Goal: Task Accomplishment & Management: Manage account settings

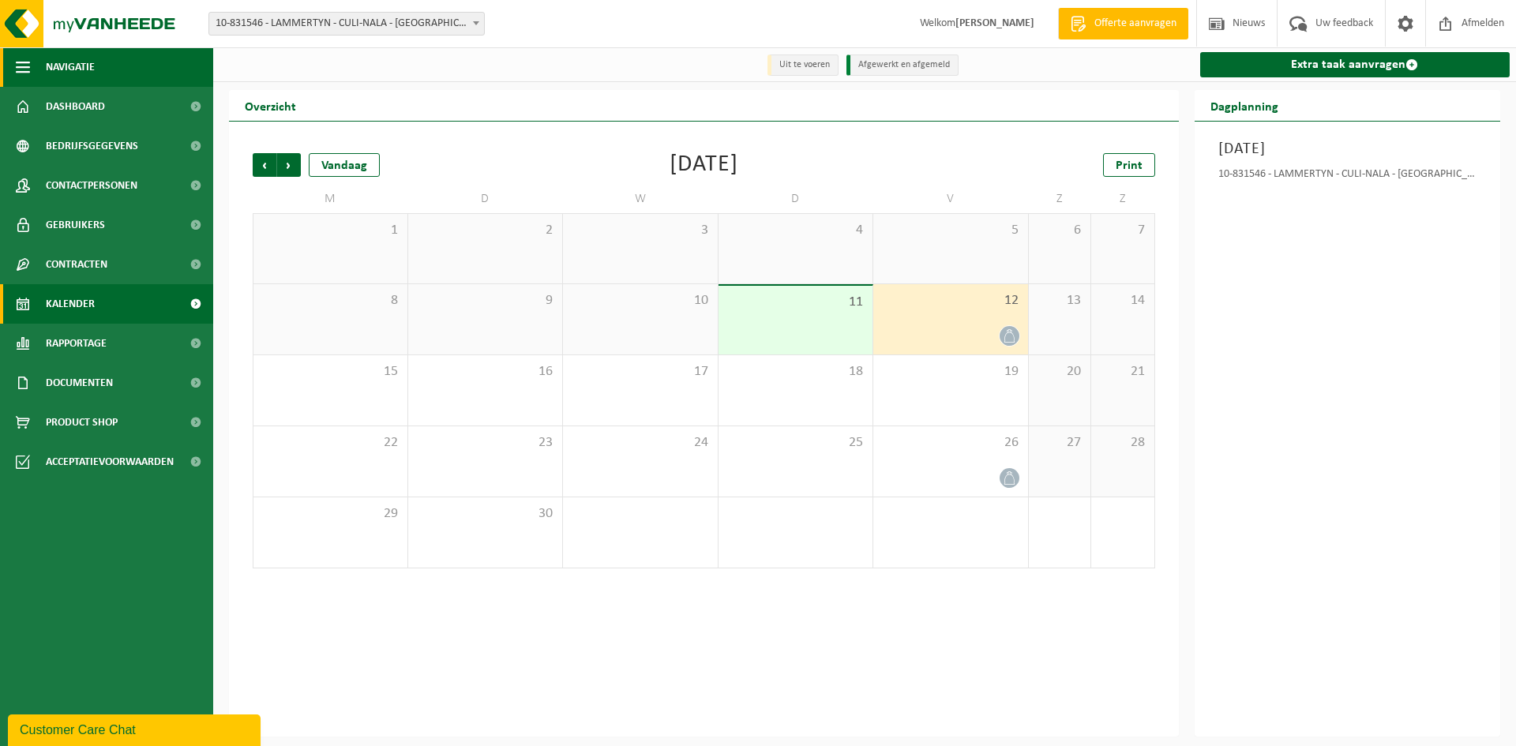
click at [119, 69] on button "Navigatie" at bounding box center [106, 66] width 213 height 39
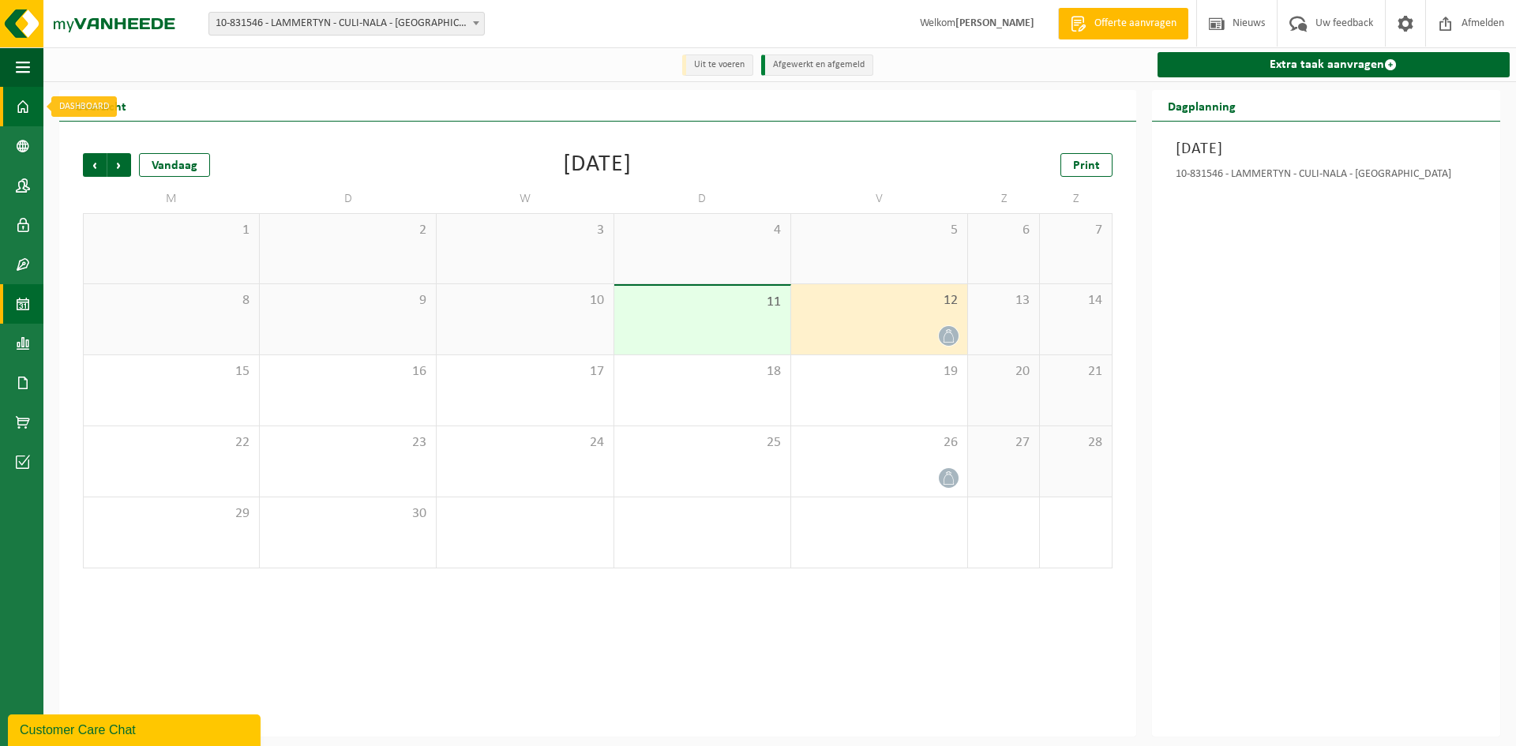
click at [28, 118] on span at bounding box center [23, 106] width 14 height 39
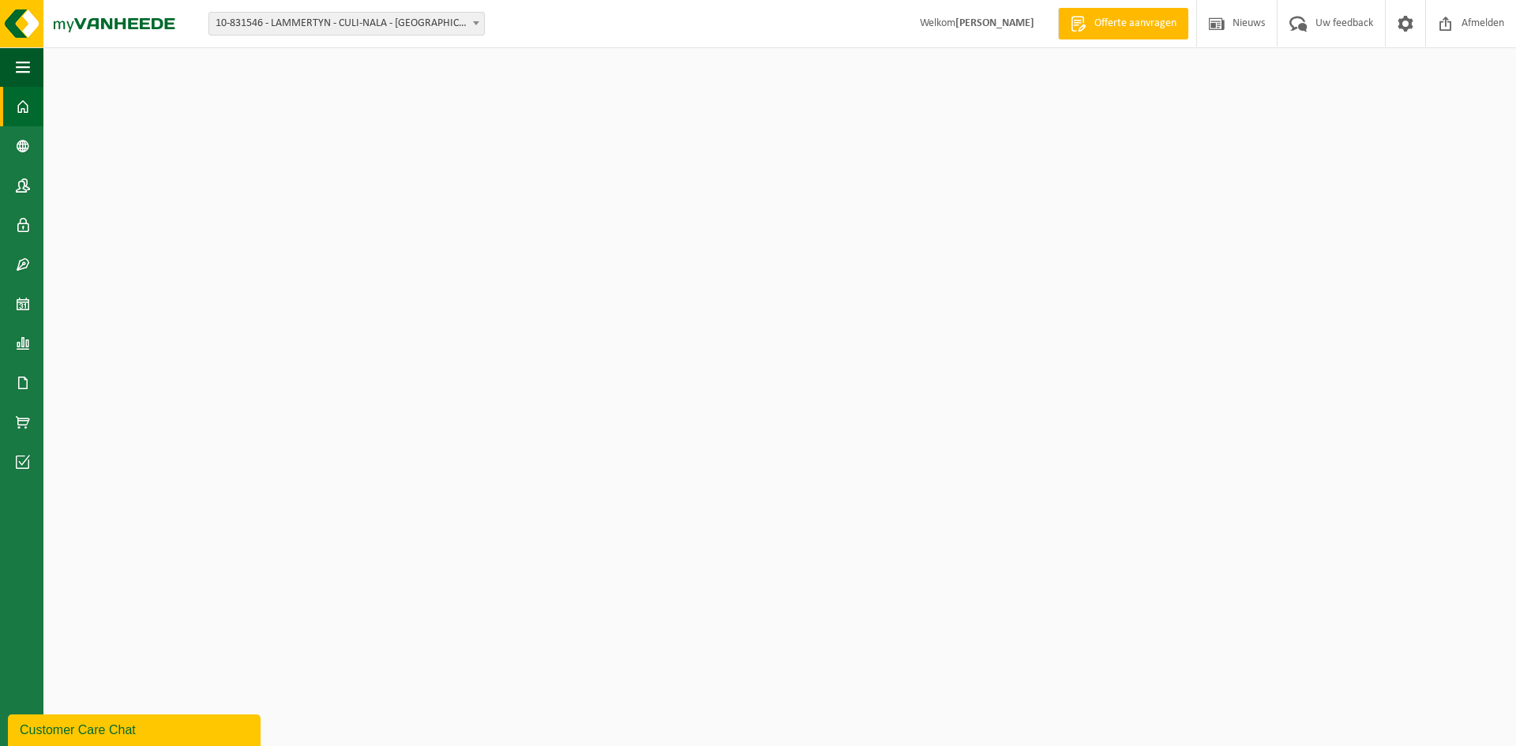
click at [287, 35] on span "10-831546 - LAMMERTYN - CULI-NALA - [GEOGRAPHIC_DATA]" at bounding box center [346, 24] width 276 height 24
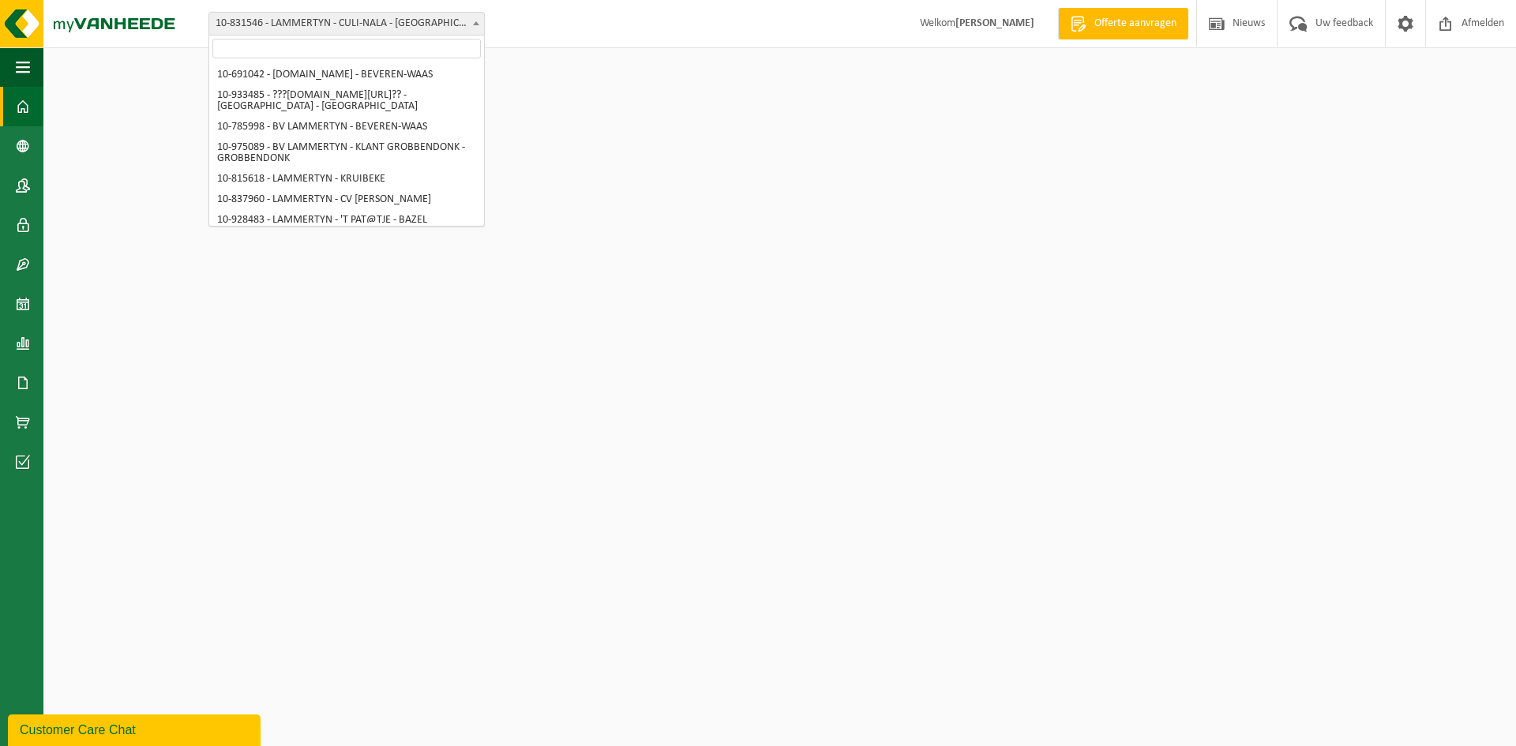
scroll to position [1555, 0]
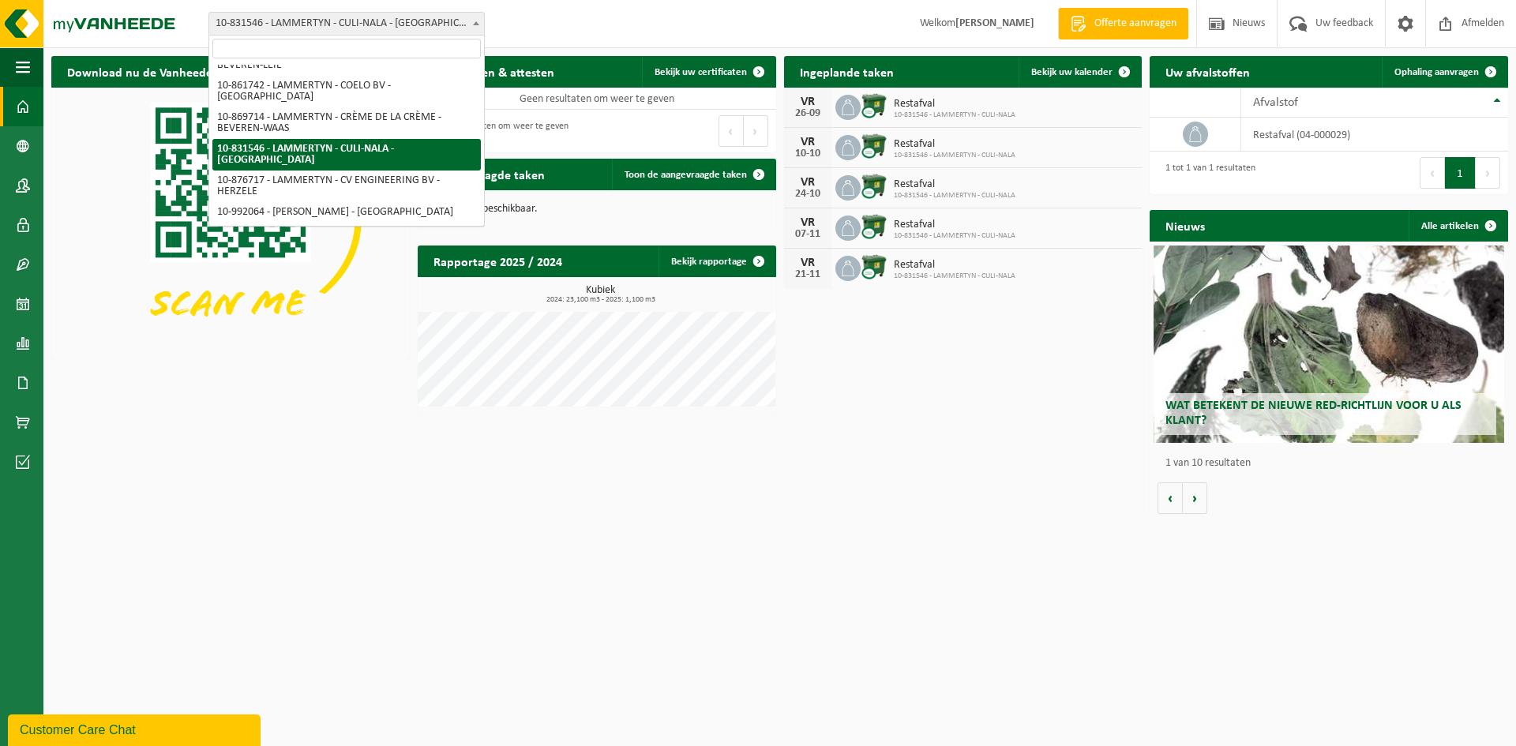
click at [280, 21] on span "10-831546 - LAMMERTYN - CULI-NALA - [GEOGRAPHIC_DATA]" at bounding box center [346, 24] width 275 height 22
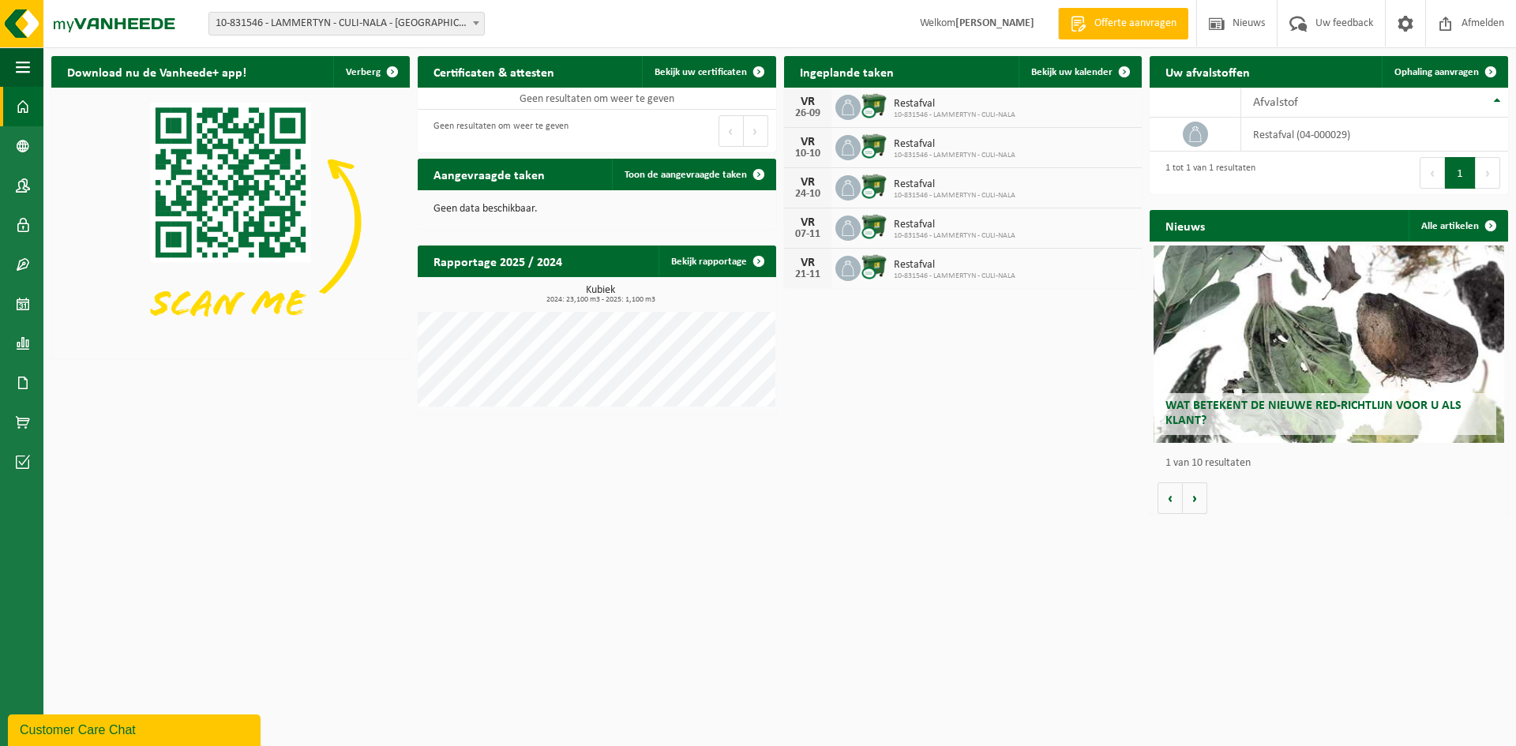
click at [280, 21] on span "10-831546 - LAMMERTYN - CULI-NALA - [GEOGRAPHIC_DATA]" at bounding box center [346, 24] width 275 height 22
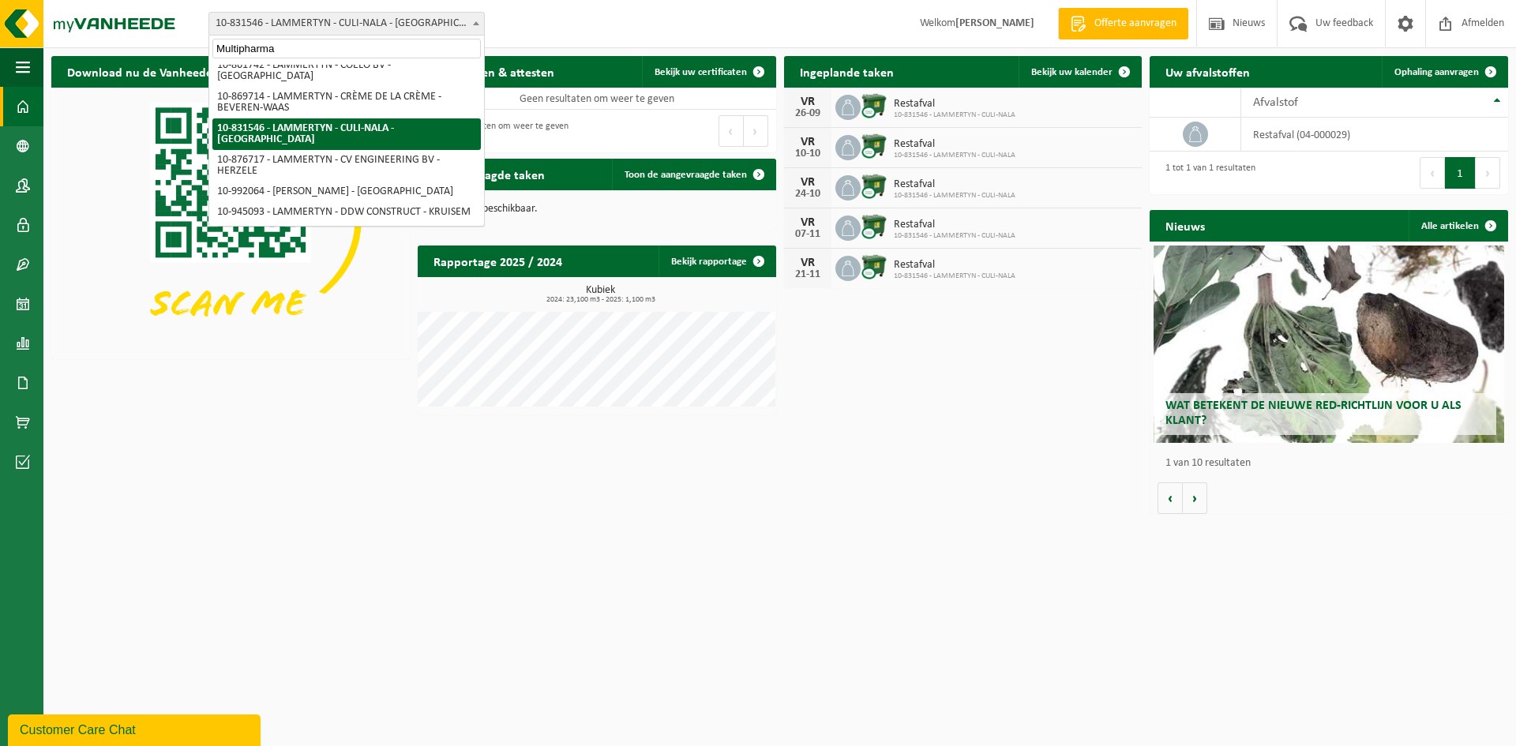
scroll to position [0, 0]
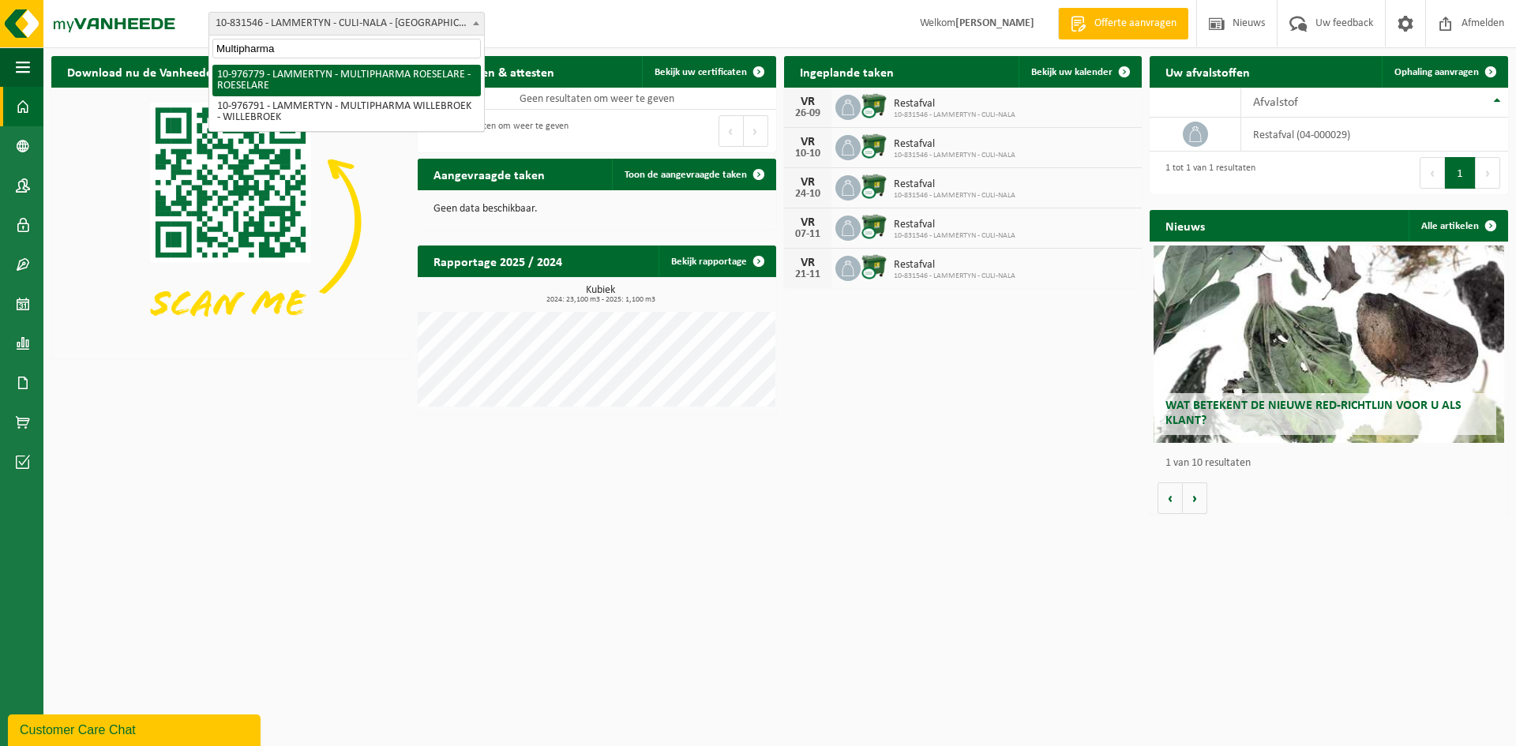
type input "Multipharma"
select select "159070"
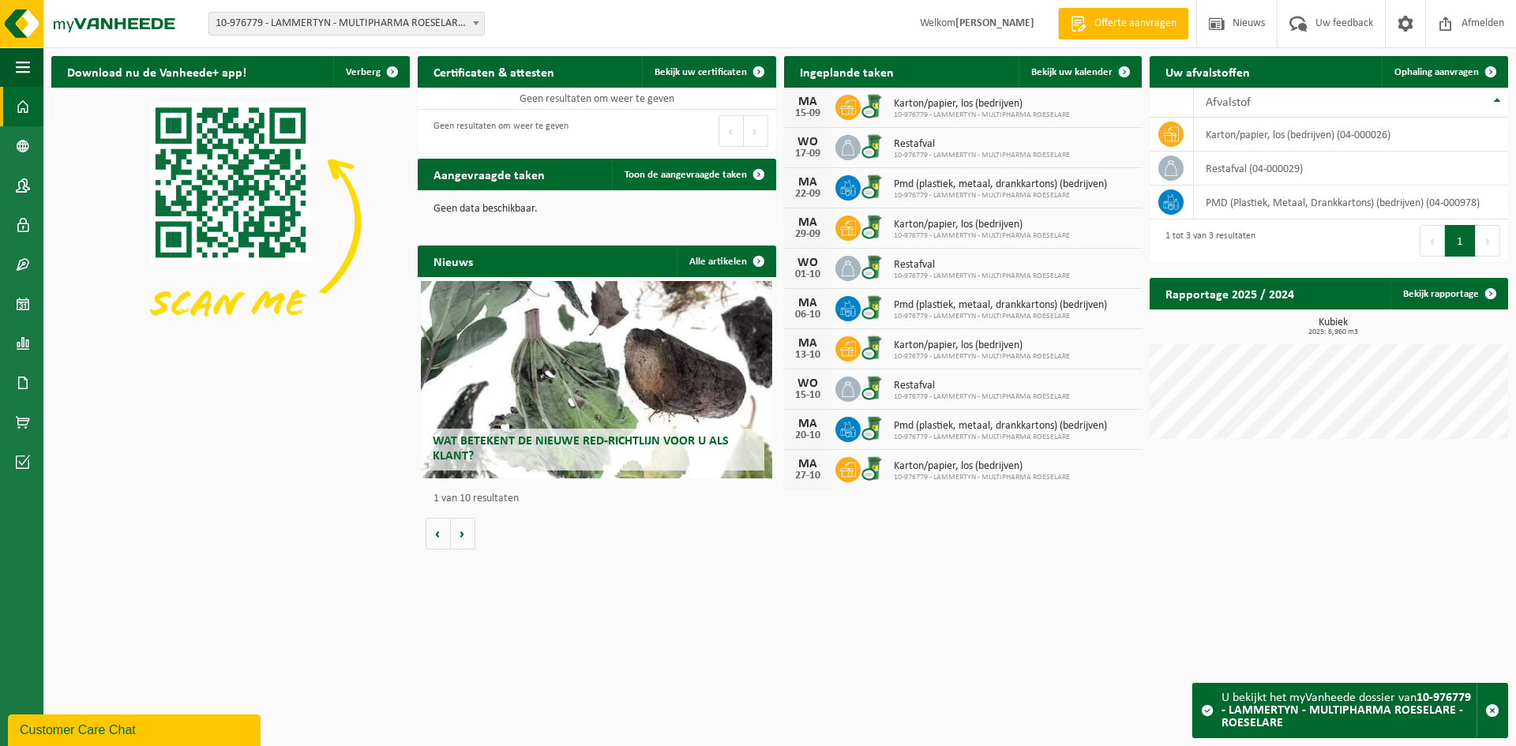
click at [298, 30] on span "10-976779 - LAMMERTYN - MULTIPHARMA ROESELARE - ROESELARE" at bounding box center [346, 24] width 275 height 22
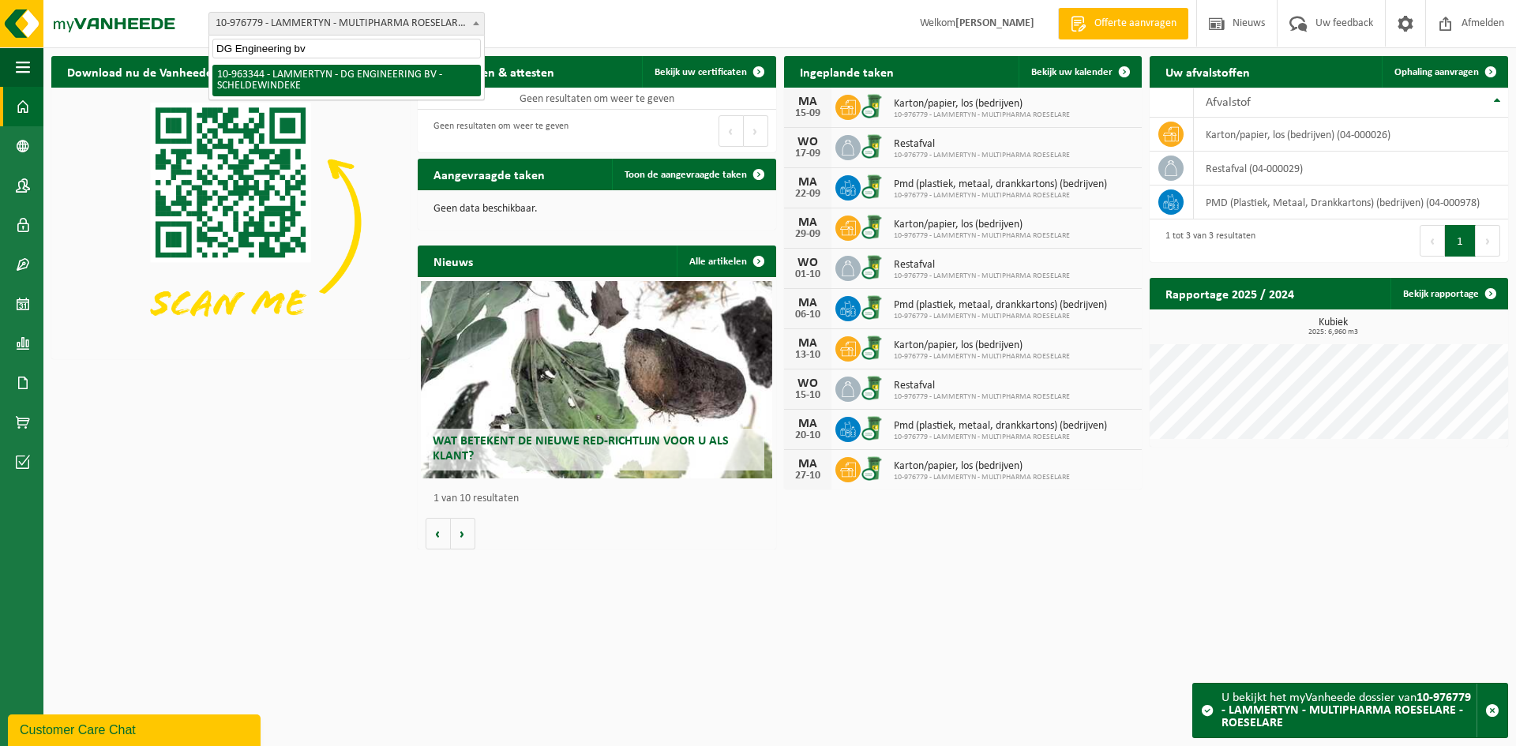
type input "DG Engineering bv"
select select "151054"
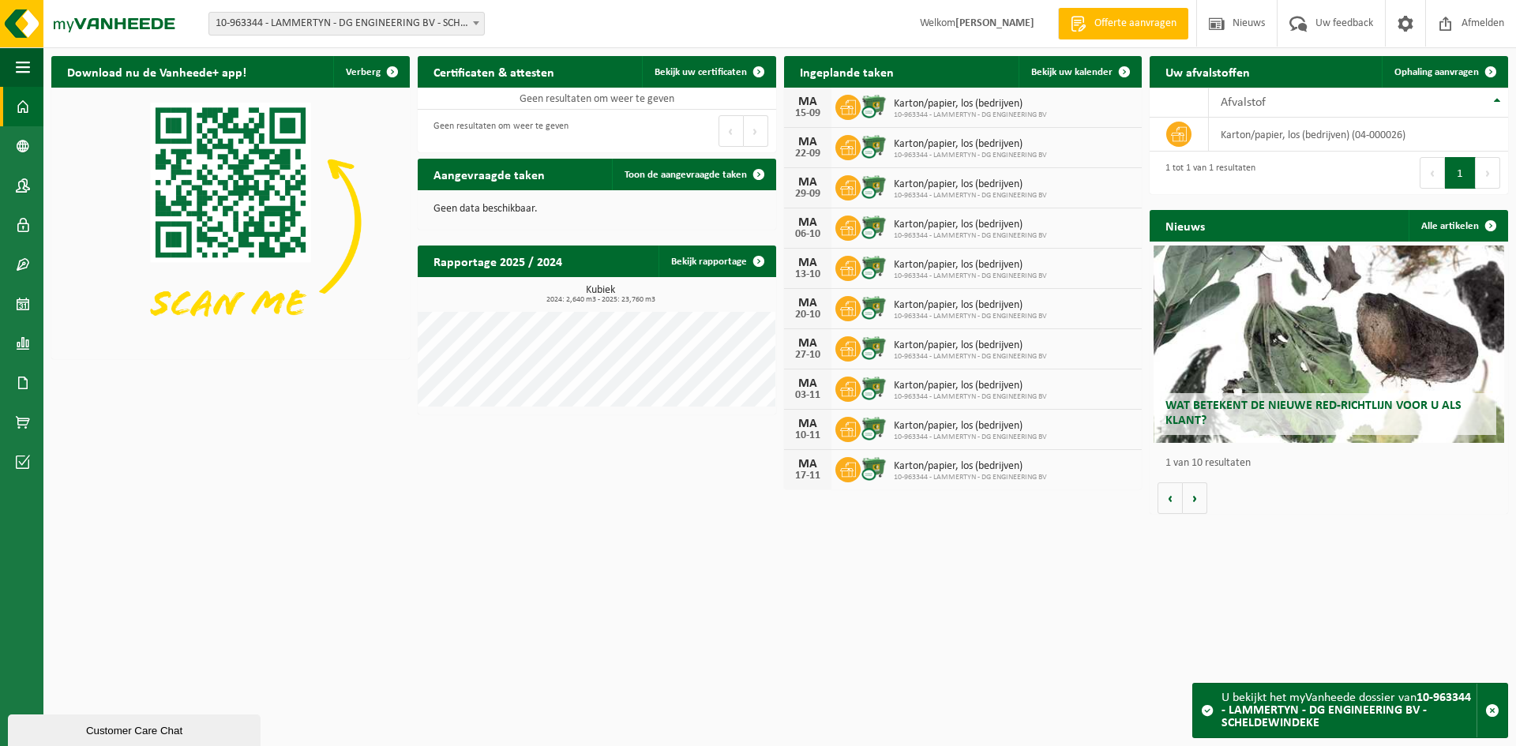
click at [293, 17] on span "10-963344 - LAMMERTYN - DG ENGINEERING BV - SCHELDEWINDEKE" at bounding box center [346, 24] width 275 height 22
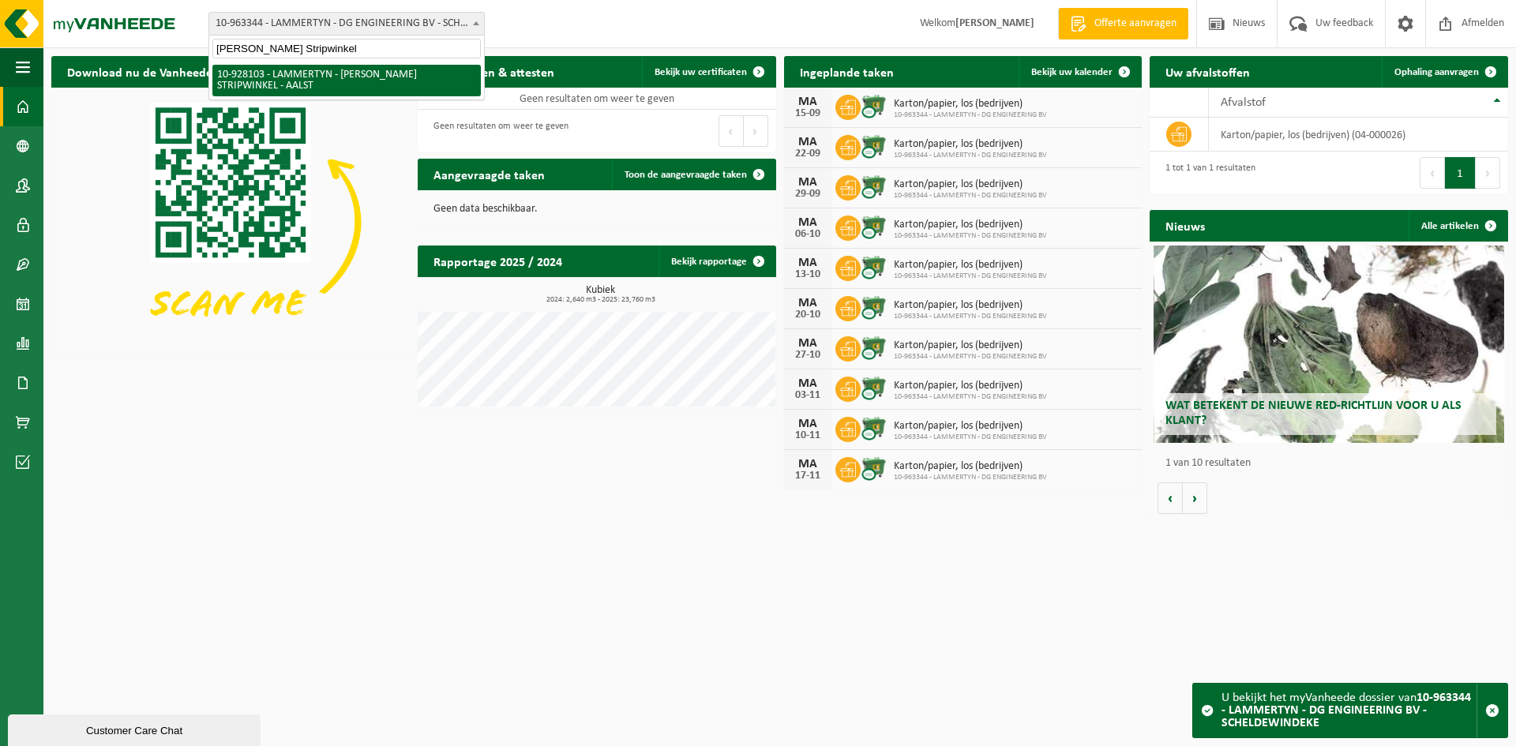
type input "Fred's Stripwinkel"
select select "133230"
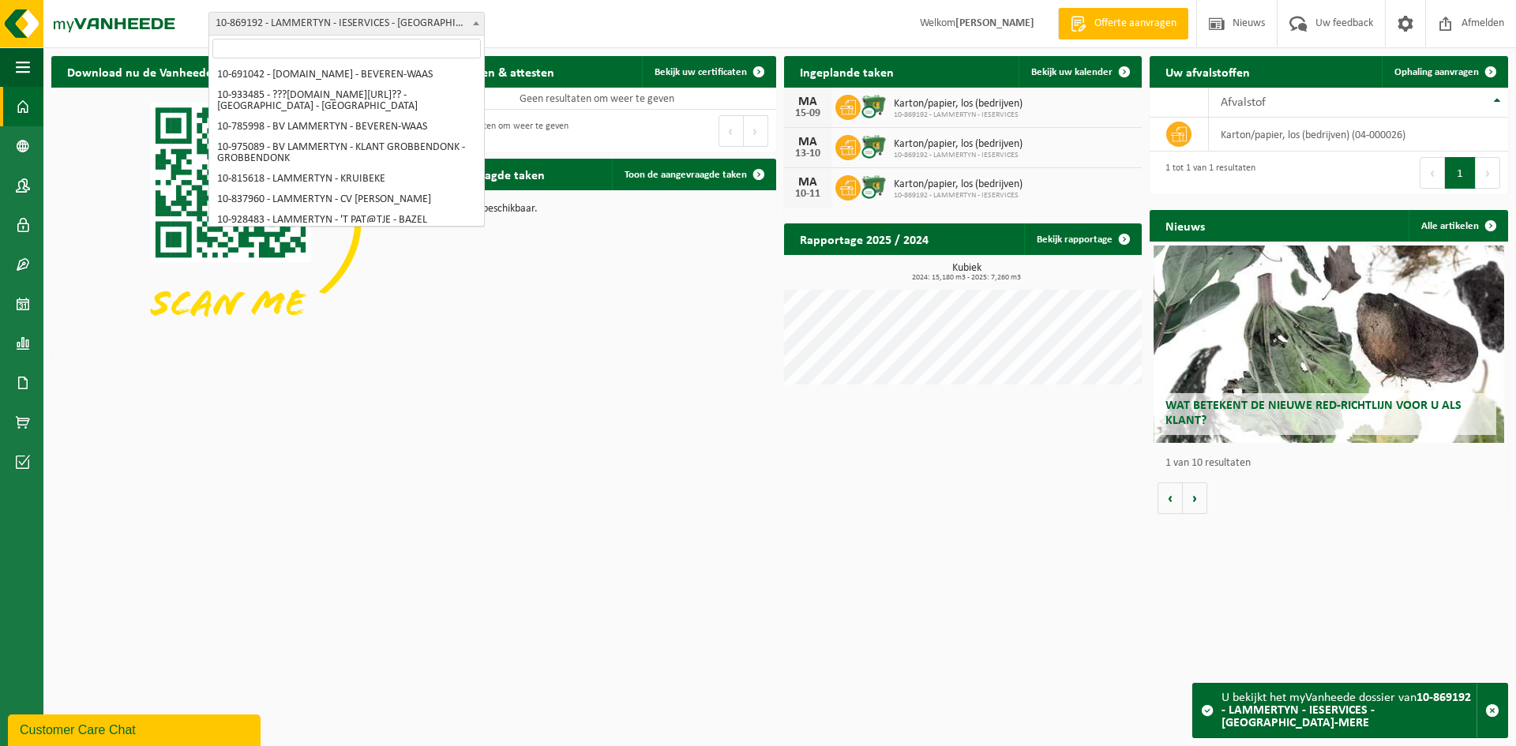
click at [354, 31] on span "10-869192 - LAMMERTYN - IESERVICES - [GEOGRAPHIC_DATA]-MERE" at bounding box center [346, 24] width 275 height 22
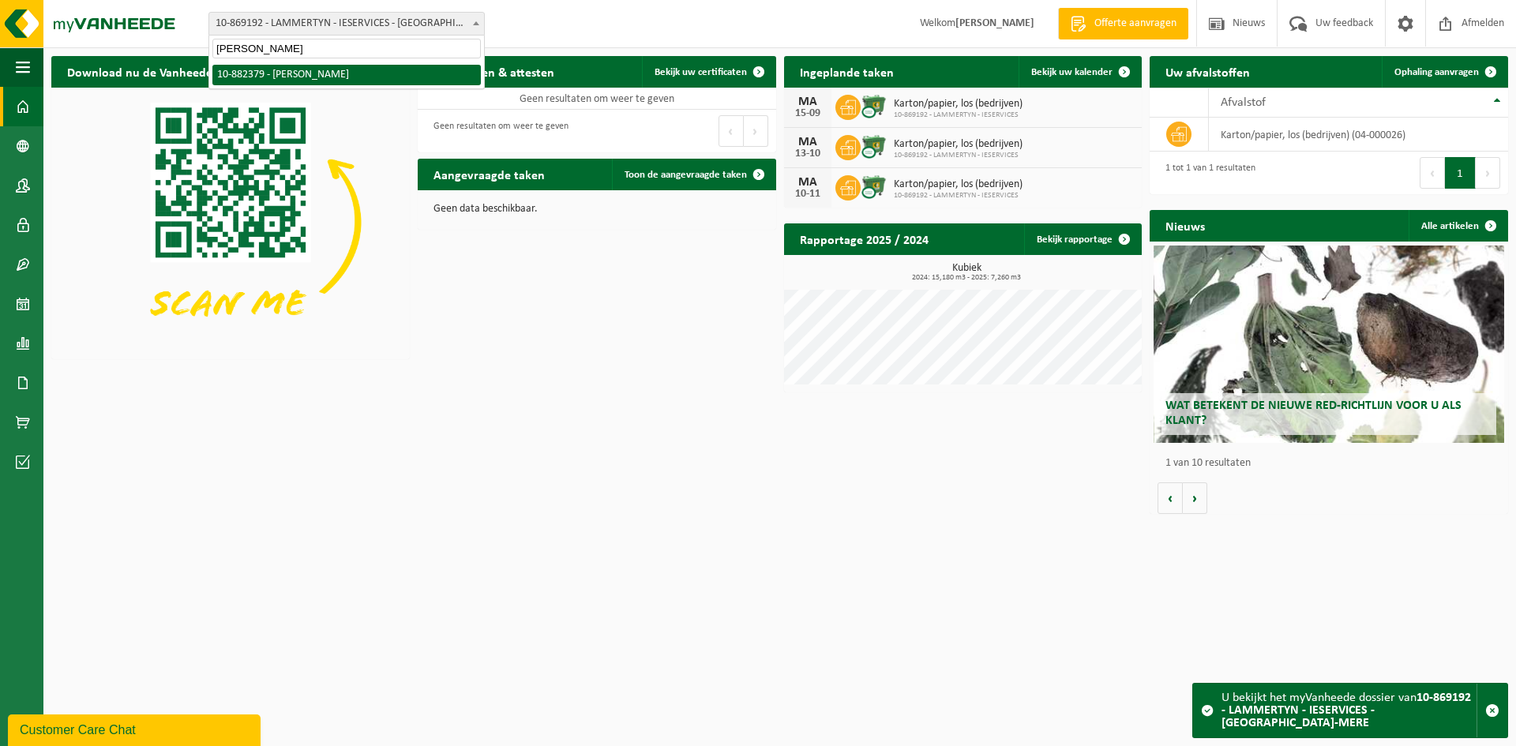
type input "Sylvester"
select select "110890"
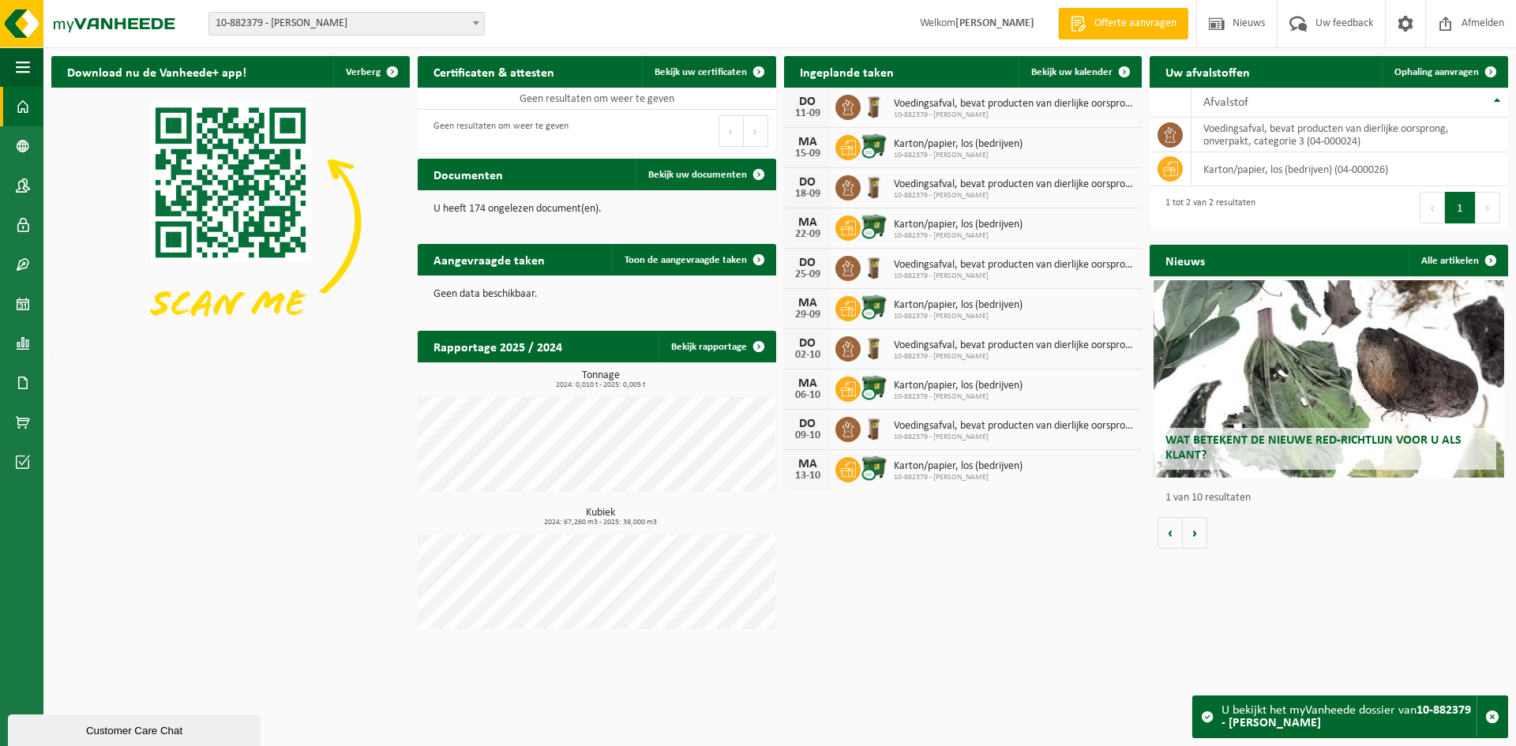
click at [347, 22] on span "10-882379 - [PERSON_NAME]" at bounding box center [346, 24] width 275 height 22
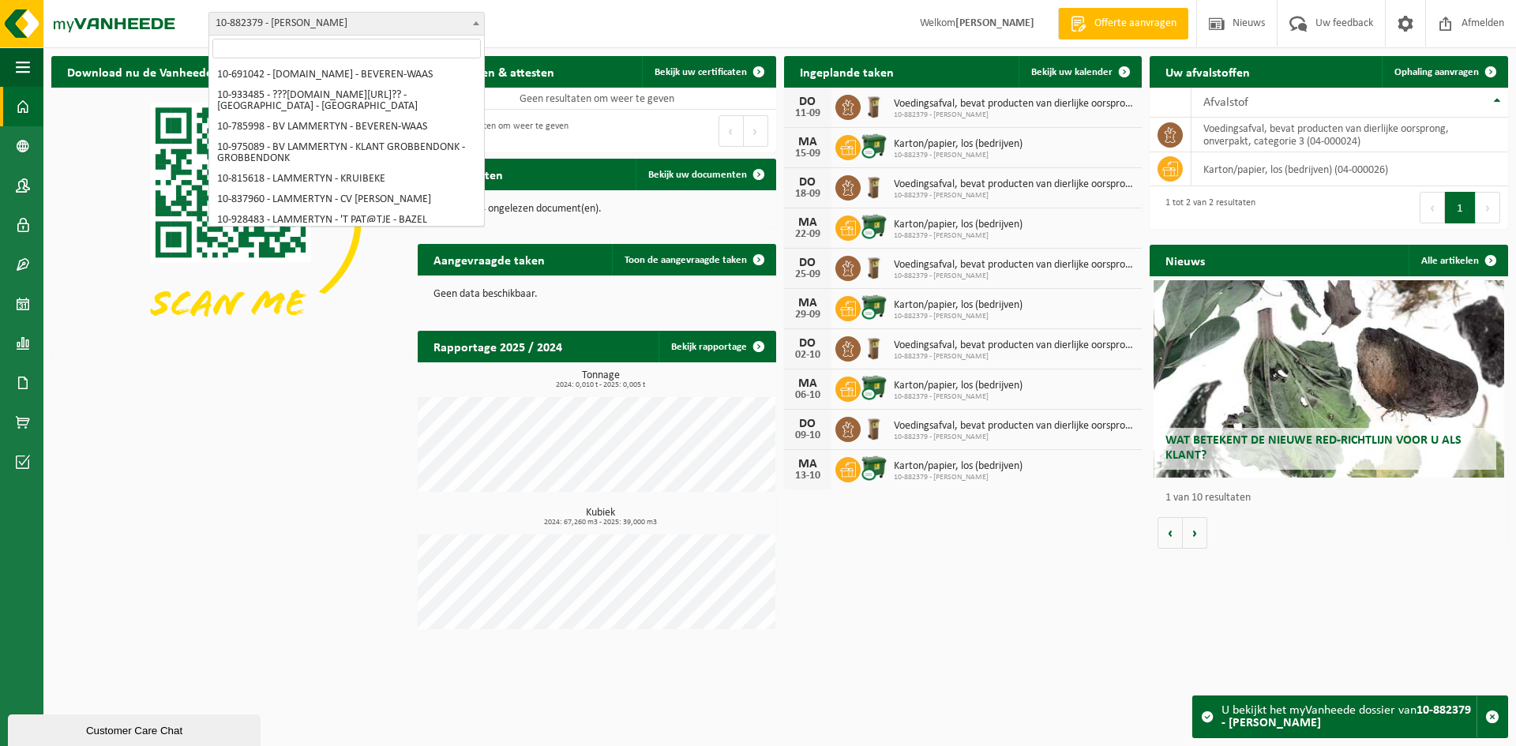
scroll to position [6669, 0]
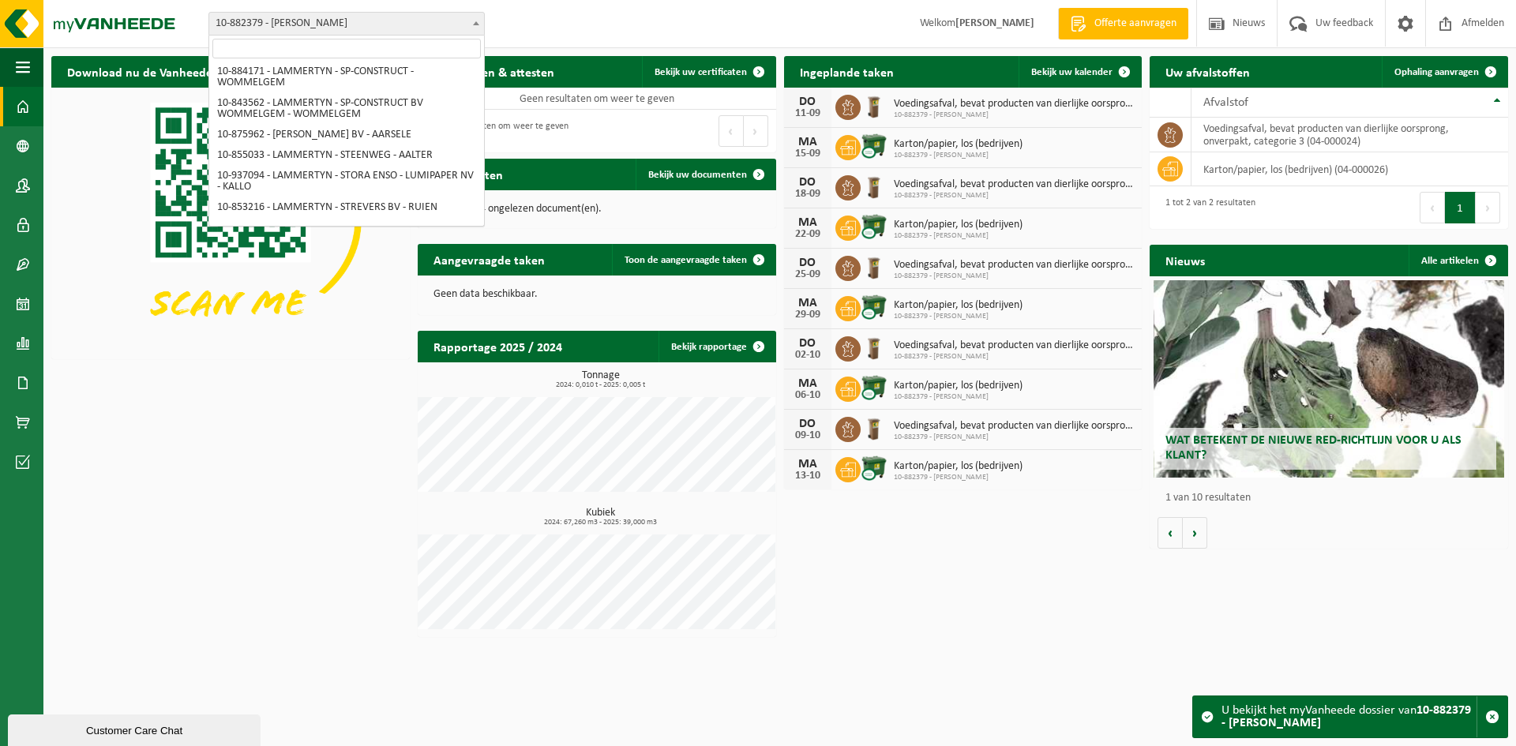
click at [334, 47] on input "search" at bounding box center [346, 49] width 268 height 20
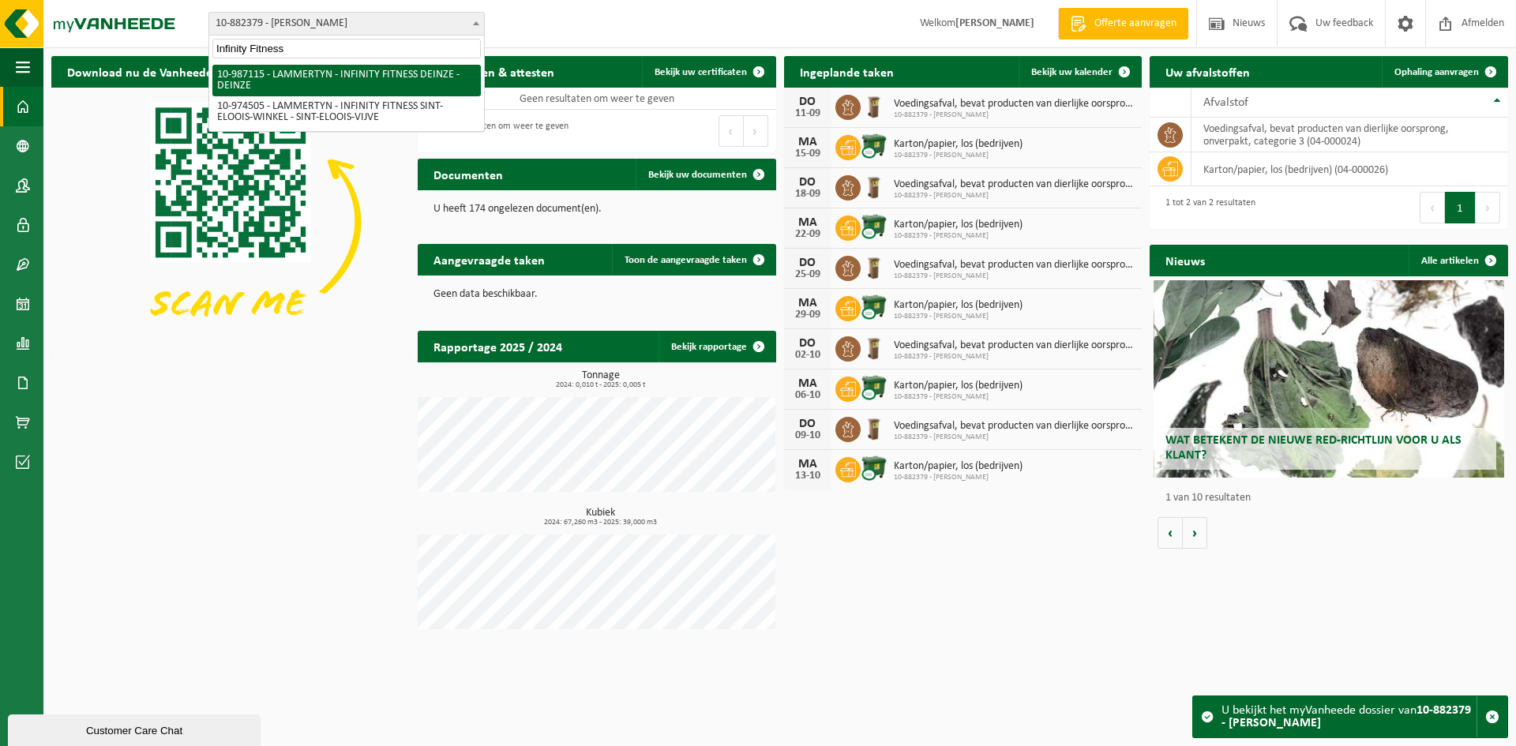
type input "Infinity Fitness"
select select "166959"
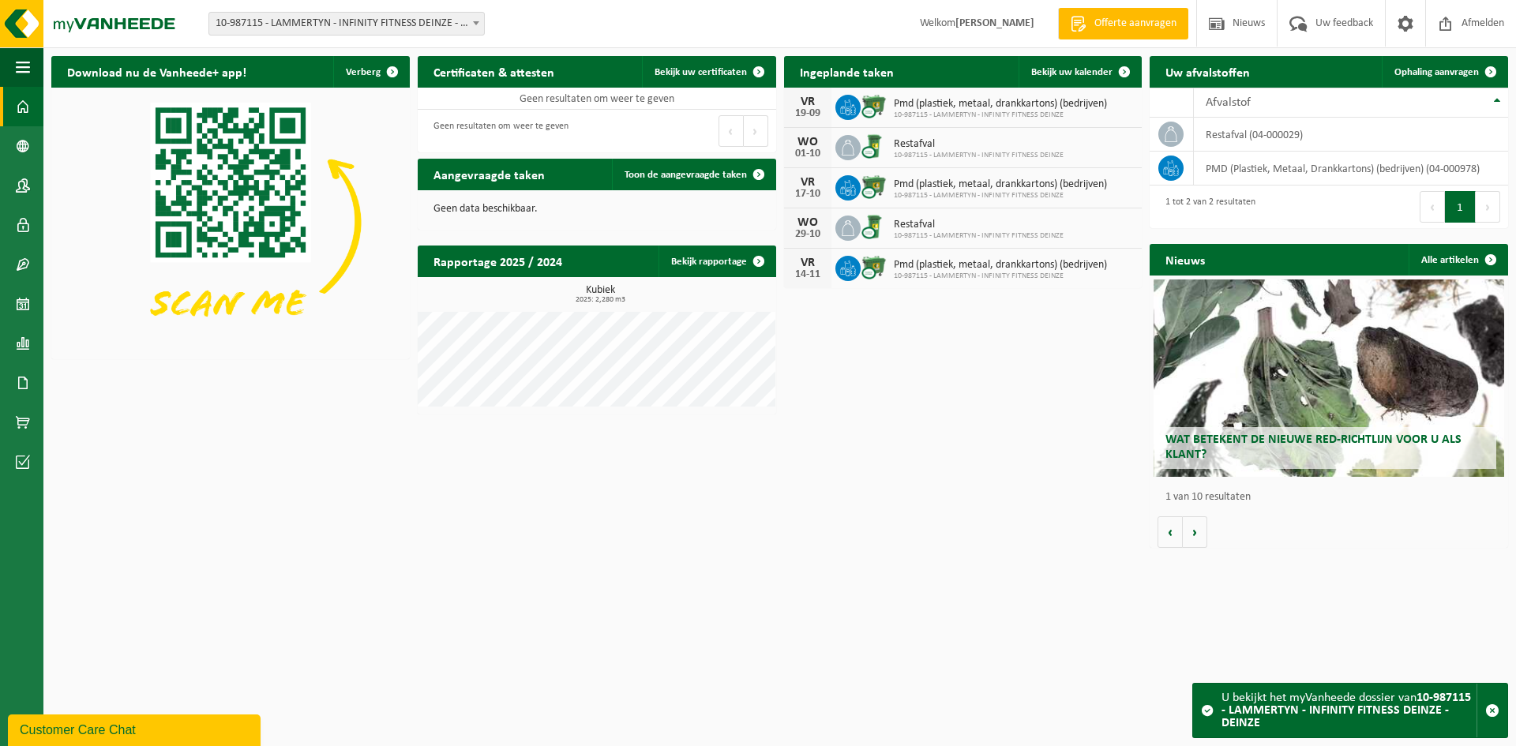
click at [322, 36] on div "Vestiging: 10-691042 - LAMMERTYN.NET - BEVEREN-WAAS 10-933485 - ???LAMMERTYN.NE…" at bounding box center [758, 24] width 1516 height 48
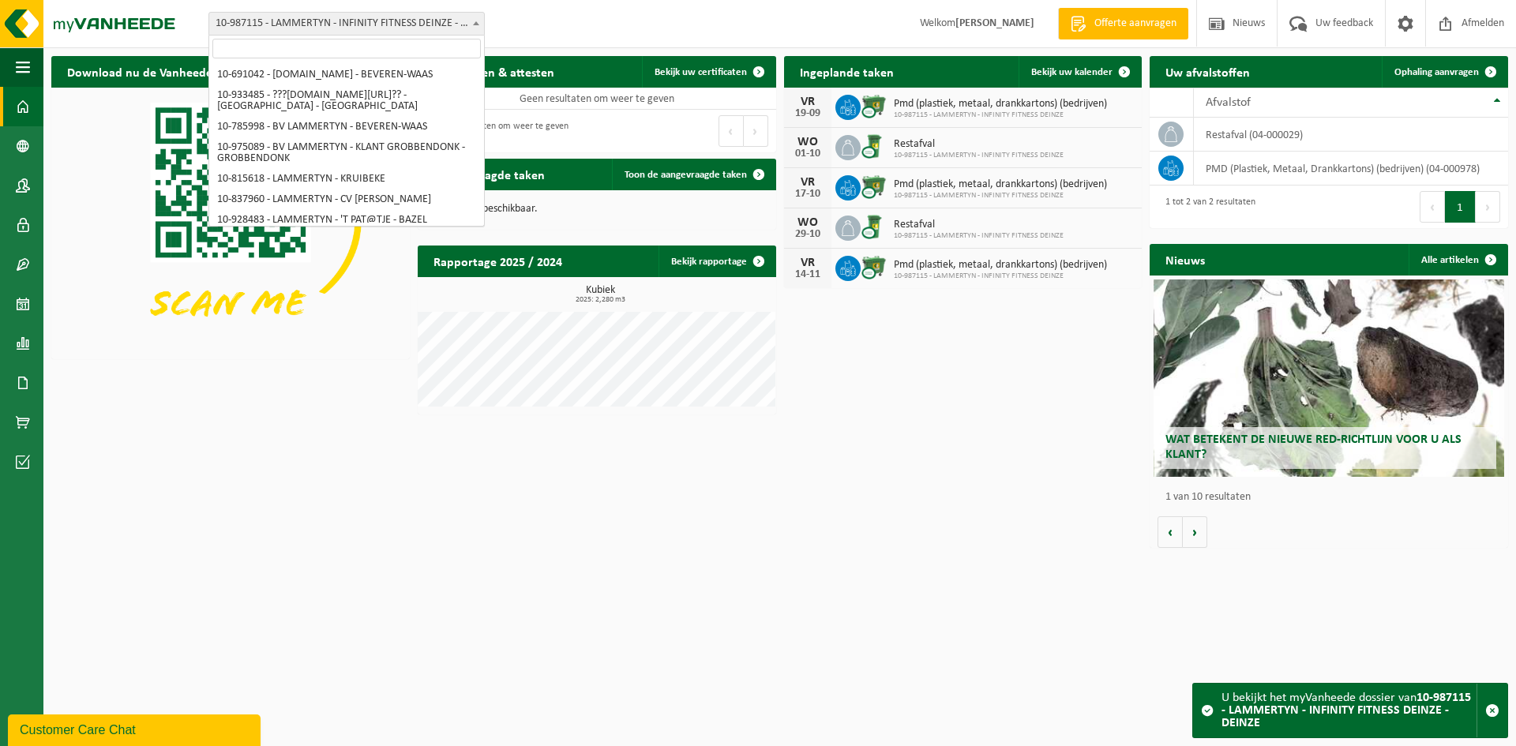
click at [328, 24] on span "10-987115 - LAMMERTYN - INFINITY FITNESS DEINZE - DEINZE" at bounding box center [346, 24] width 275 height 22
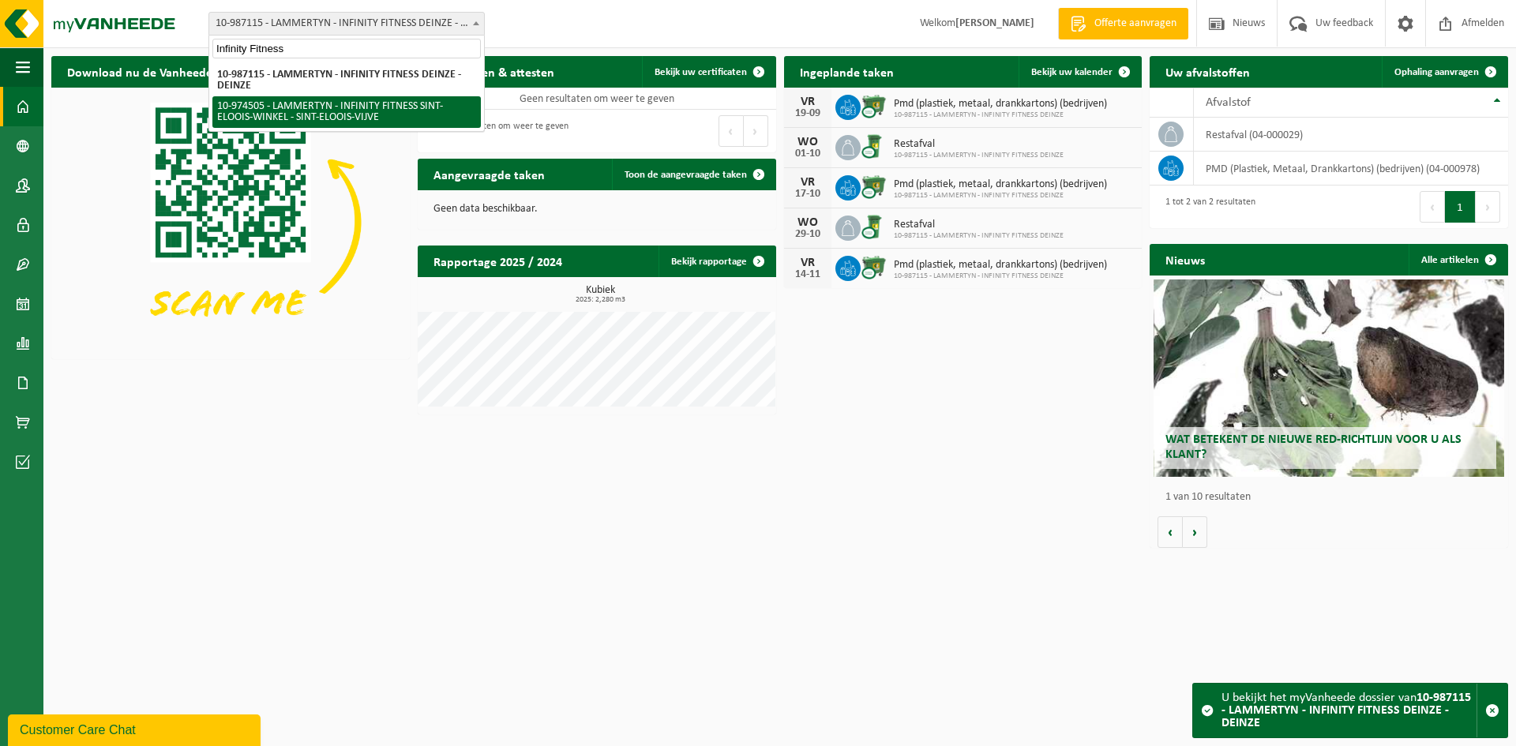
type input "Infinity Fitness"
select select "157630"
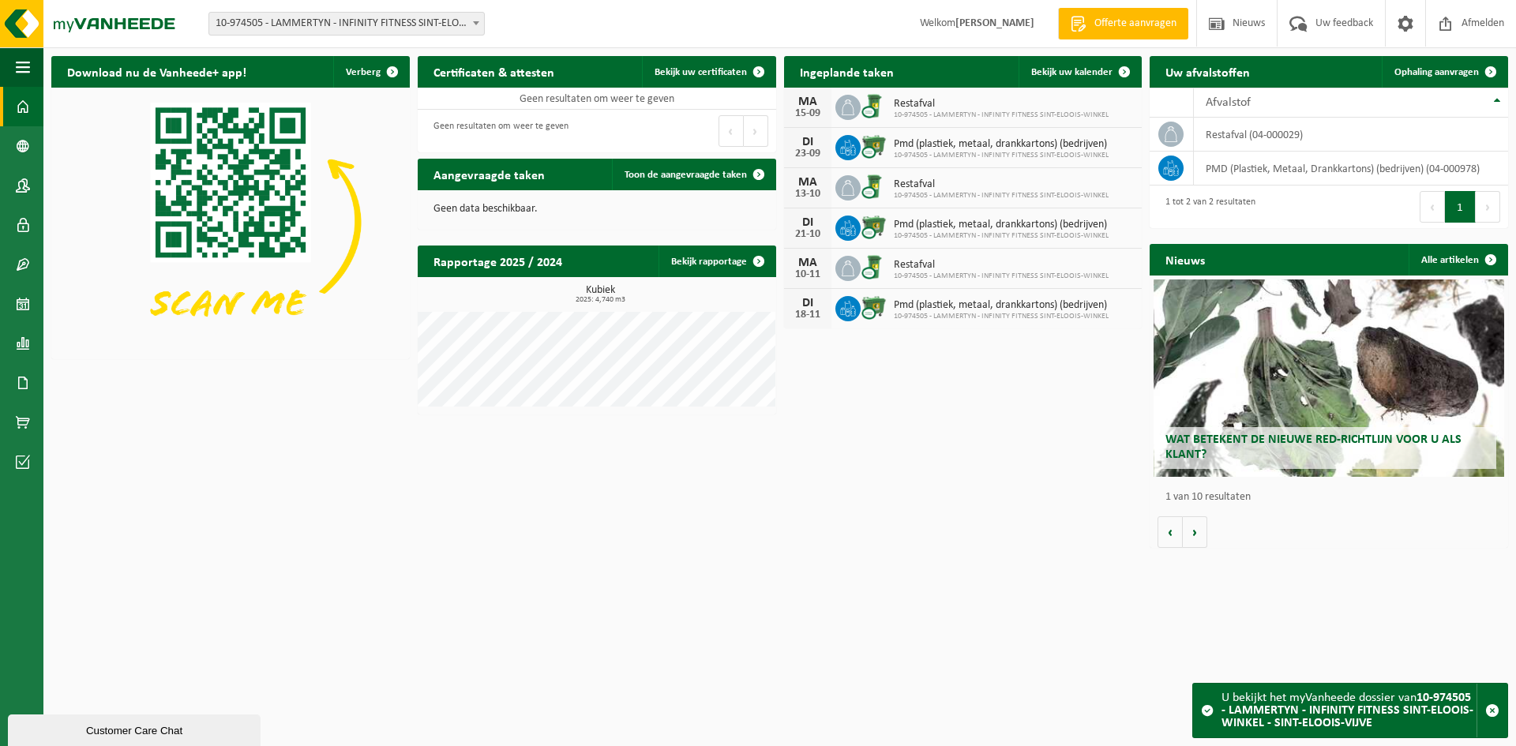
click at [259, 21] on span "10-974505 - LAMMERTYN - INFINITY FITNESS SINT-ELOOIS-WINKEL - SINT-ELOOIS-VIJVE" at bounding box center [346, 24] width 275 height 22
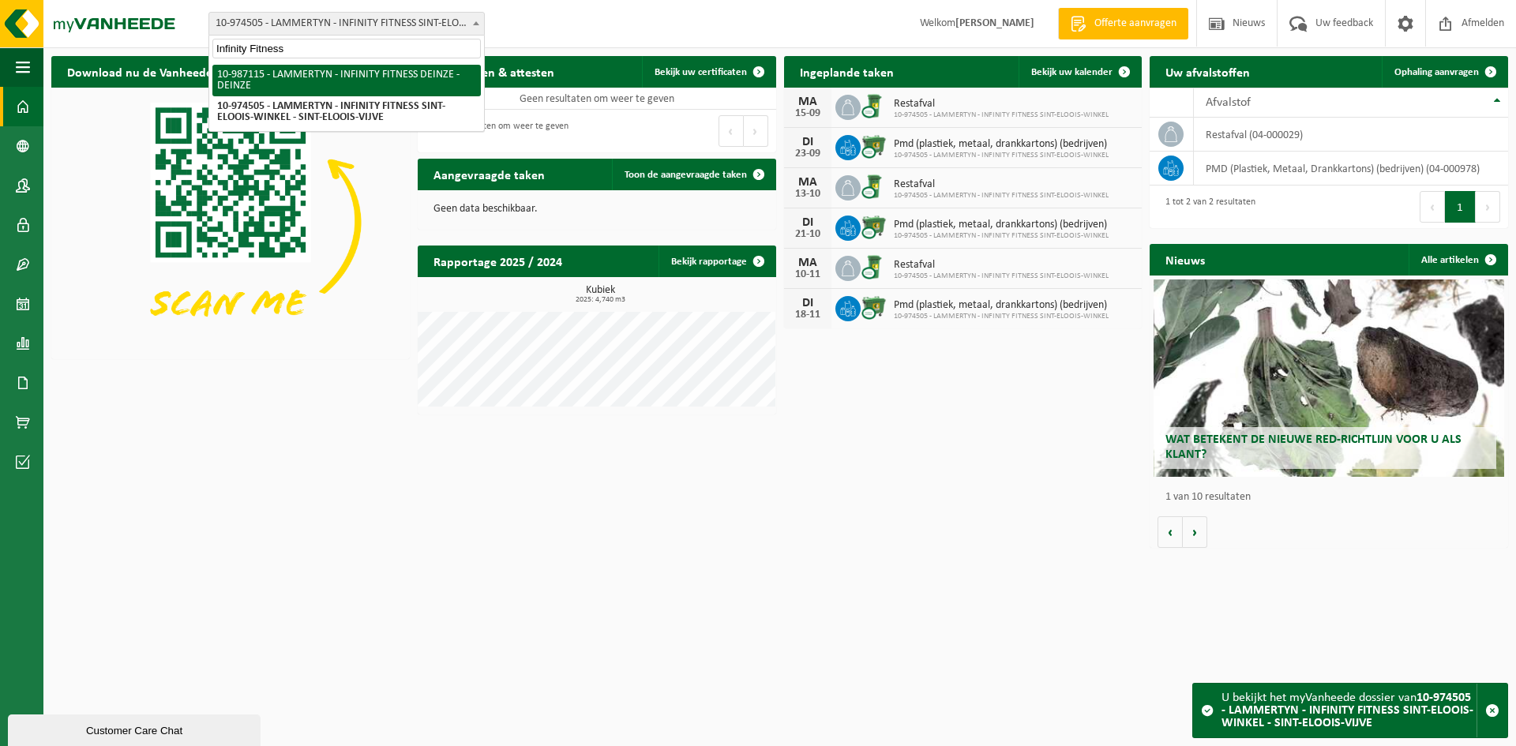
type input "Infinity Fitness"
select select "166959"
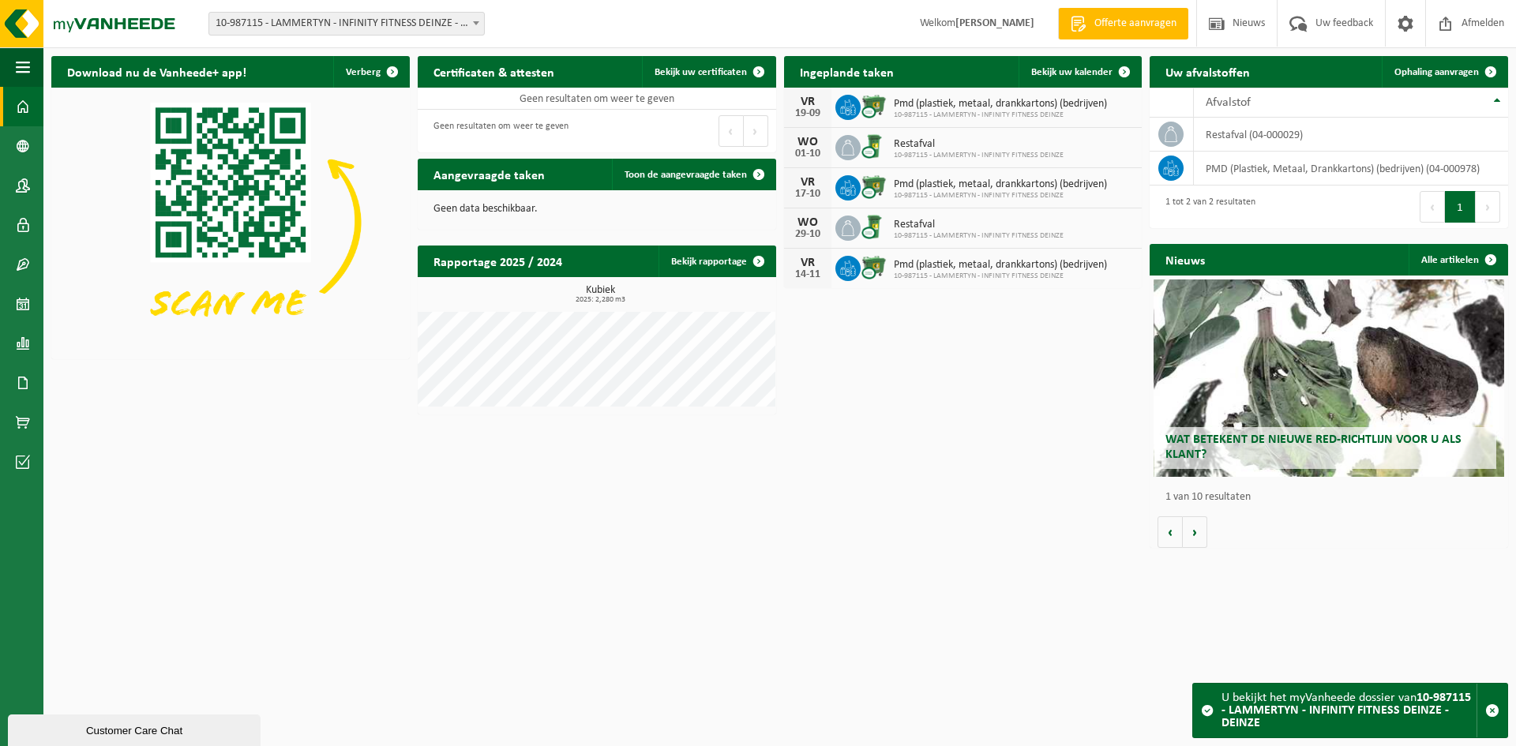
click at [303, 32] on span "10-987115 - LAMMERTYN - INFINITY FITNESS DEINZE - DEINZE" at bounding box center [346, 24] width 275 height 22
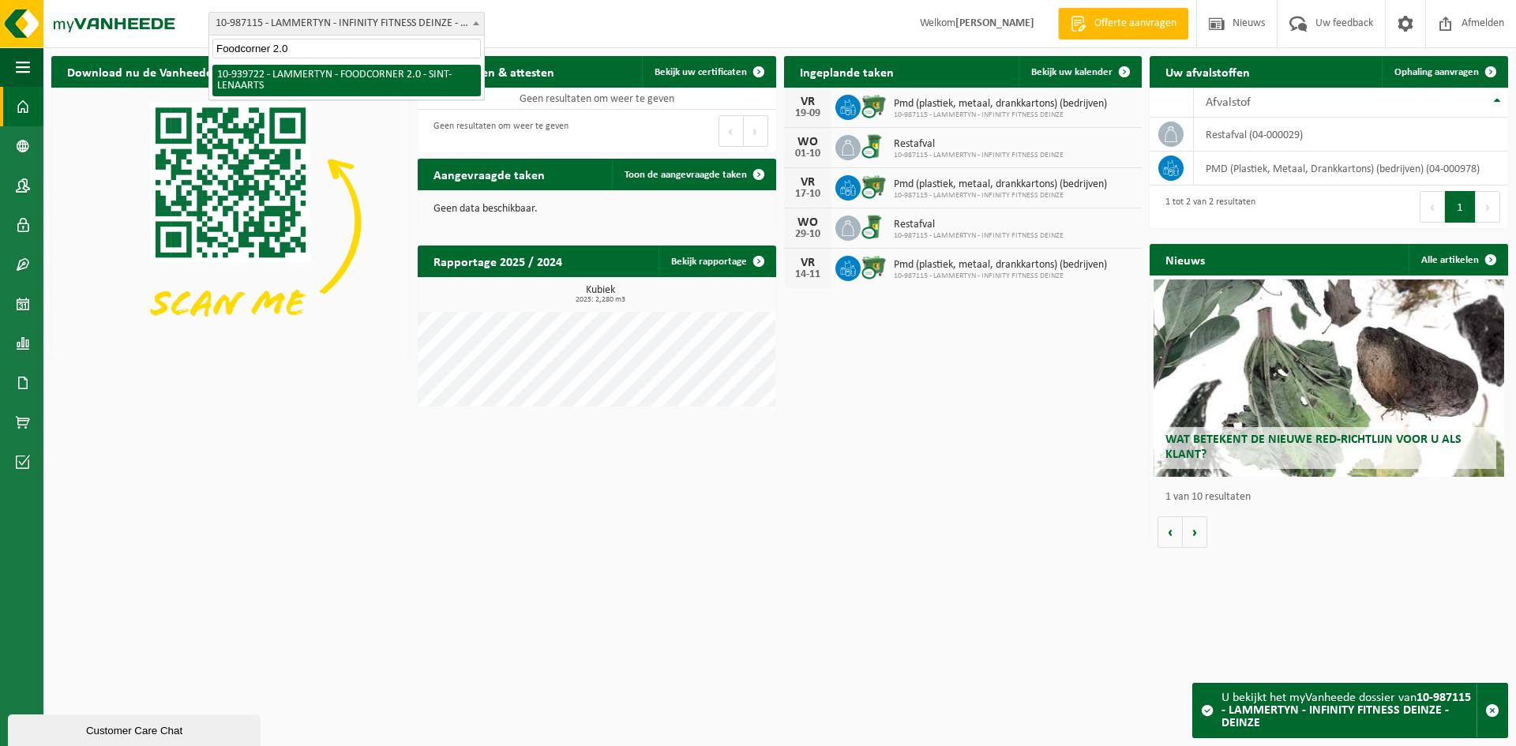
type input "Foodcorner 2.0"
select select "138523"
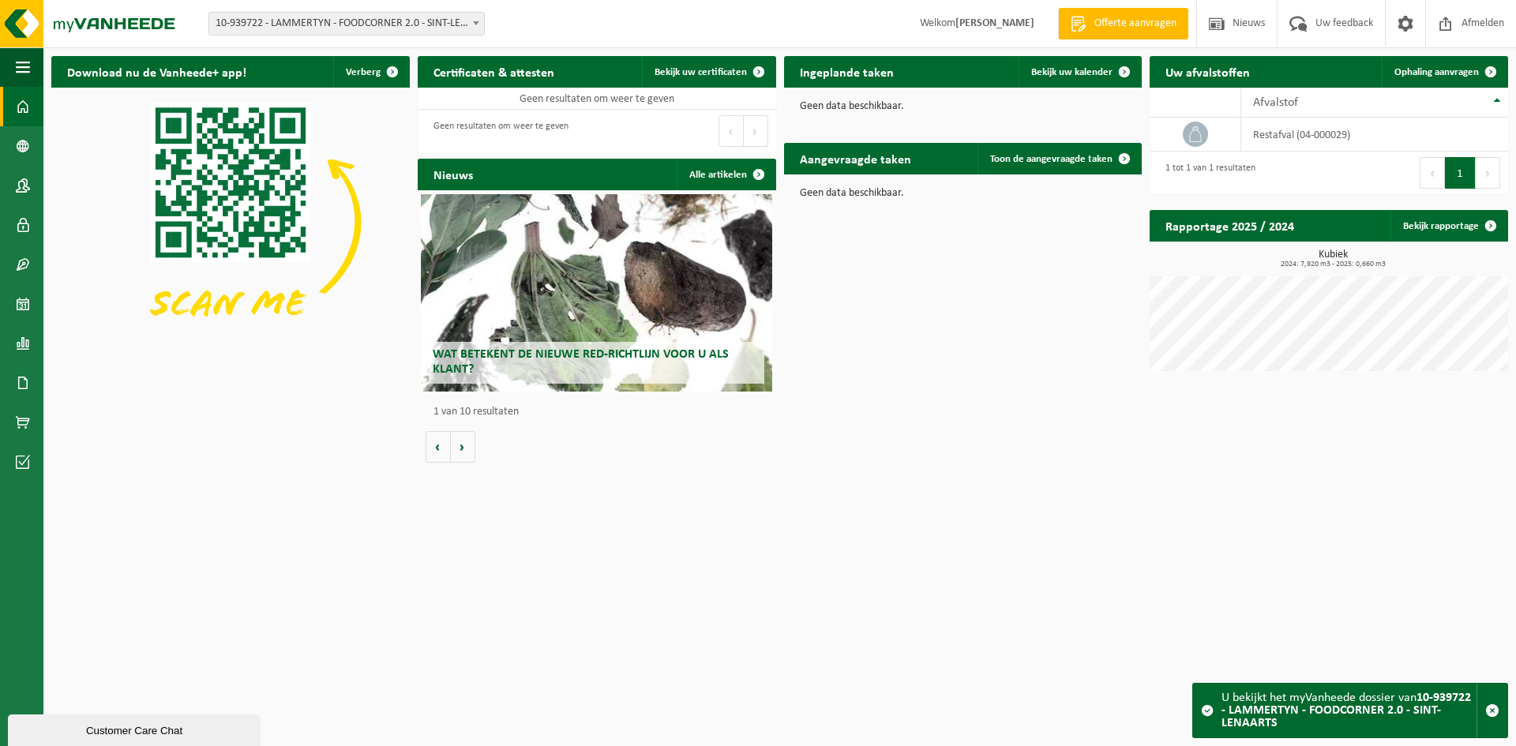
click at [247, 23] on span "10-939722 - LAMMERTYN - FOODCORNER 2.0 - SINT-LENAARTS" at bounding box center [346, 24] width 275 height 22
type input "[PERSON_NAME]"
select select "151061"
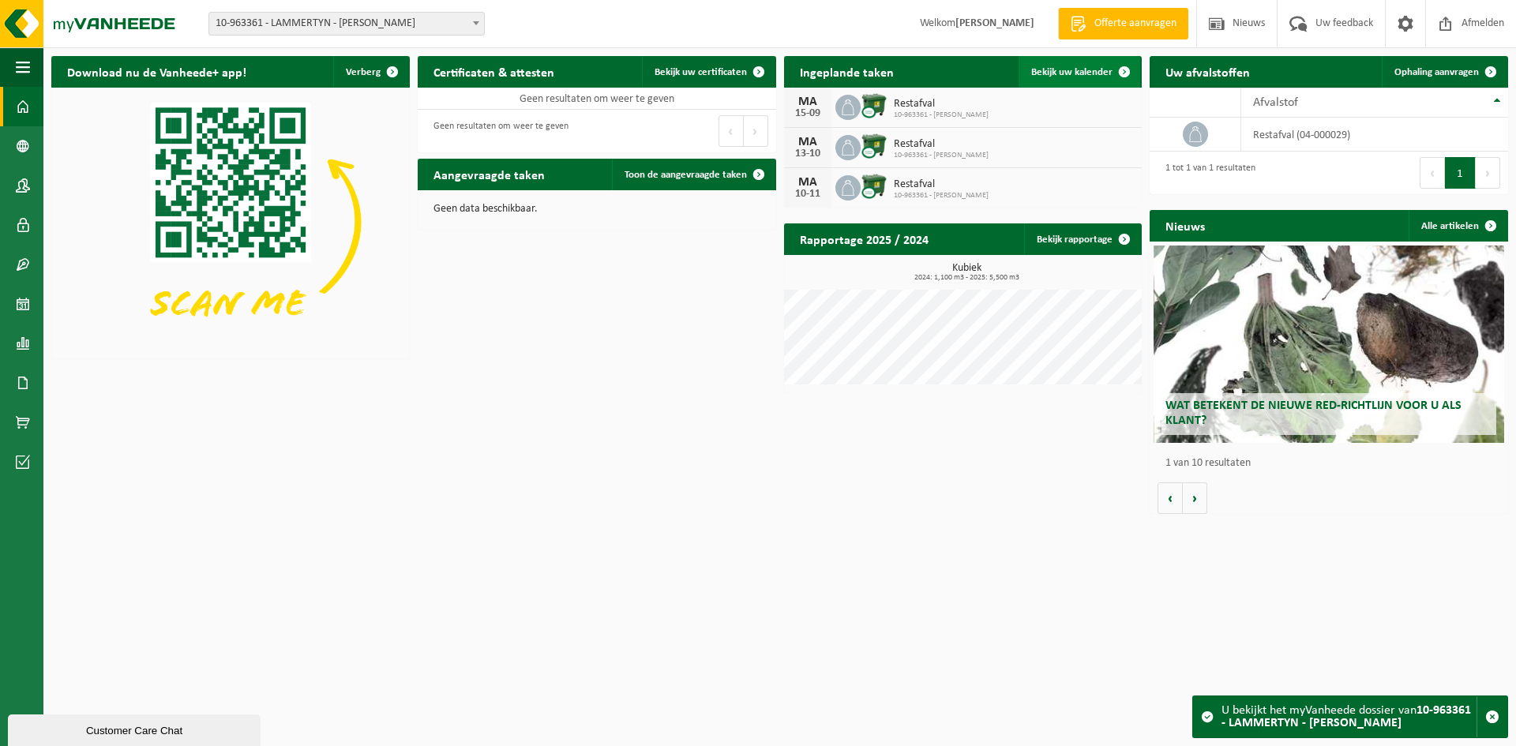
click at [1089, 75] on span "Bekijk uw kalender" at bounding box center [1071, 72] width 81 height 10
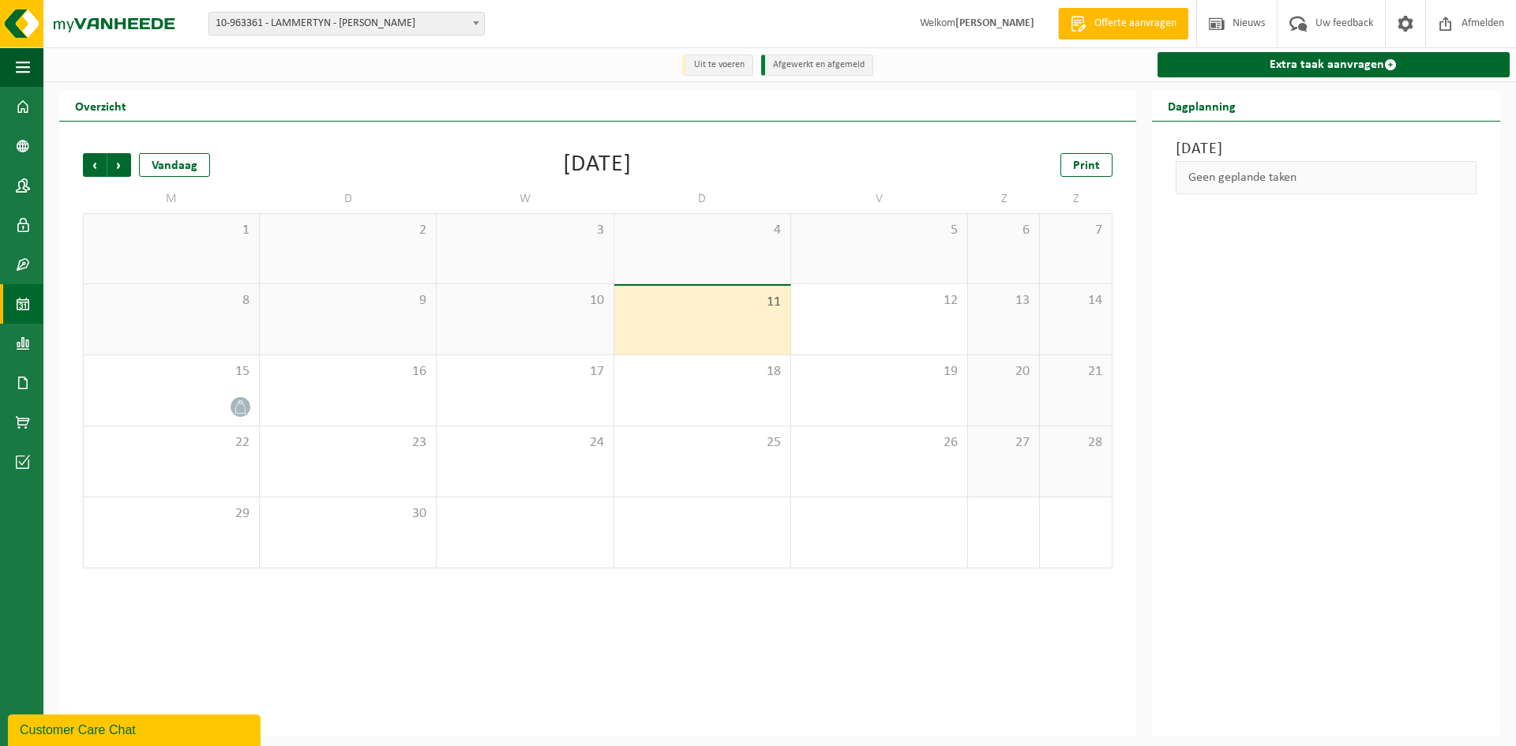
click at [773, 326] on div "11" at bounding box center [702, 320] width 176 height 69
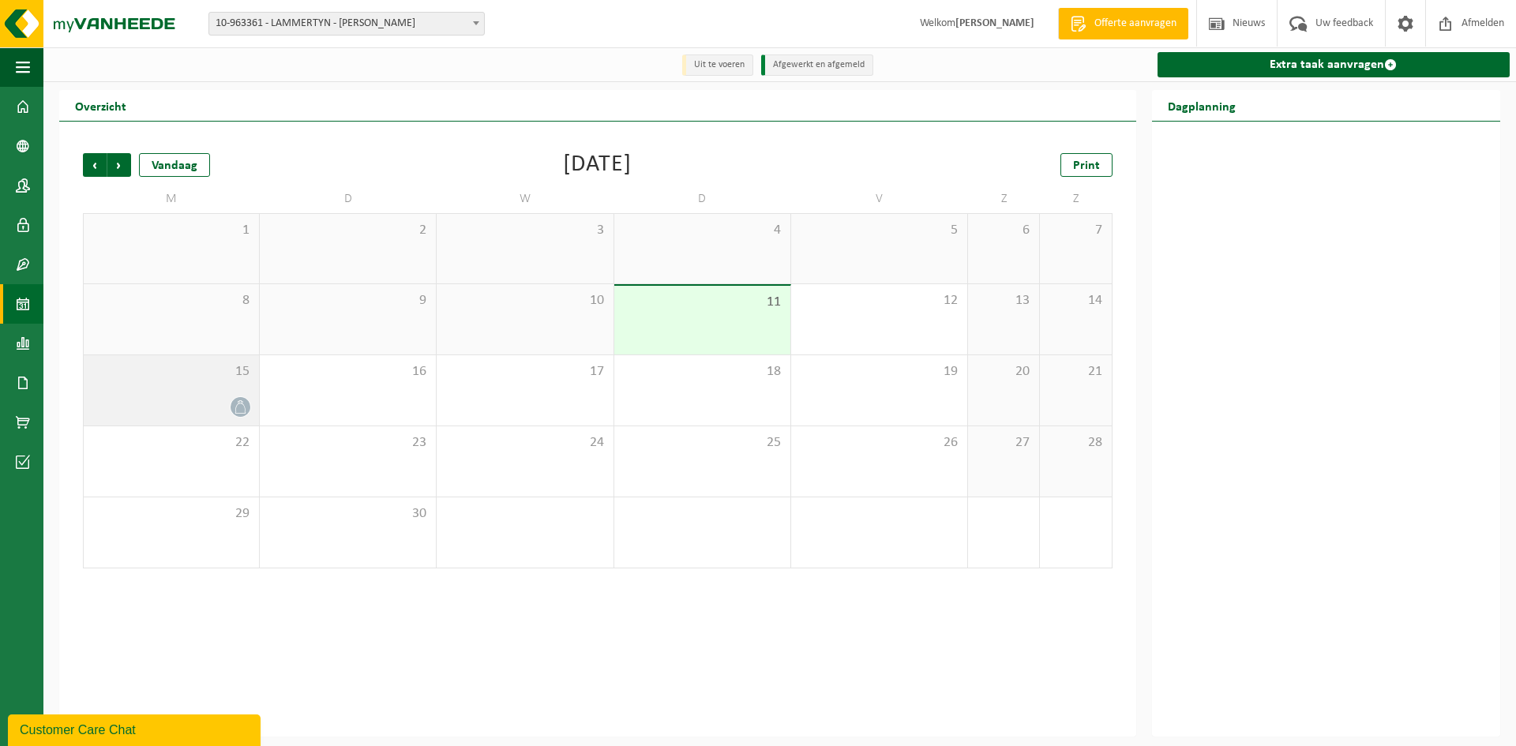
click at [206, 389] on div "15" at bounding box center [171, 390] width 175 height 70
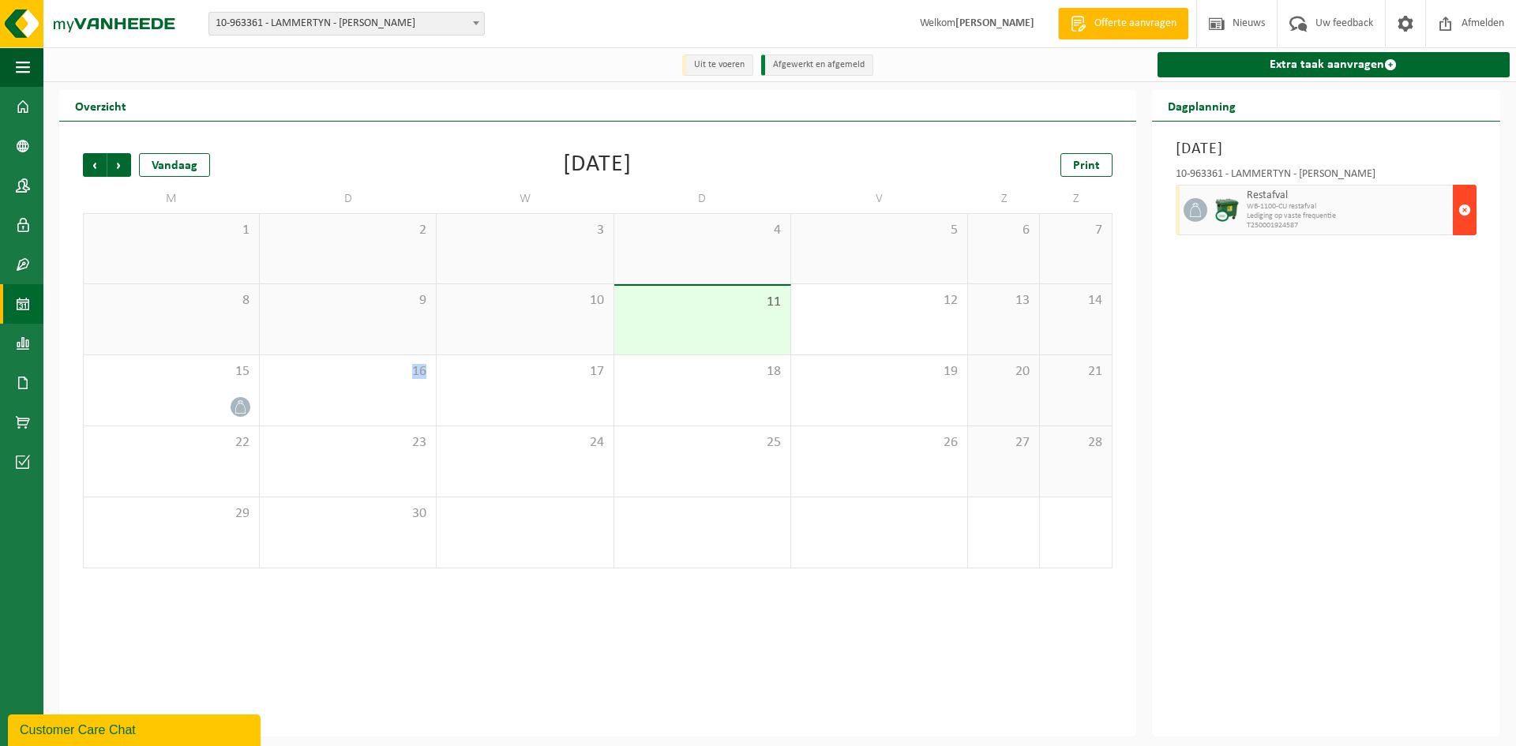
click at [1469, 217] on span "button" at bounding box center [1464, 210] width 13 height 32
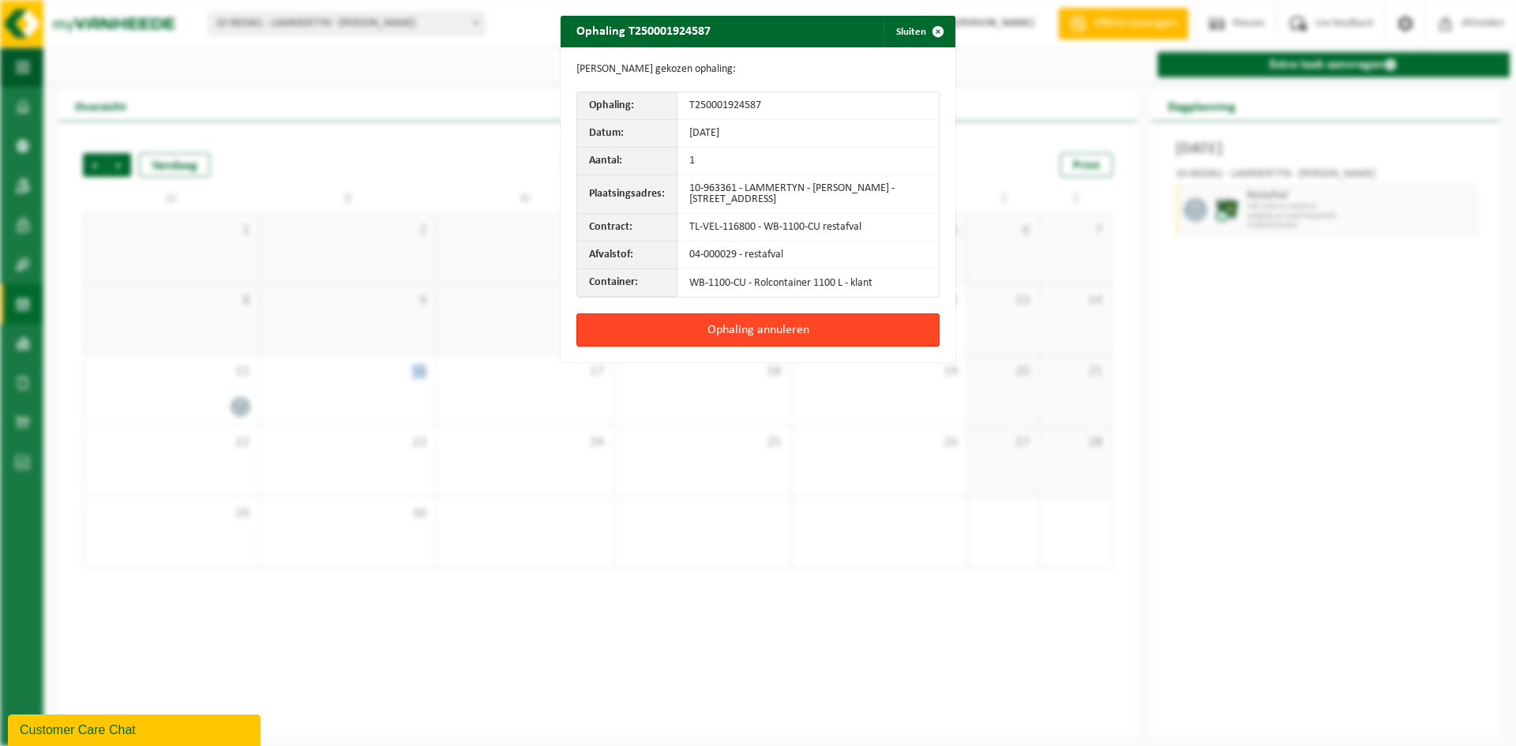
click at [782, 330] on button "Ophaling annuleren" at bounding box center [757, 329] width 363 height 33
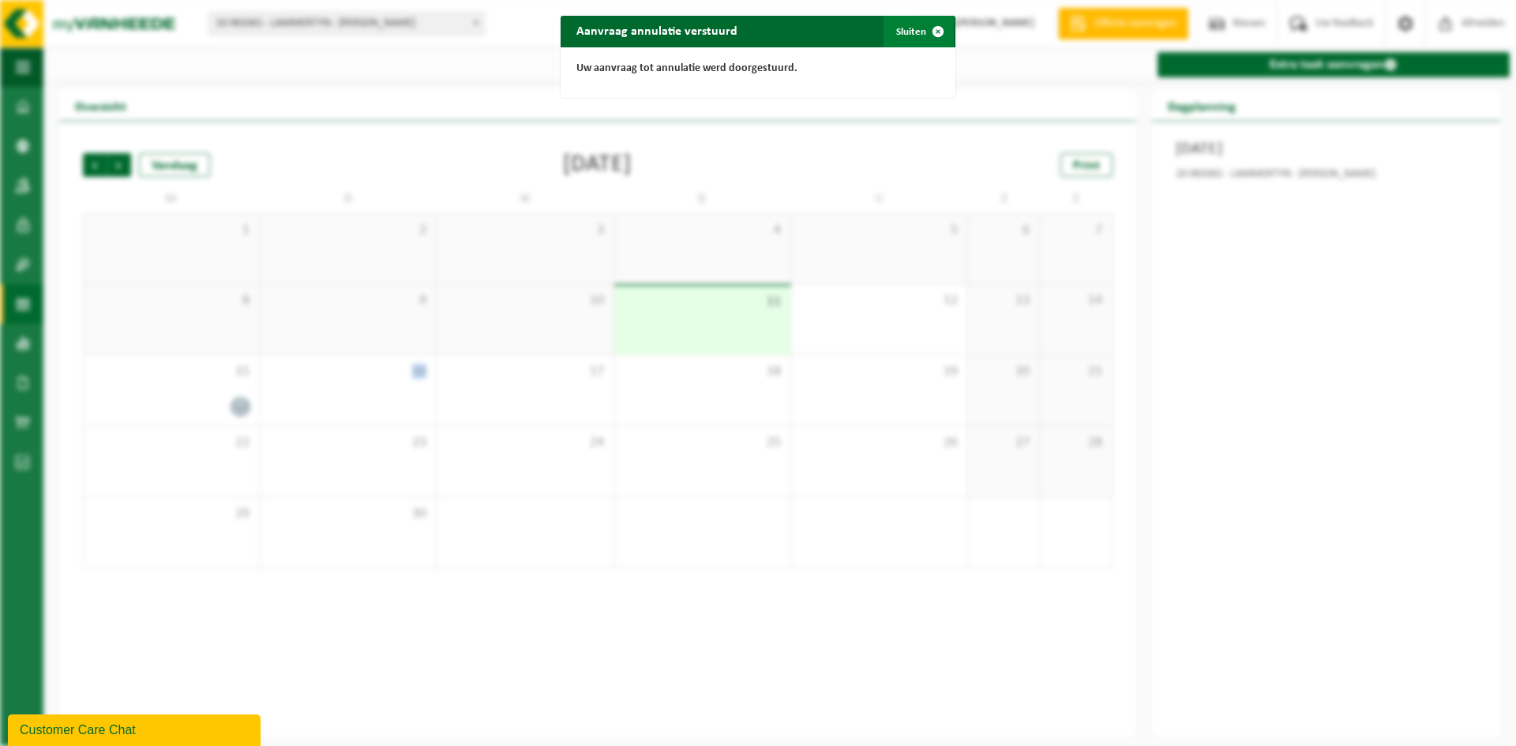
click at [922, 26] on span "button" at bounding box center [938, 32] width 32 height 32
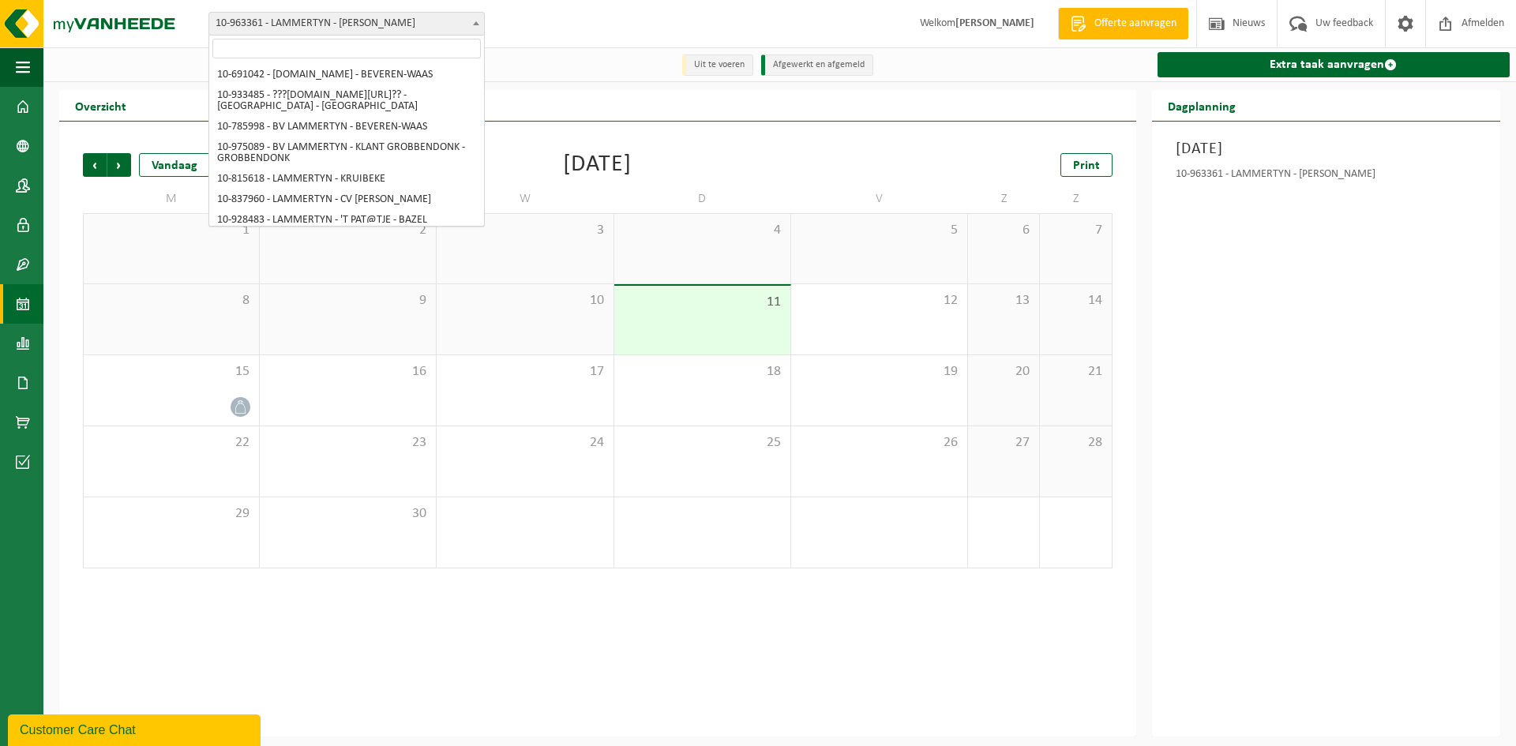
click at [369, 24] on span "10-963361 - LAMMERTYN - [PERSON_NAME]" at bounding box center [346, 24] width 275 height 22
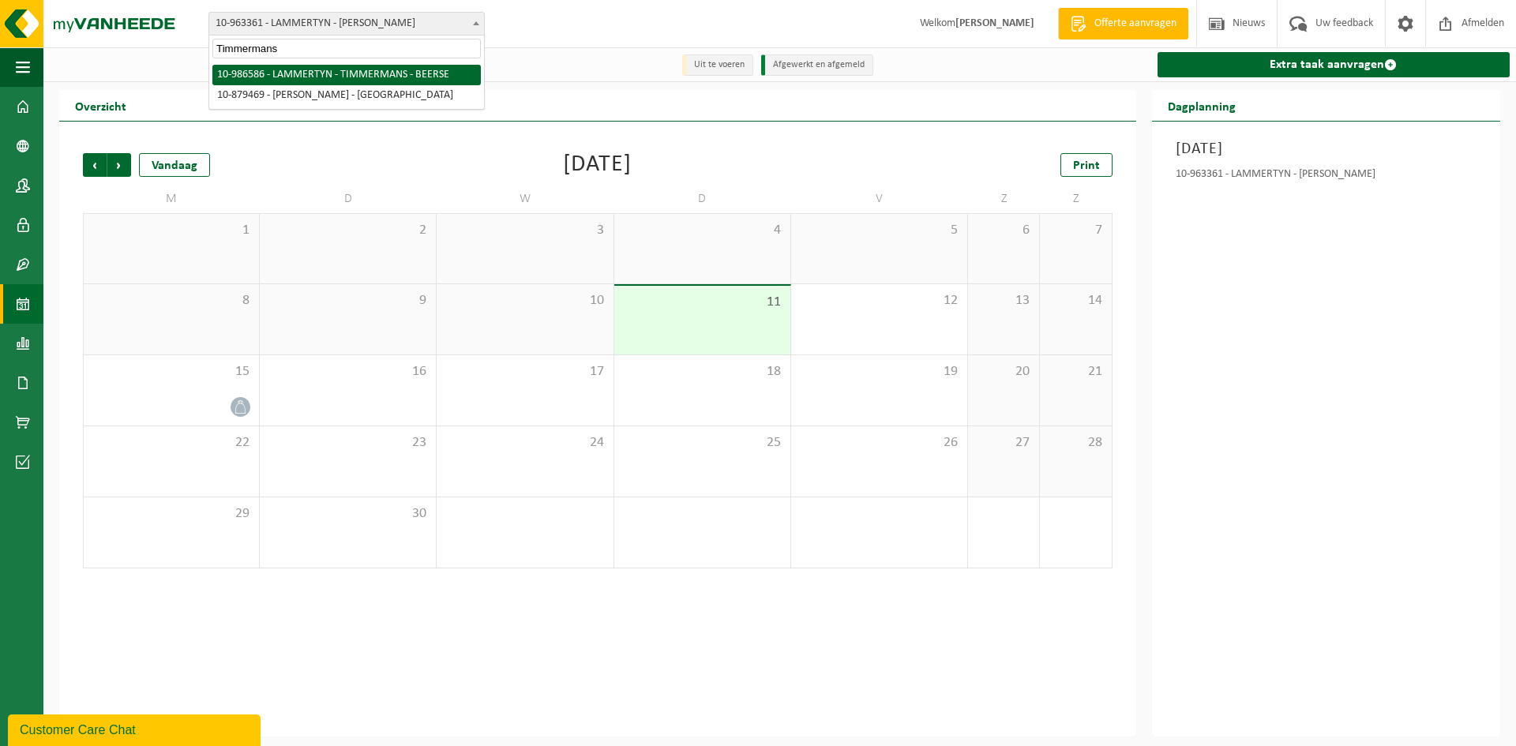
type input "Timmermans"
select select "165830"
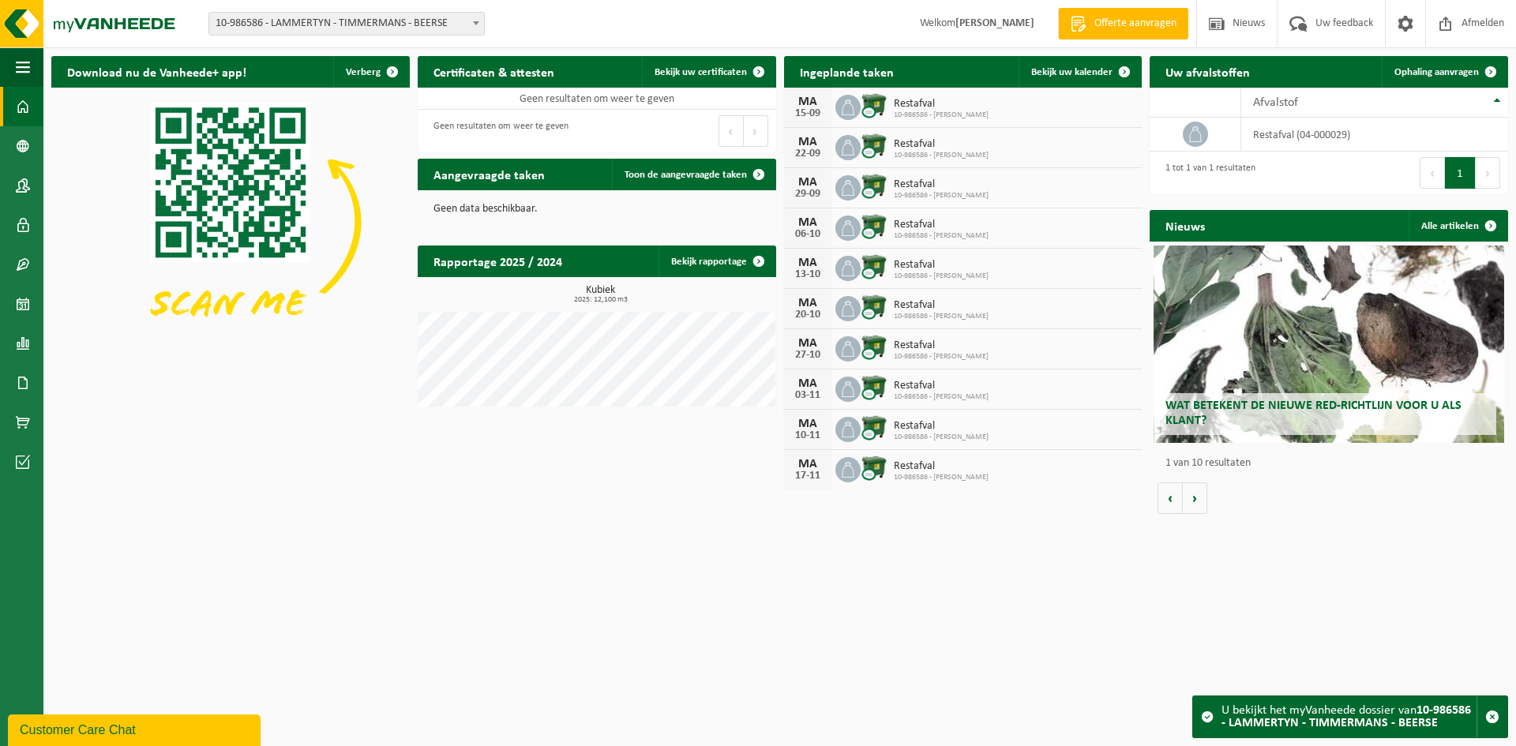
click at [264, 21] on span "10-986586 - LAMMERTYN - TIMMERMANS - BEERSE" at bounding box center [346, 24] width 275 height 22
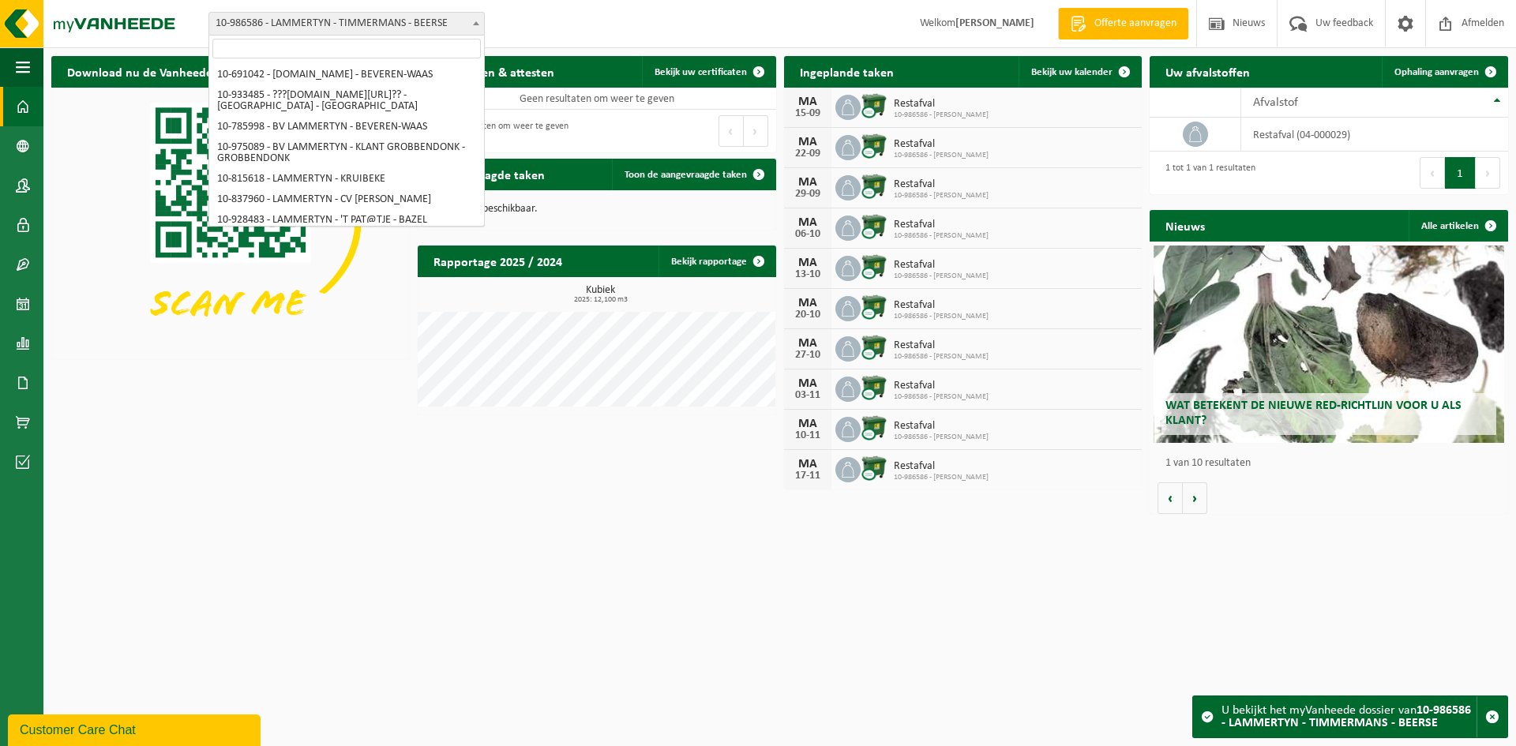
scroll to position [7090, 0]
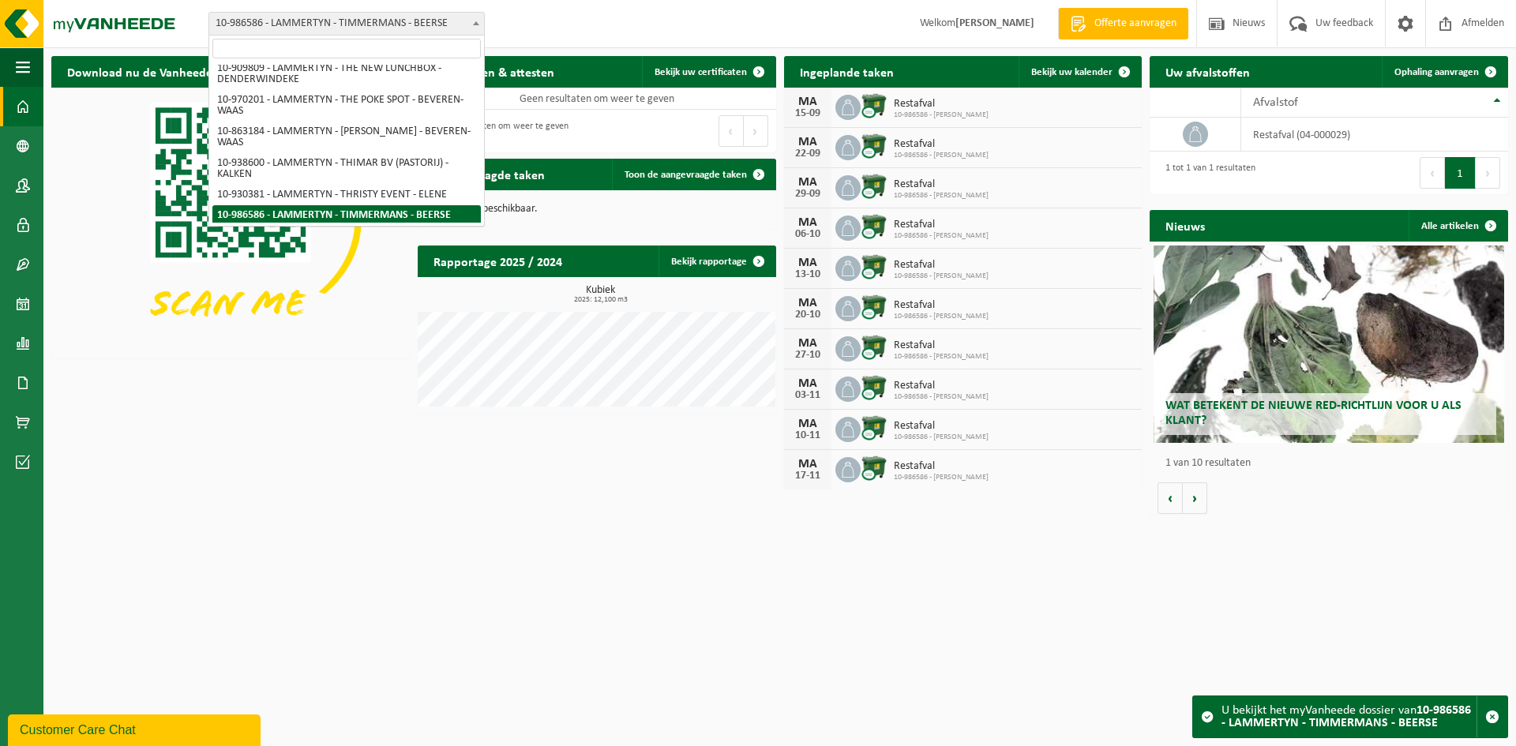
click at [263, 46] on input "search" at bounding box center [346, 49] width 268 height 20
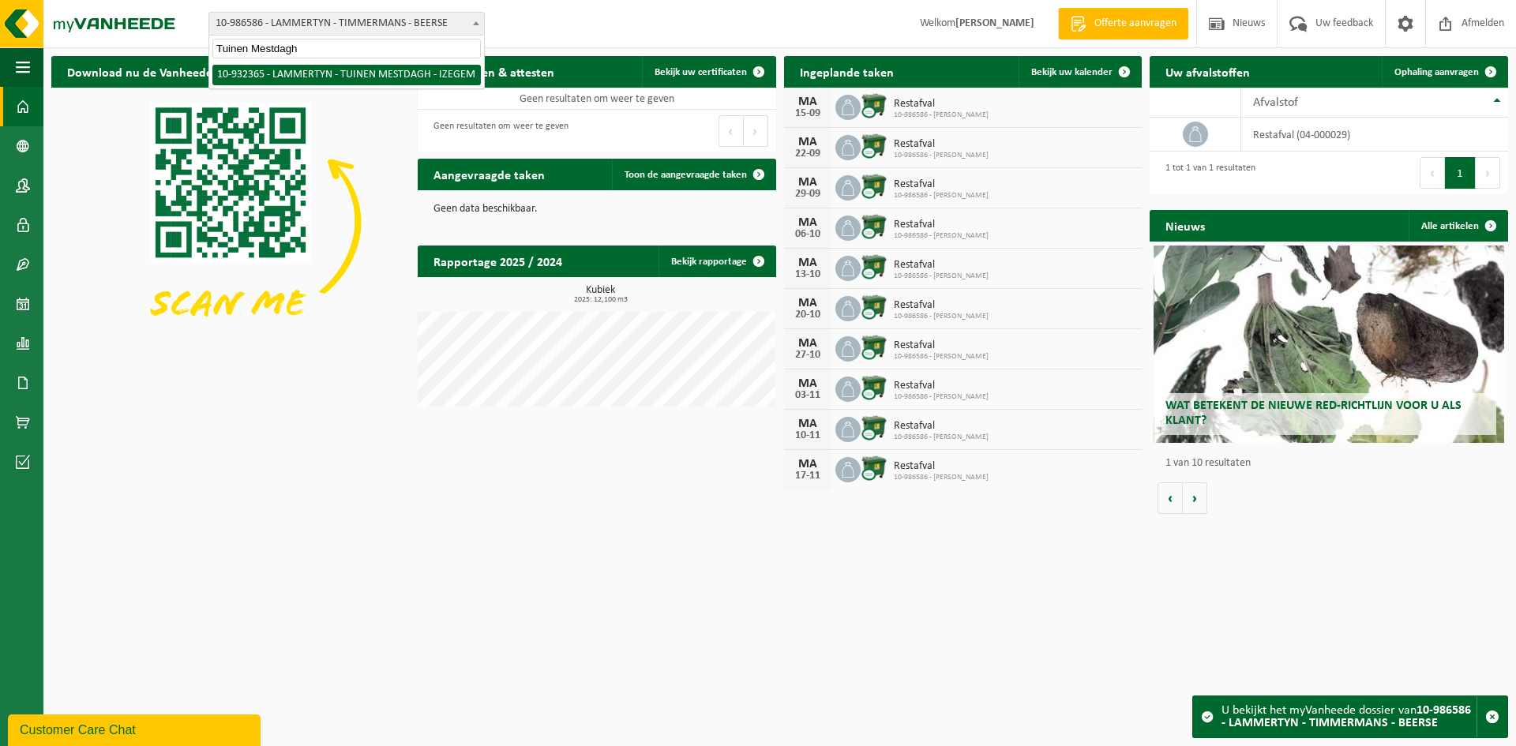
scroll to position [0, 0]
type input "Tuinen Mestdagh"
select select "135153"
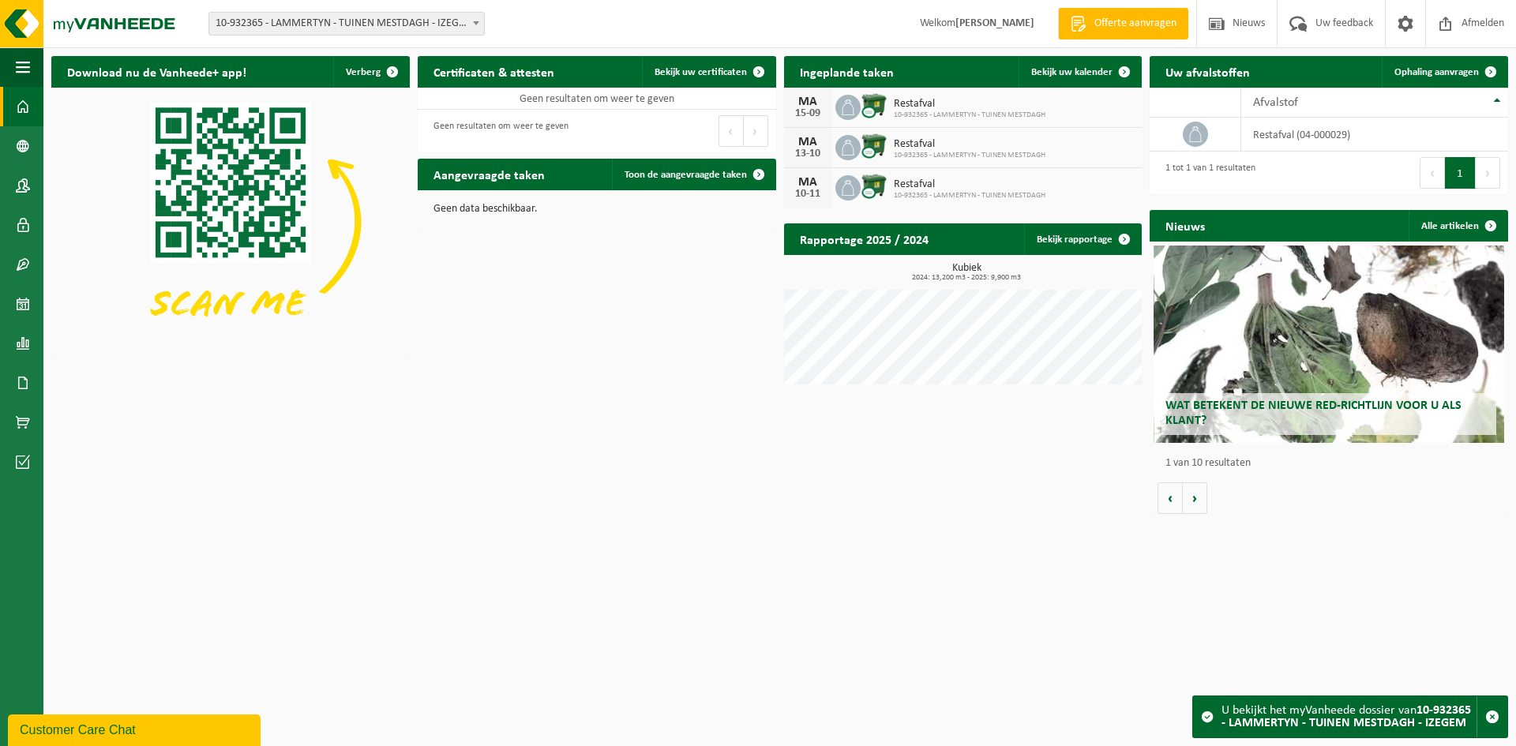
click at [285, 24] on span "10-932365 - LAMMERTYN - TUINEN MESTDAGH - IZEGEM" at bounding box center [346, 24] width 275 height 22
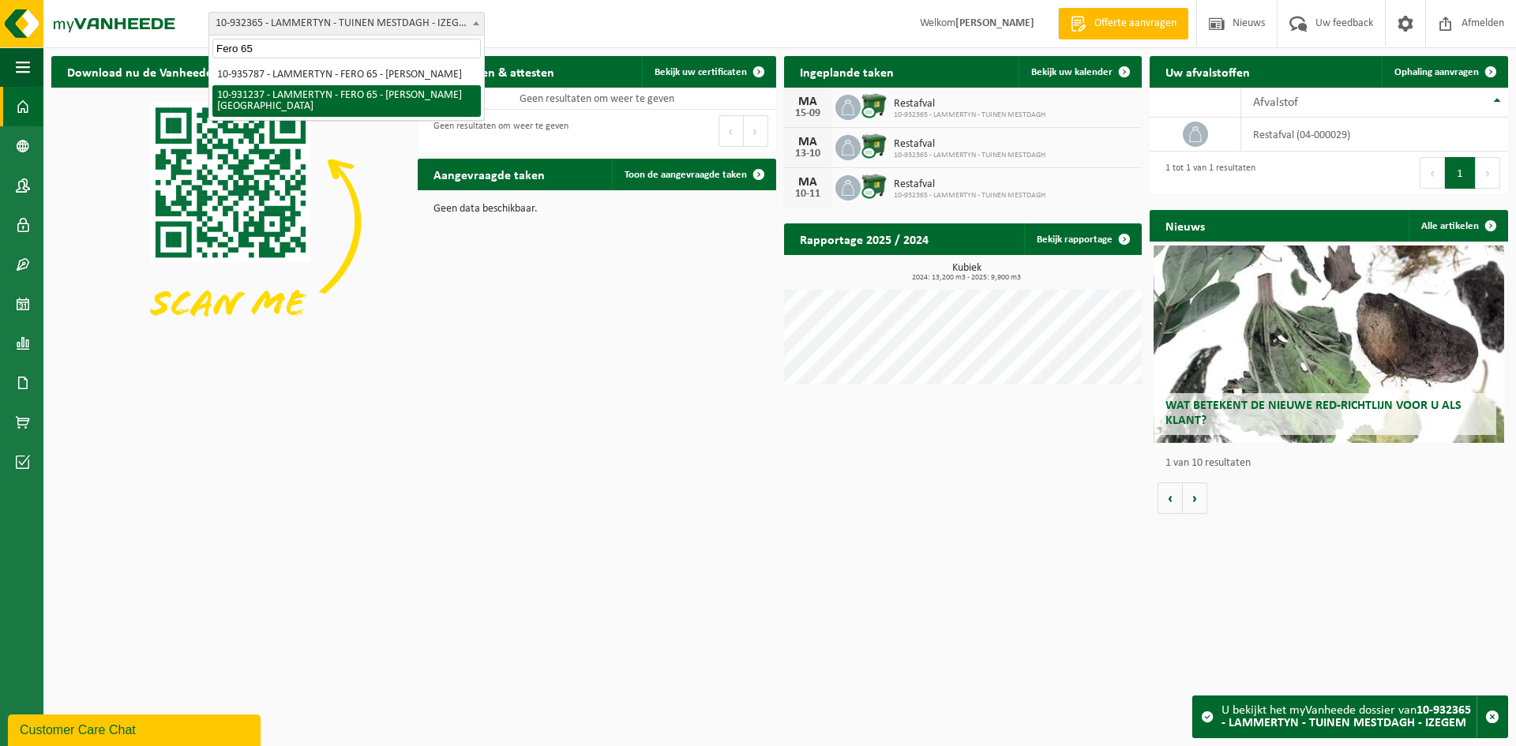
type input "Fero 65"
select select "134651"
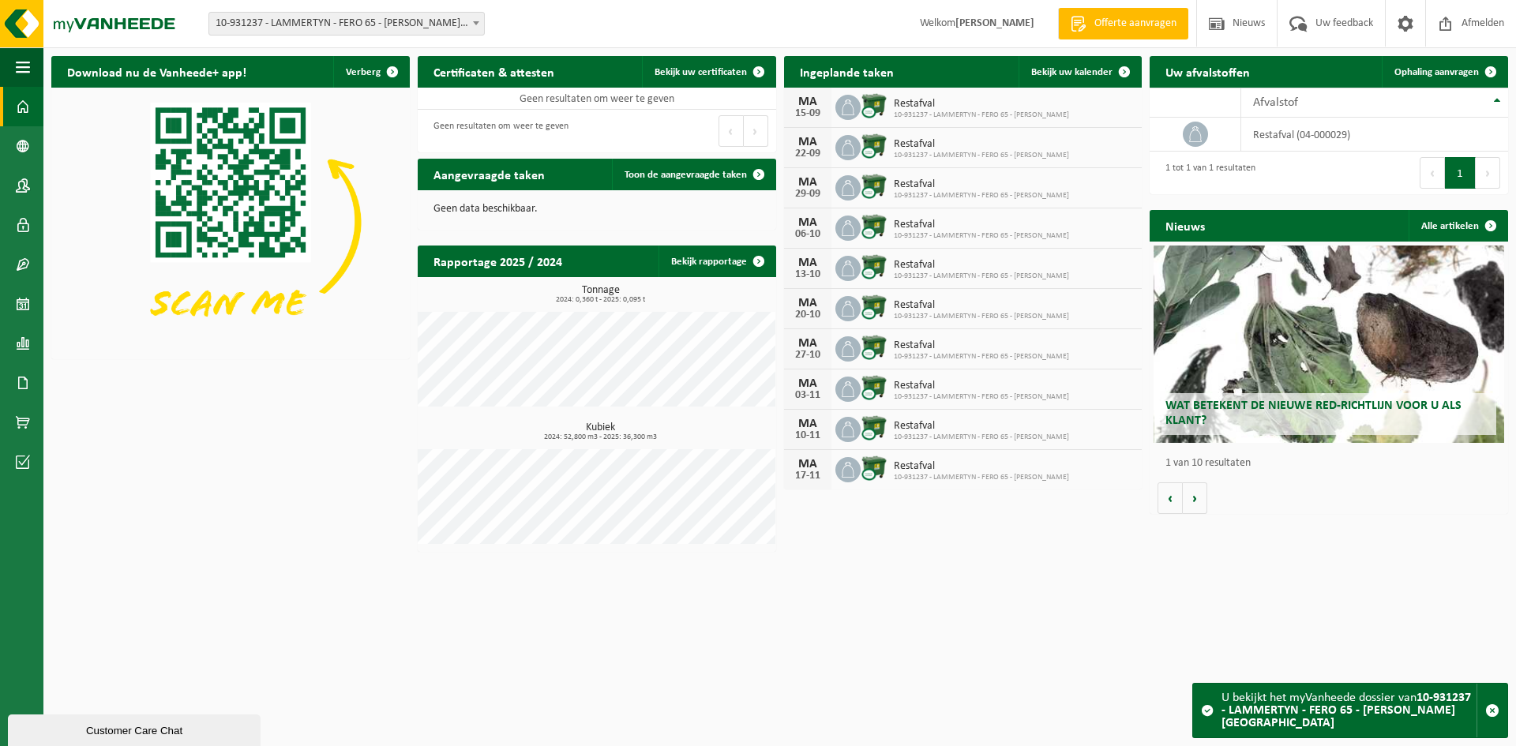
click at [384, 17] on span "10-931237 - LAMMERTYN - FERO 65 - [PERSON_NAME][GEOGRAPHIC_DATA]" at bounding box center [346, 24] width 275 height 22
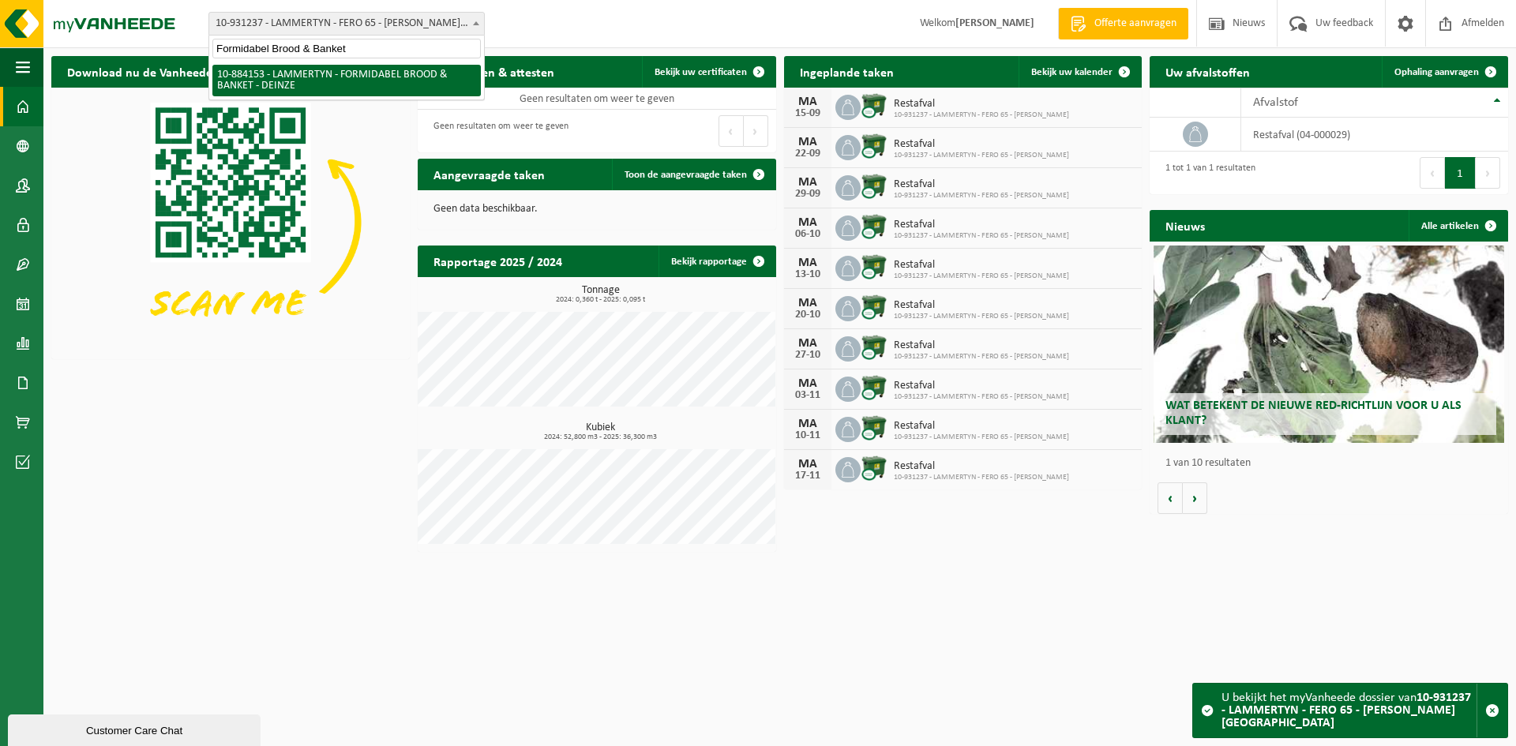
type input "Formidabel Brood & Banket"
select select "111726"
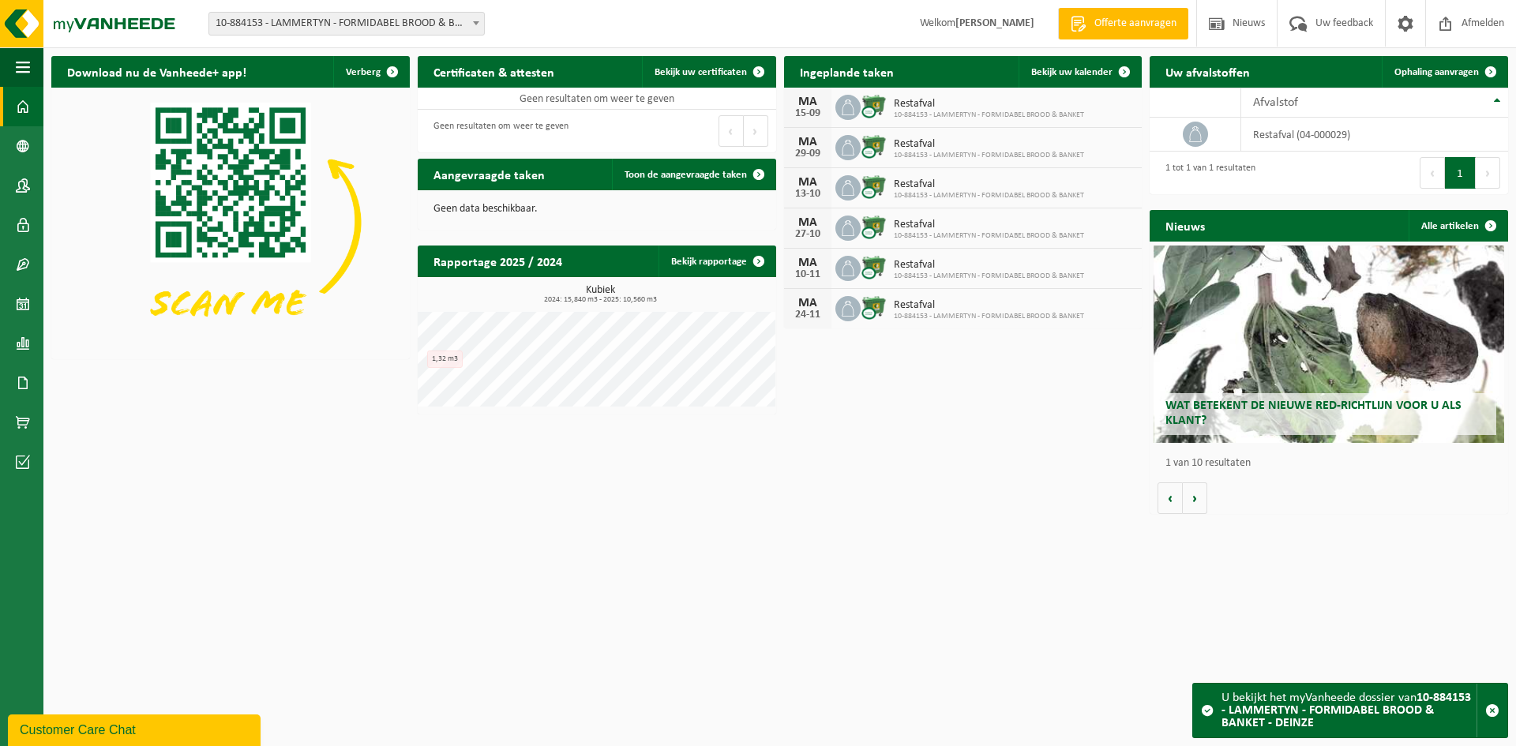
click at [331, 24] on span "10-884153 - LAMMERTYN - FORMIDABEL BROOD & BANKET - DEINZE" at bounding box center [346, 24] width 275 height 22
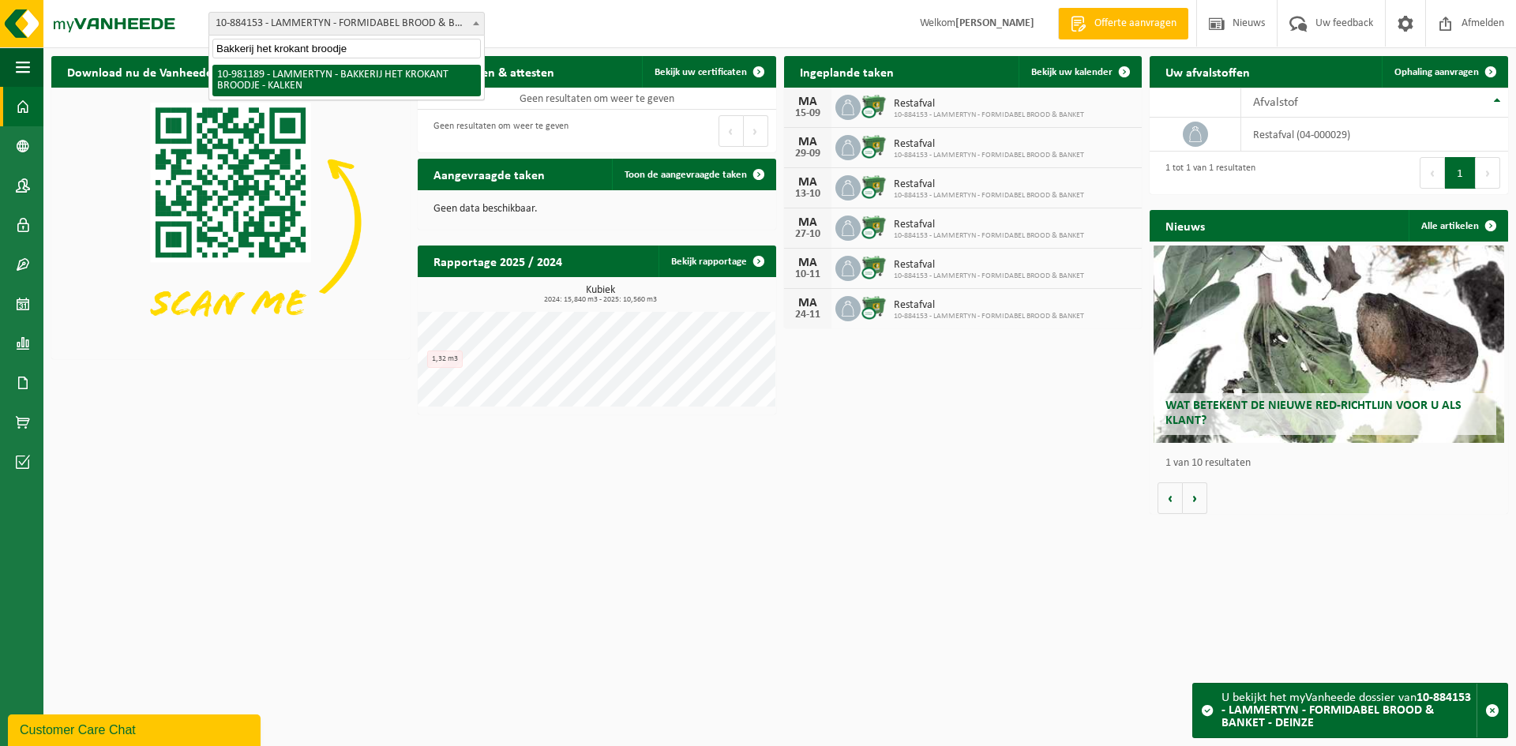
type input "Bakkerij het krokant broodje"
select select "161804"
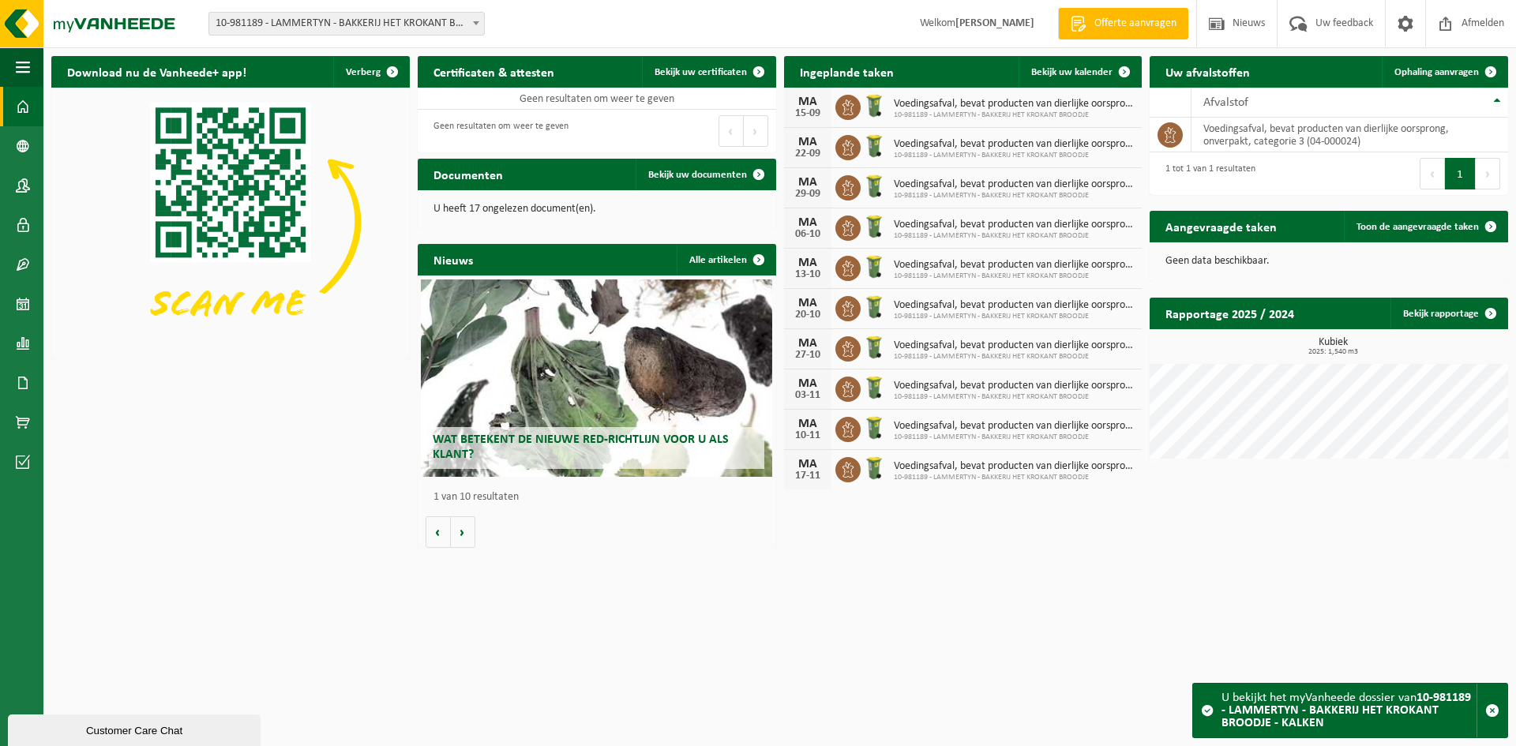
click at [955, 107] on span "Voedingsafval, bevat producten van dierlijke oorsprong, onverpakt, categorie 3" at bounding box center [1014, 104] width 241 height 13
click at [1051, 70] on span "Bekijk uw kalender" at bounding box center [1071, 72] width 81 height 10
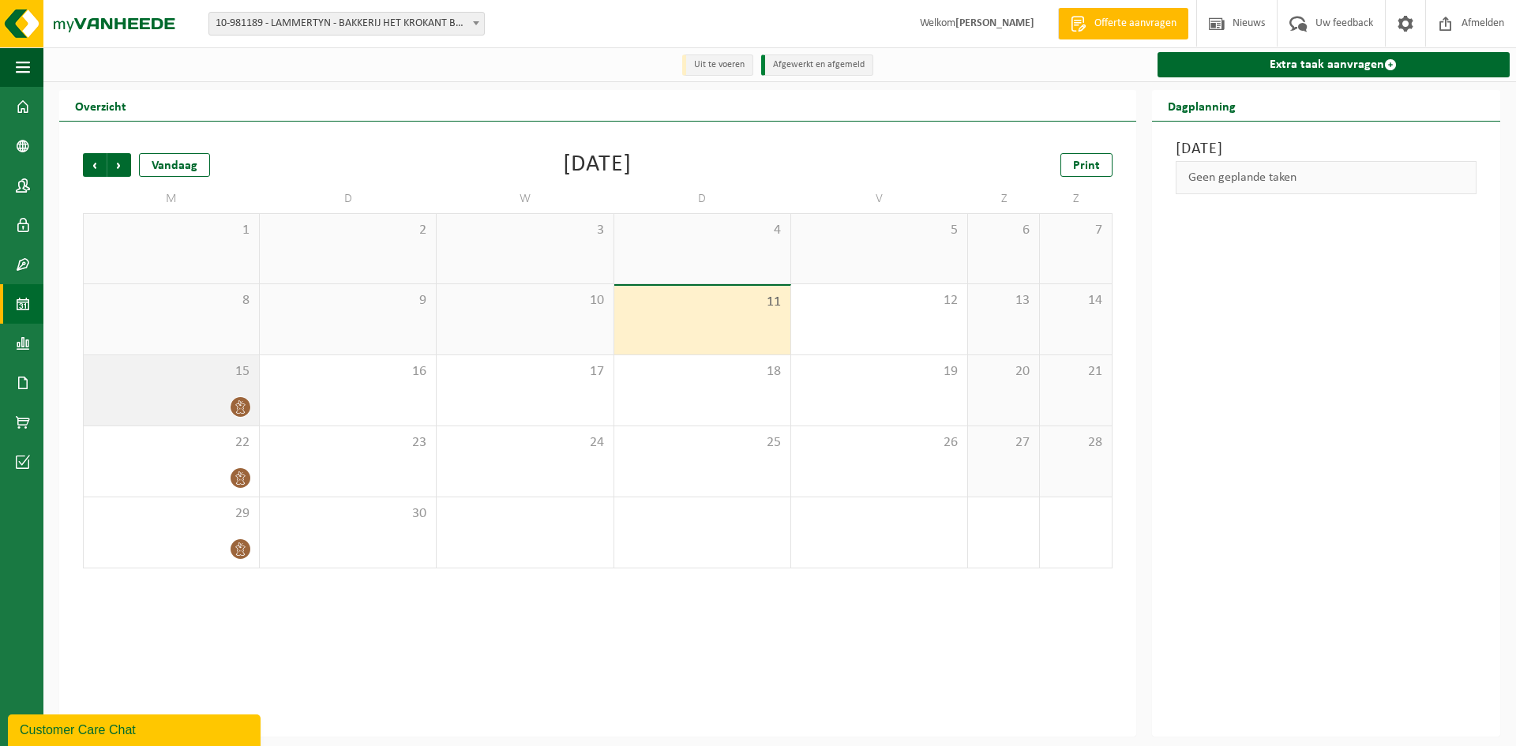
click at [166, 386] on div "15" at bounding box center [171, 390] width 175 height 70
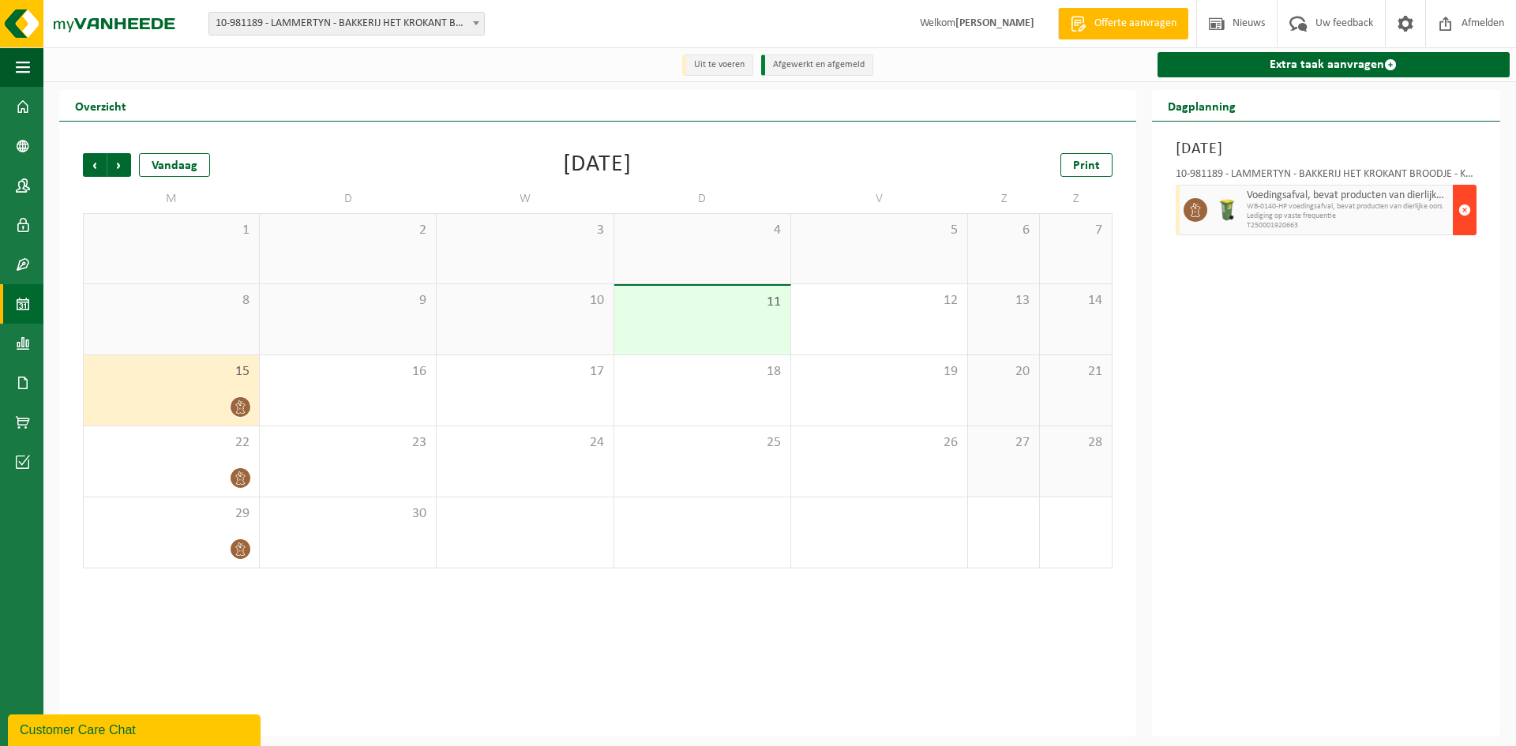
click at [1473, 217] on button "button" at bounding box center [1464, 210] width 24 height 51
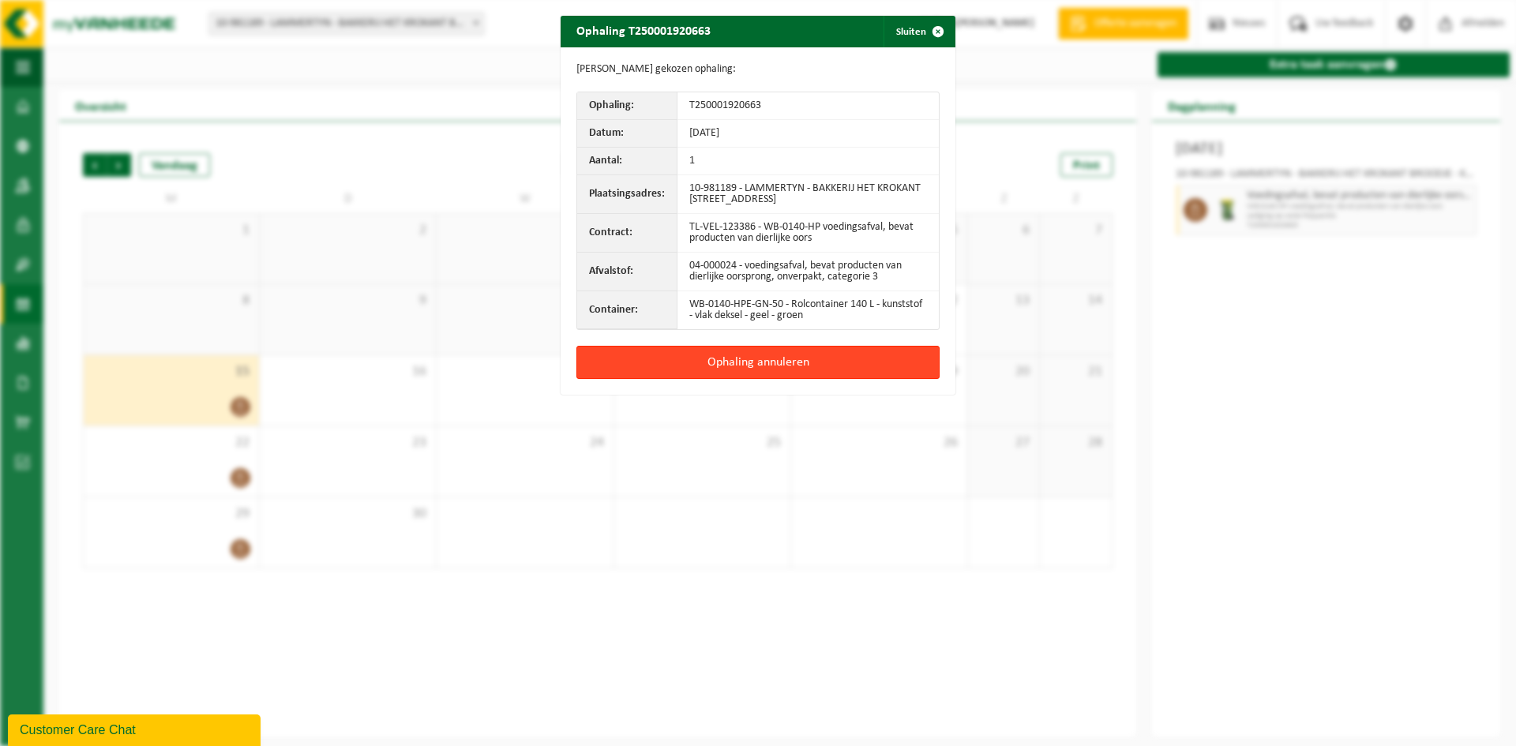
click at [791, 350] on button "Ophaling annuleren" at bounding box center [757, 362] width 363 height 33
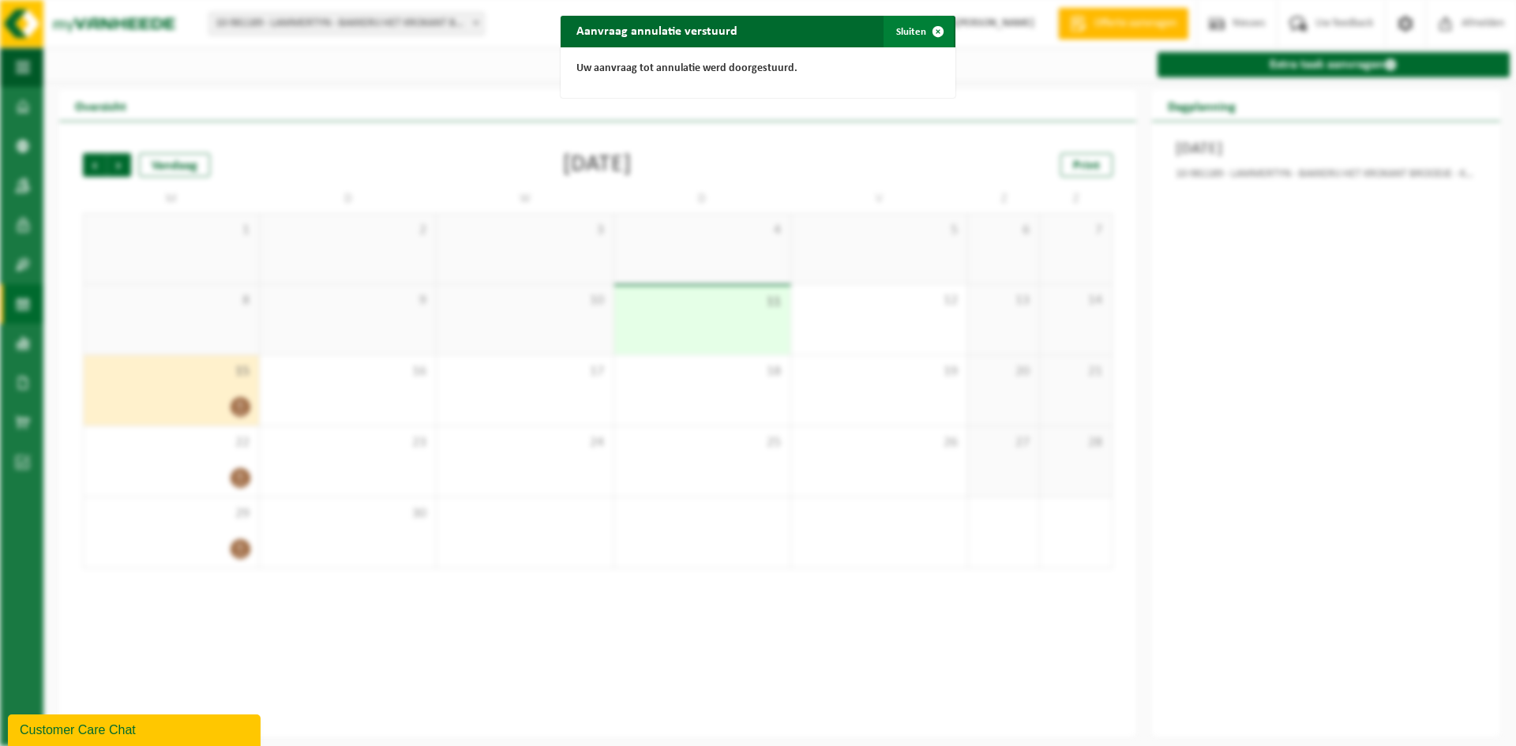
click at [929, 37] on span "button" at bounding box center [938, 32] width 32 height 32
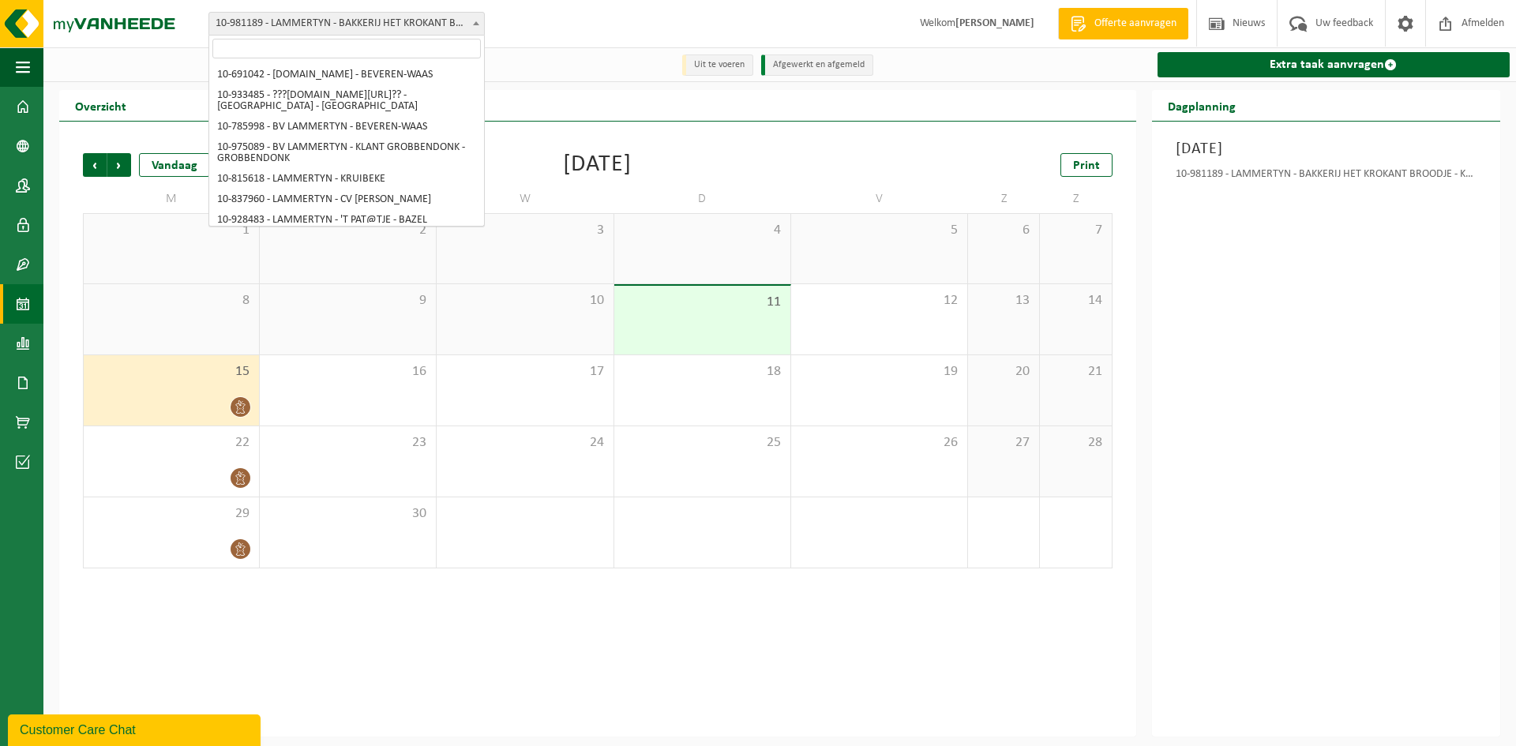
click at [403, 21] on span "10-981189 - LAMMERTYN - BAKKERIJ HET KROKANT BROODJE - KALKEN" at bounding box center [346, 24] width 275 height 22
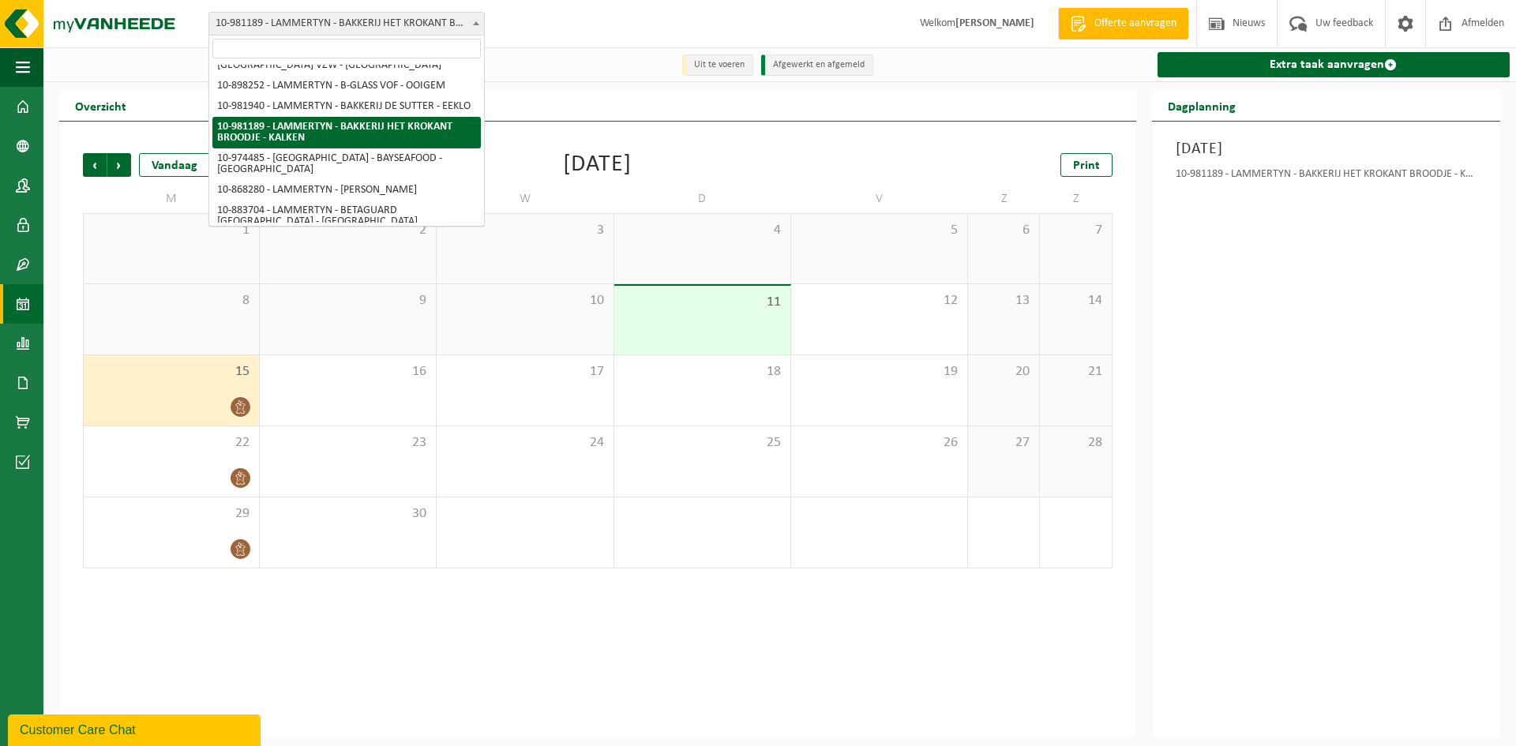
click at [363, 53] on input "search" at bounding box center [346, 49] width 268 height 20
type input "Brilande BV"
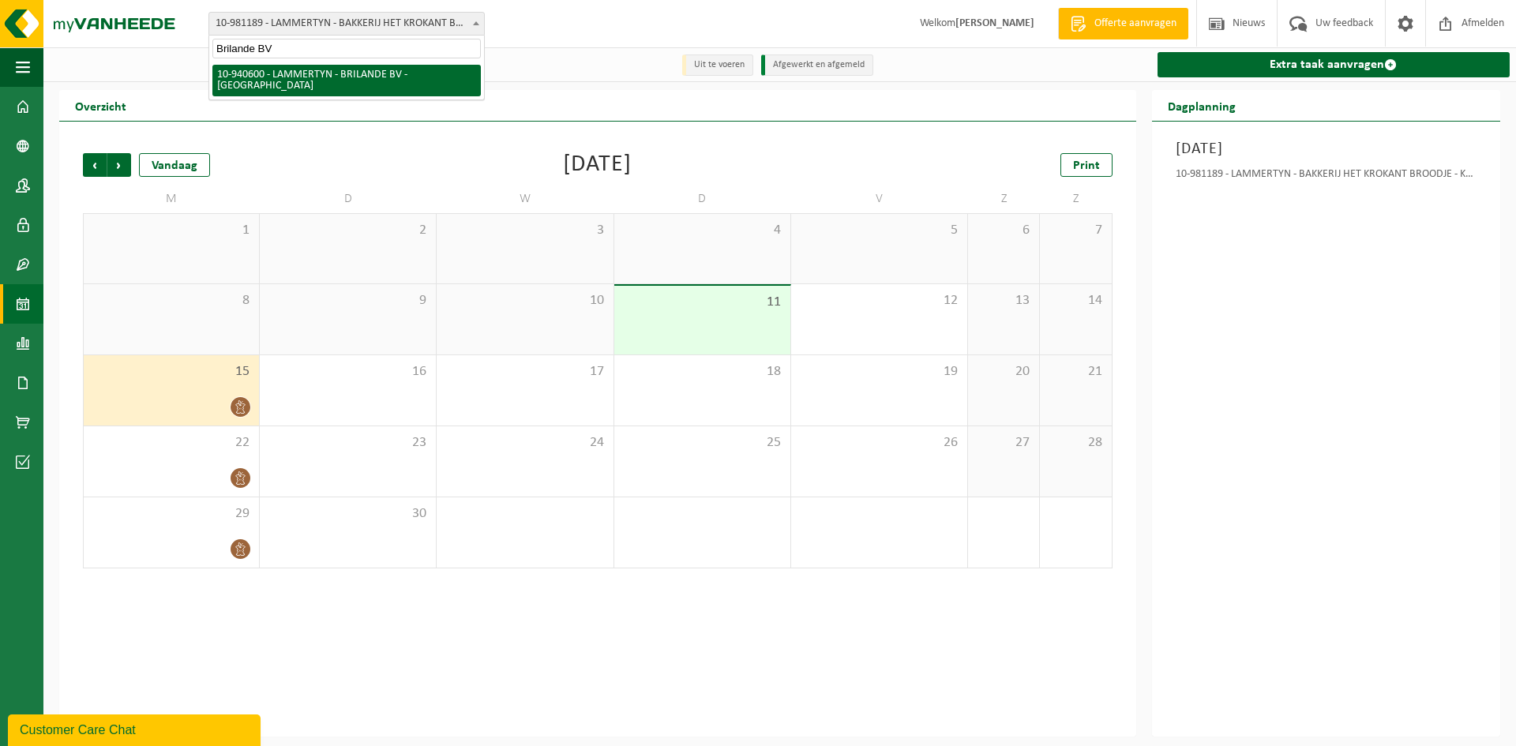
select select "138956"
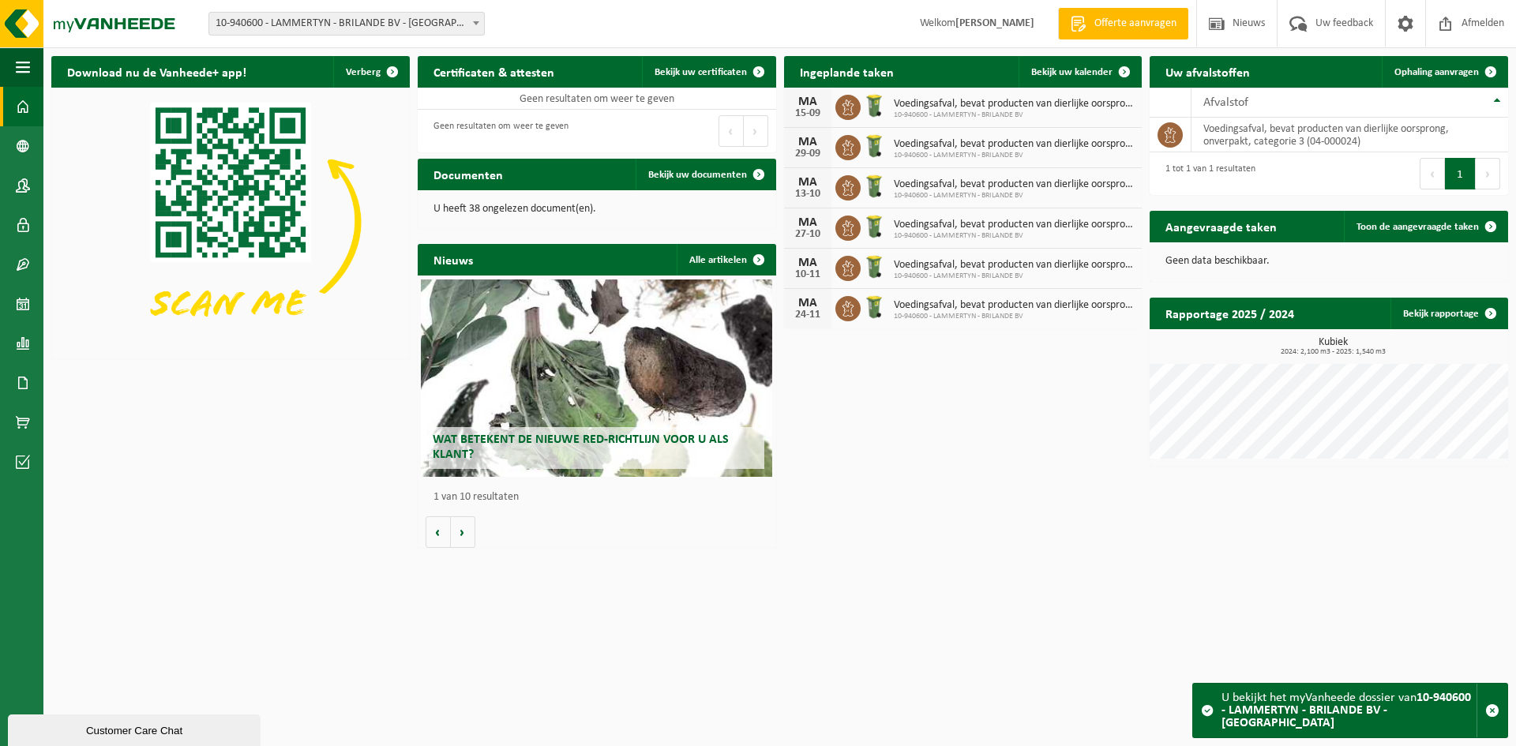
click at [283, 24] on span "10-940600 - LAMMERTYN - BRILANDE BV - [GEOGRAPHIC_DATA]" at bounding box center [346, 24] width 275 height 22
type input "Fran Kookt"
select select "171137"
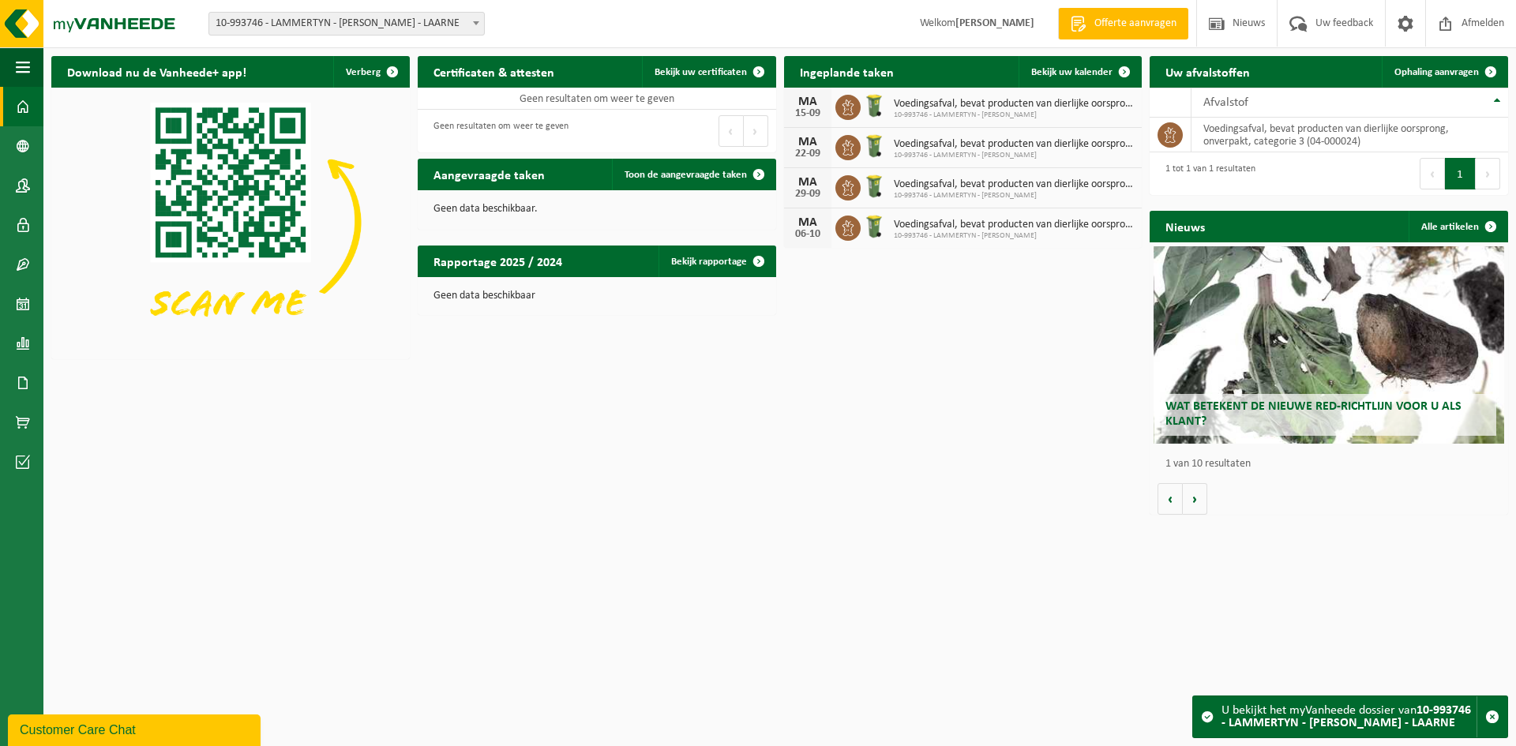
click at [390, 14] on span "10-993746 - LAMMERTYN - [PERSON_NAME] - LAARNE" at bounding box center [346, 24] width 275 height 22
click at [340, 40] on input "SYDRALON BV" at bounding box center [346, 49] width 268 height 20
click at [312, 43] on input "SYDRALON BV" at bounding box center [346, 49] width 268 height 20
type input "SYDRALON"
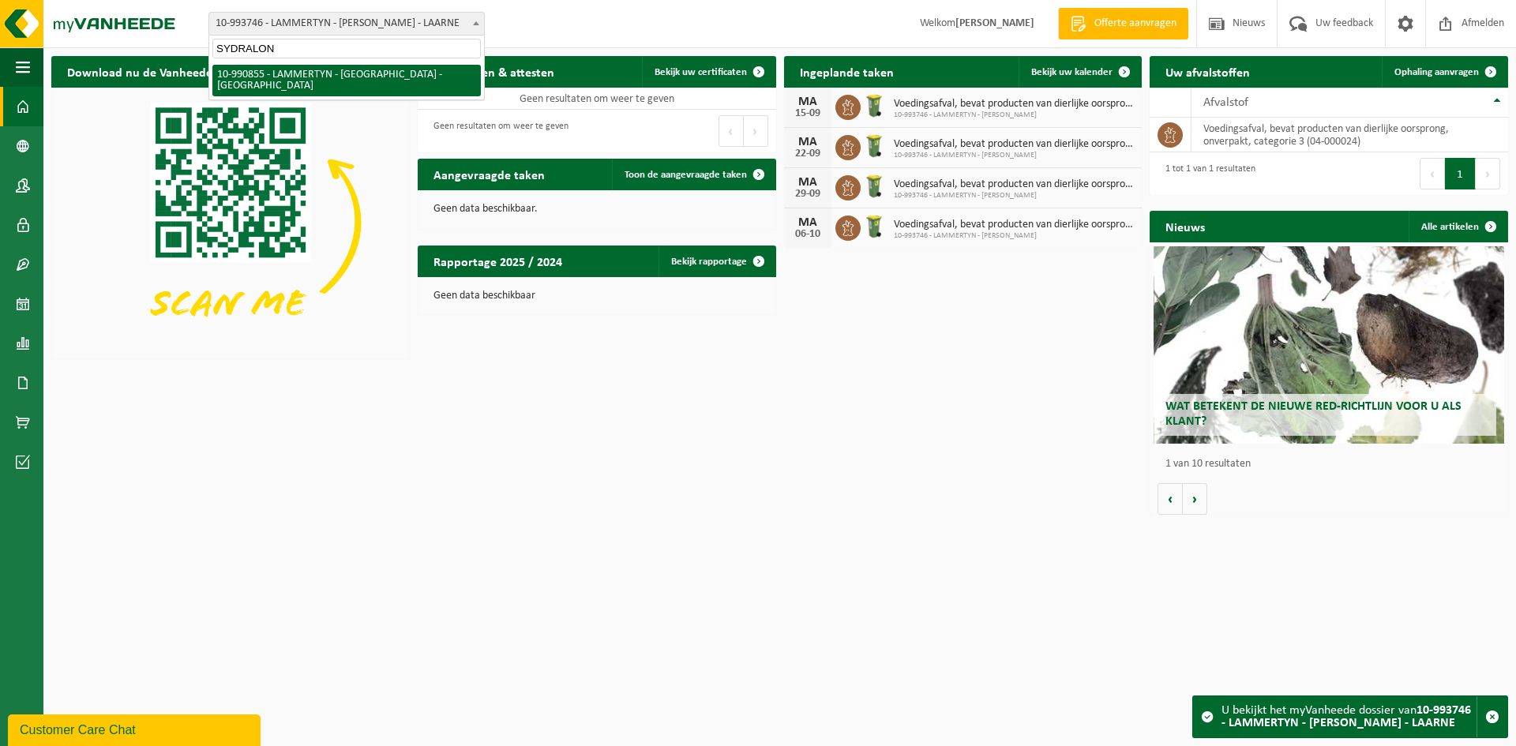
select select "169372"
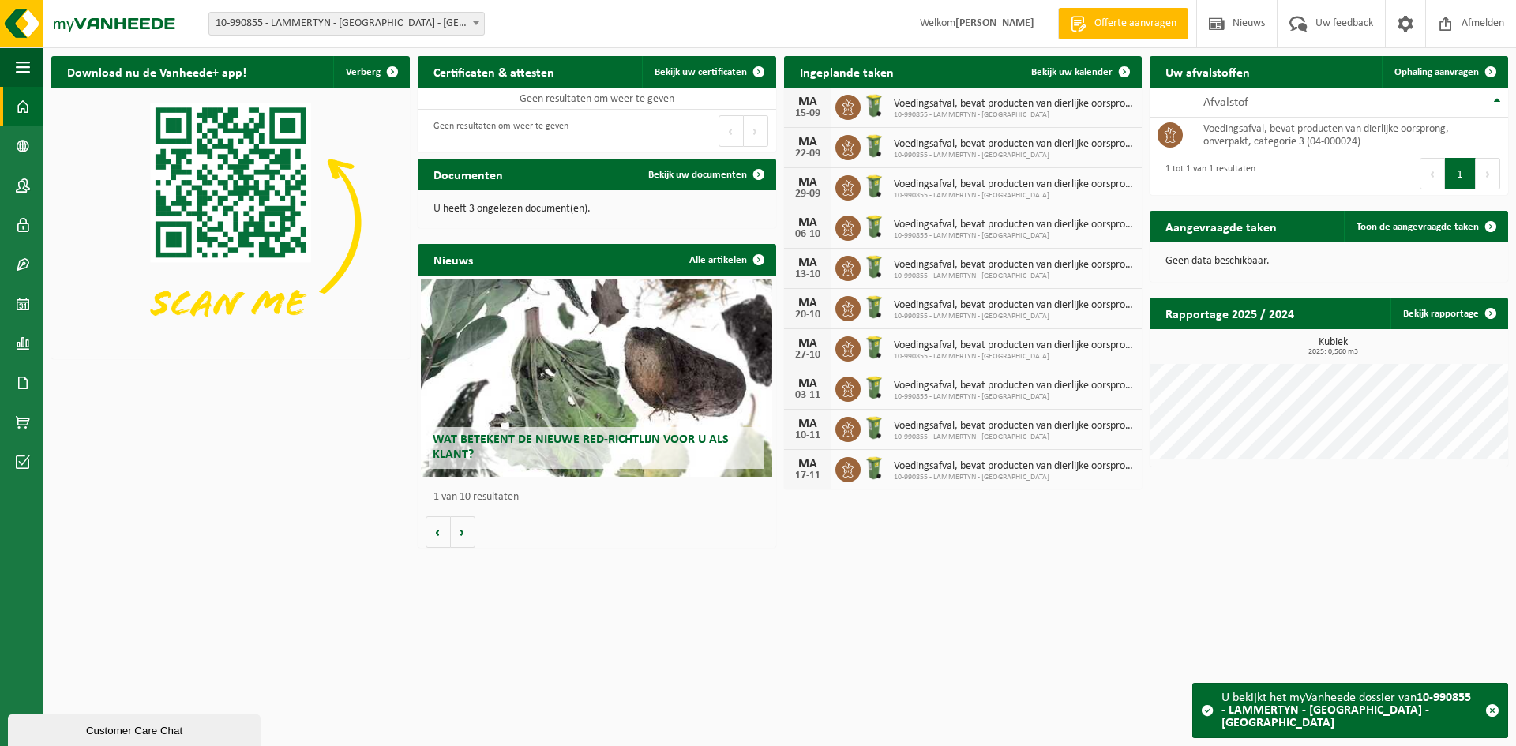
click at [330, 17] on span "10-990855 - LAMMERTYN - [GEOGRAPHIC_DATA] - [GEOGRAPHIC_DATA]" at bounding box center [346, 24] width 275 height 22
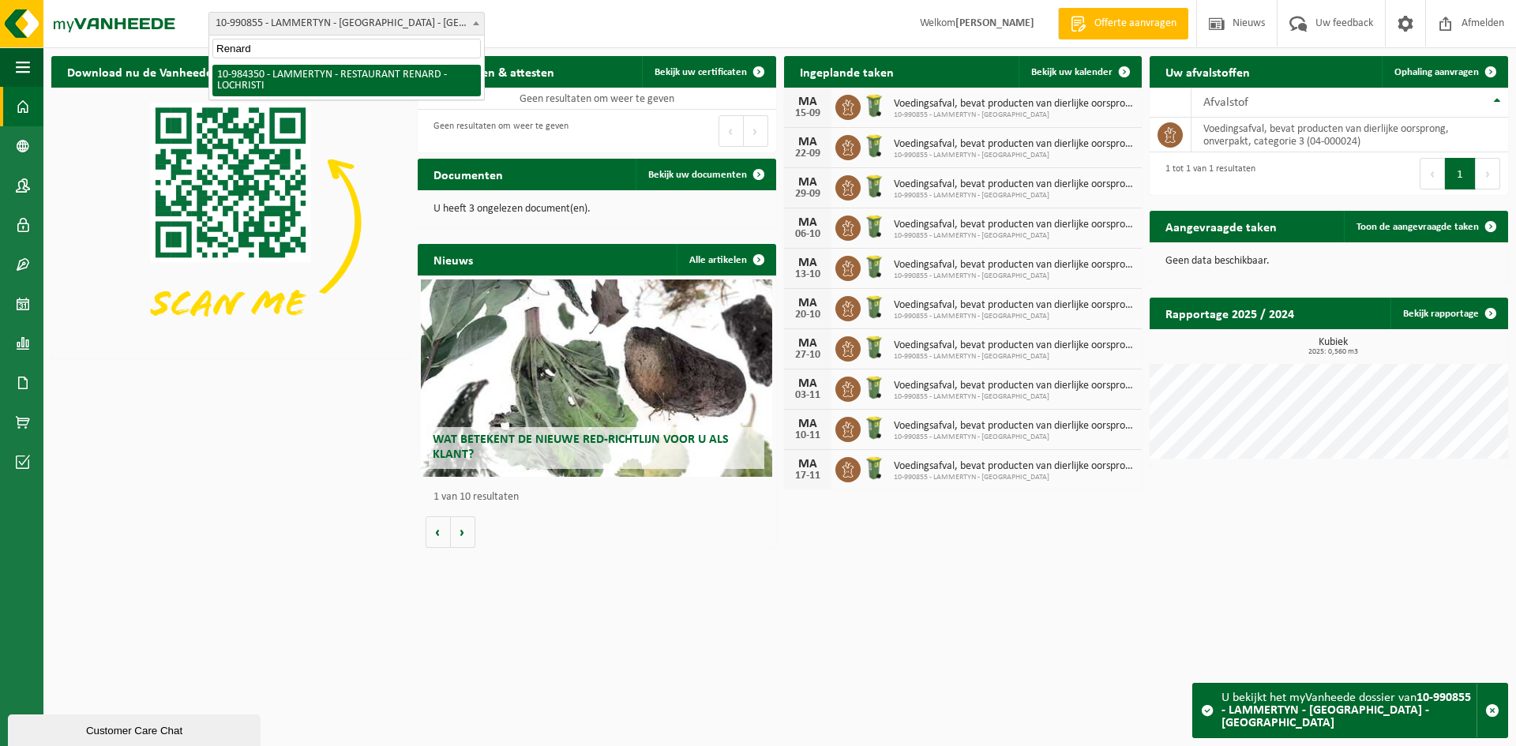
type input "Renard"
select select "163809"
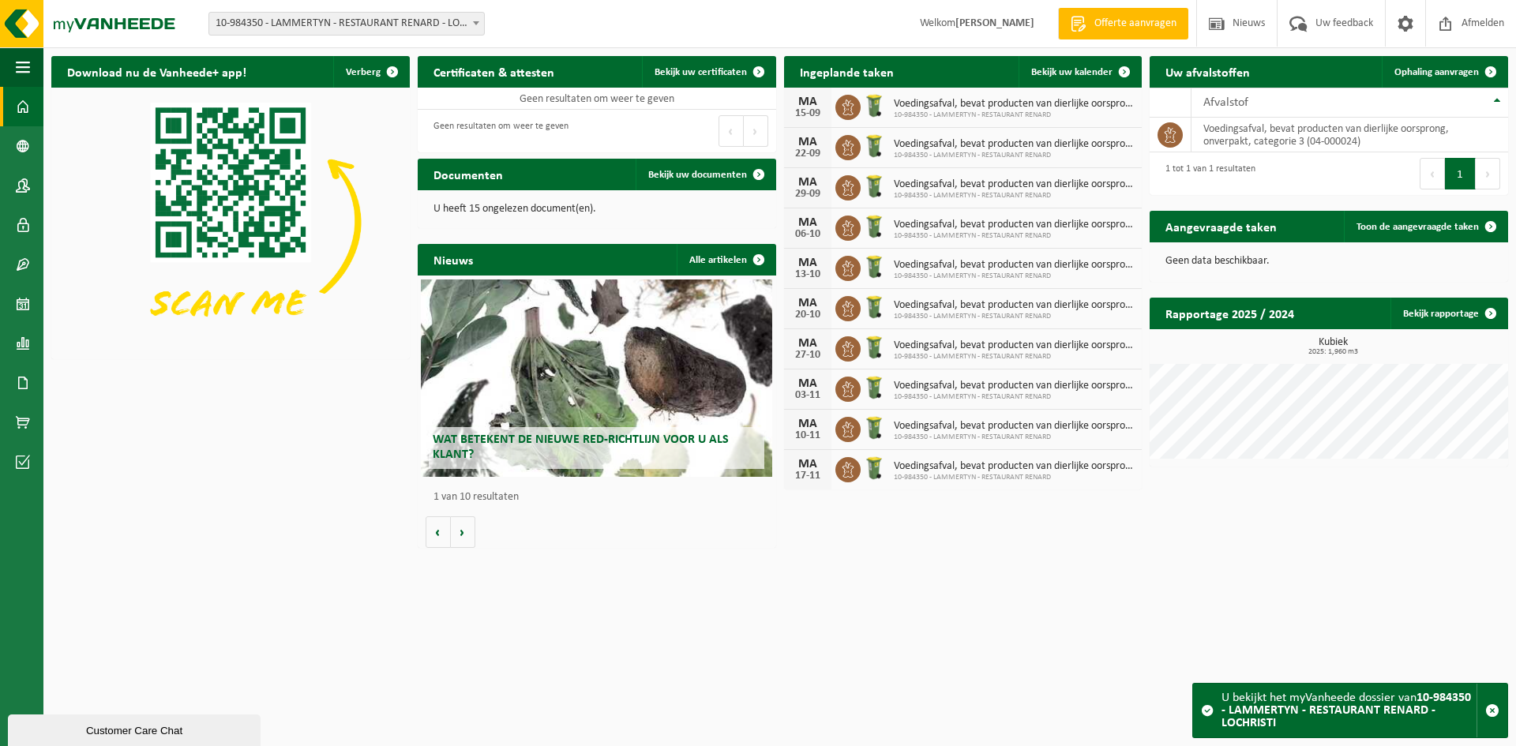
click at [227, 25] on span "10-984350 - LAMMERTYN - RESTAURANT RENARD - LOCHRISTI" at bounding box center [346, 24] width 275 height 22
type input "KSK Kallo"
select select "134010"
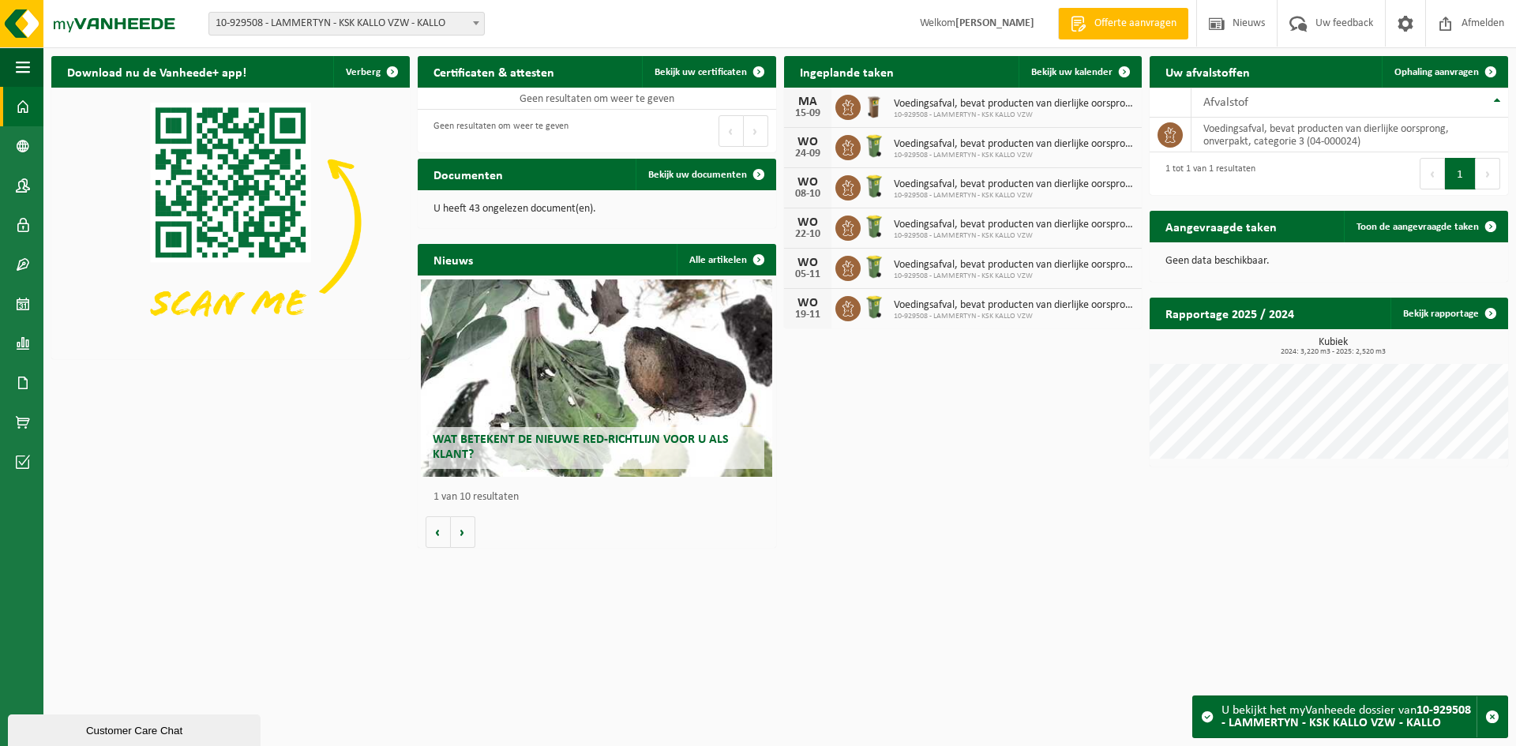
click at [233, 36] on div "Vestiging: 10-691042 - LAMMERTYN.NET - BEVEREN-WAAS 10-933485 - ???LAMMERTYN.NE…" at bounding box center [758, 24] width 1516 height 48
click at [234, 28] on span "10-929508 - LAMMERTYN - KSK KALLO VZW - KALLO" at bounding box center [346, 24] width 275 height 22
type input "Dries De Boeck BV"
select select "115767"
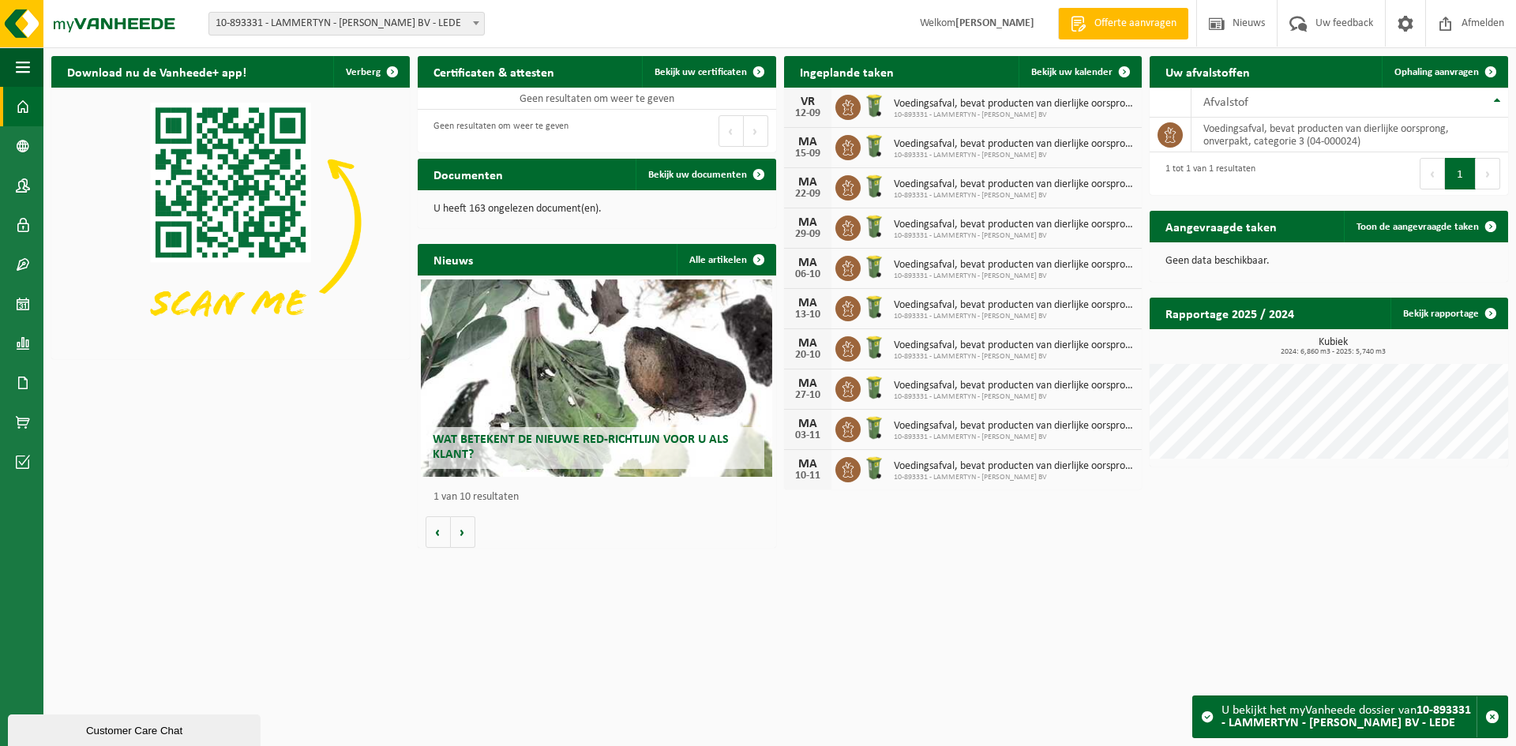
click at [255, 32] on span "10-893331 - LAMMERTYN - [PERSON_NAME] BV - LEDE" at bounding box center [346, 24] width 275 height 22
type input "GOVAMO bv"
select select "142020"
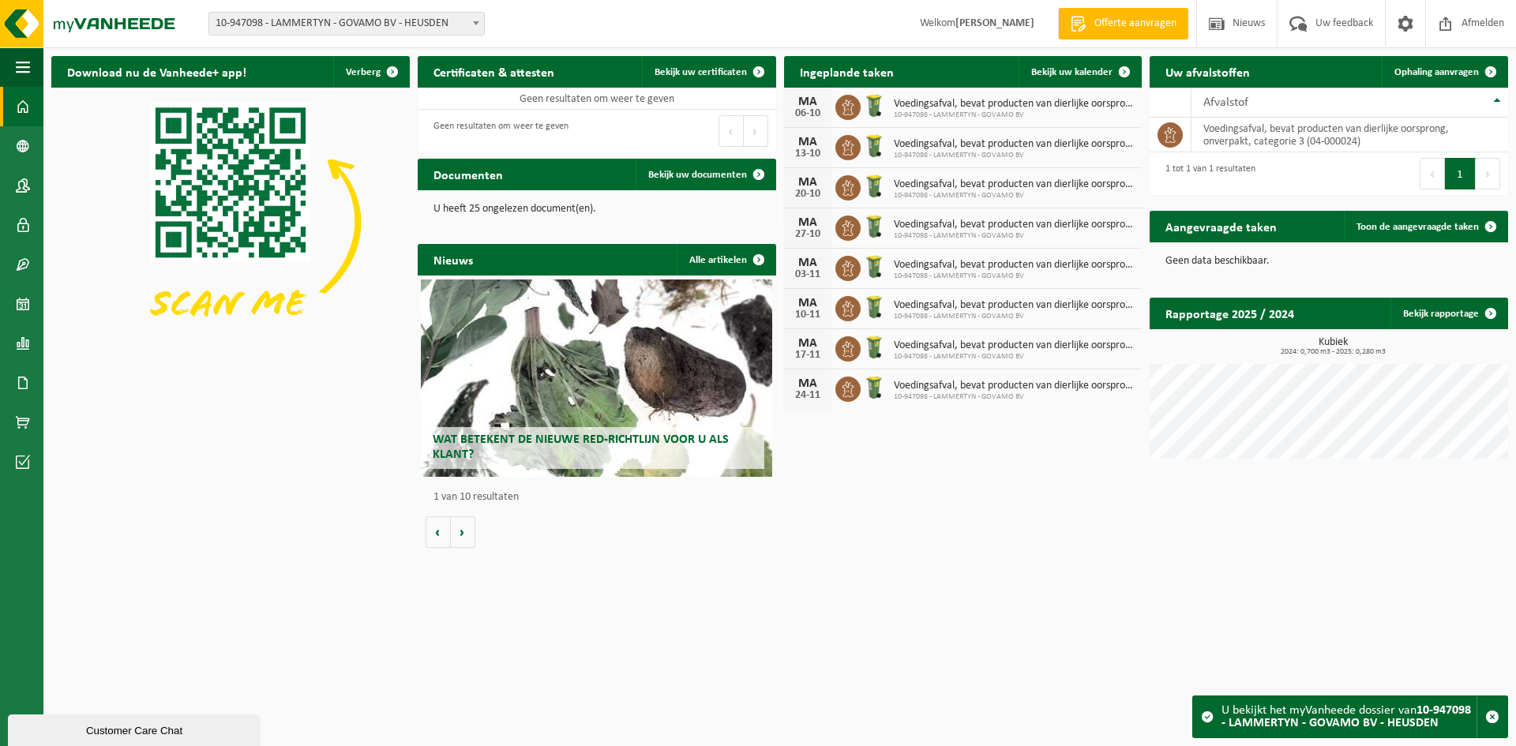
click at [392, 27] on span "10-947098 - LAMMERTYN - GOVAMO BV - HEUSDEN" at bounding box center [346, 24] width 275 height 22
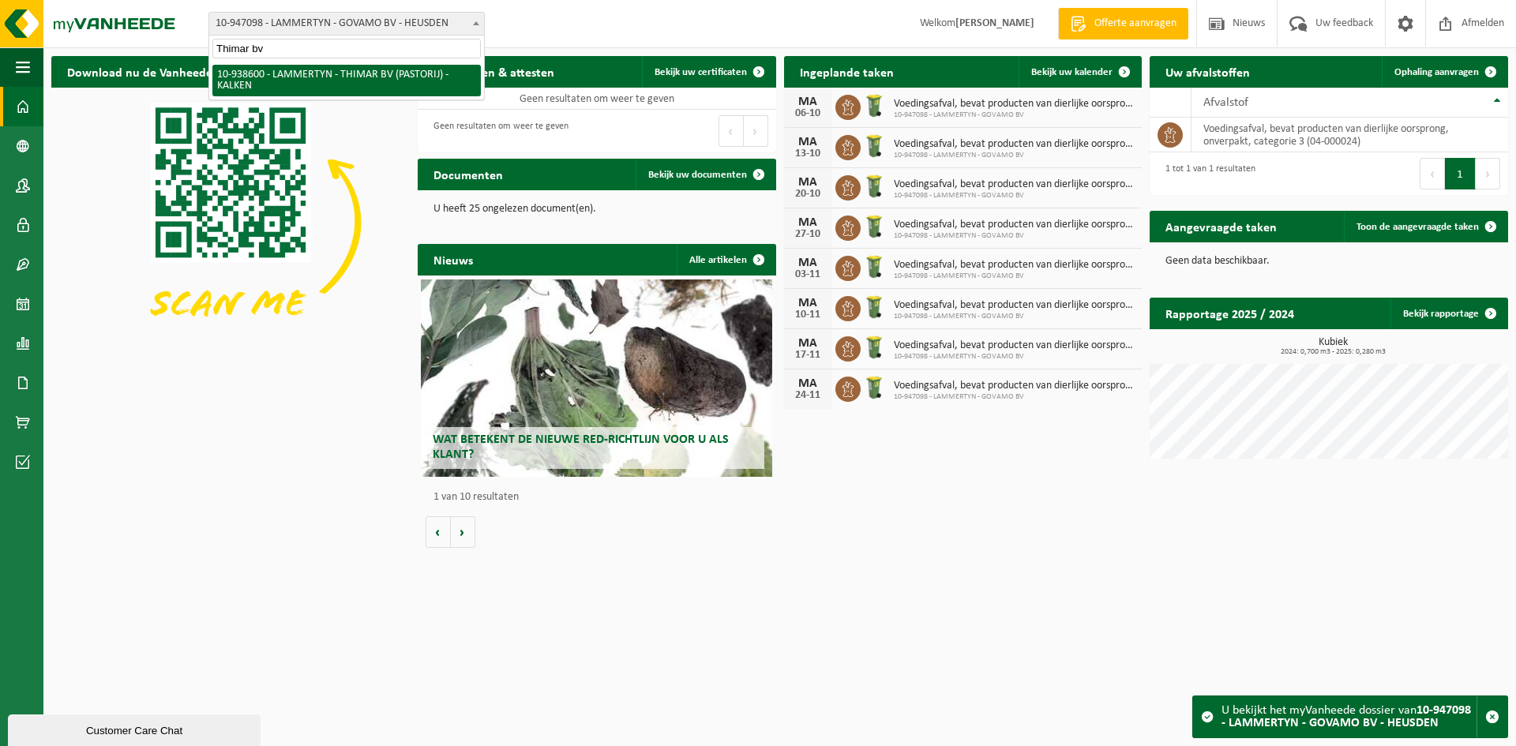
type input "Thimar bv"
select select "138014"
